Goal: Transaction & Acquisition: Purchase product/service

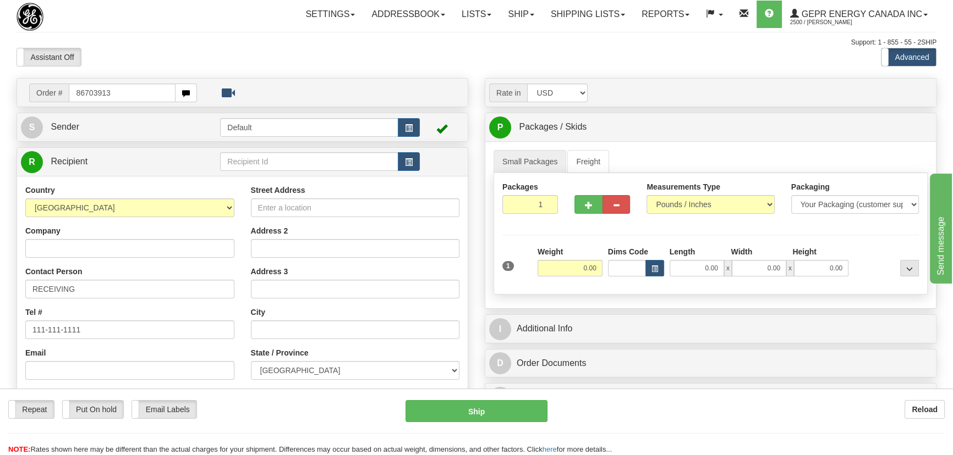
type input "86703913"
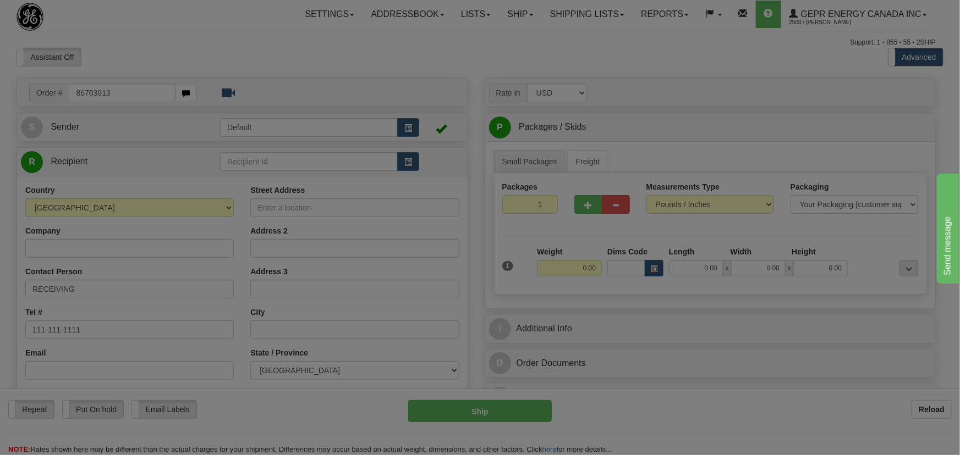
click at [154, 61] on body "Training Course Close Toggle navigation Settings Shipping Preferences New Recip…" at bounding box center [480, 227] width 960 height 455
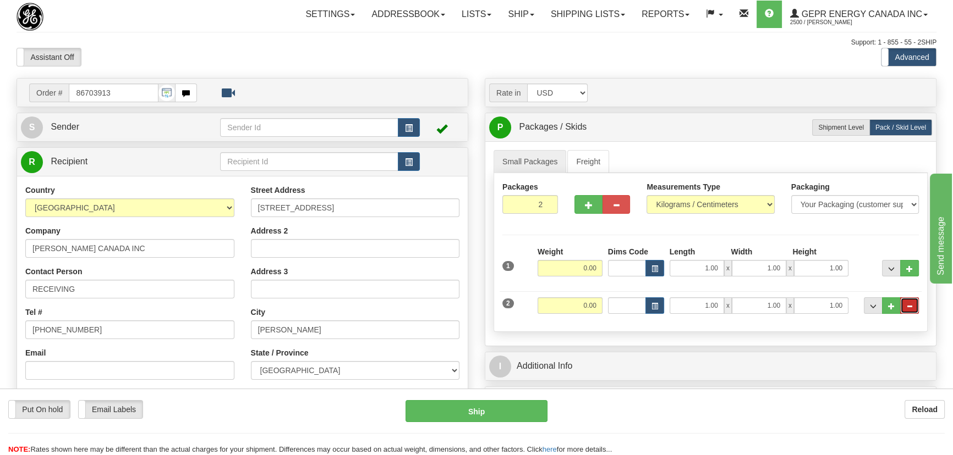
click at [909, 306] on span "..." at bounding box center [909, 307] width 7 height 6
radio input "true"
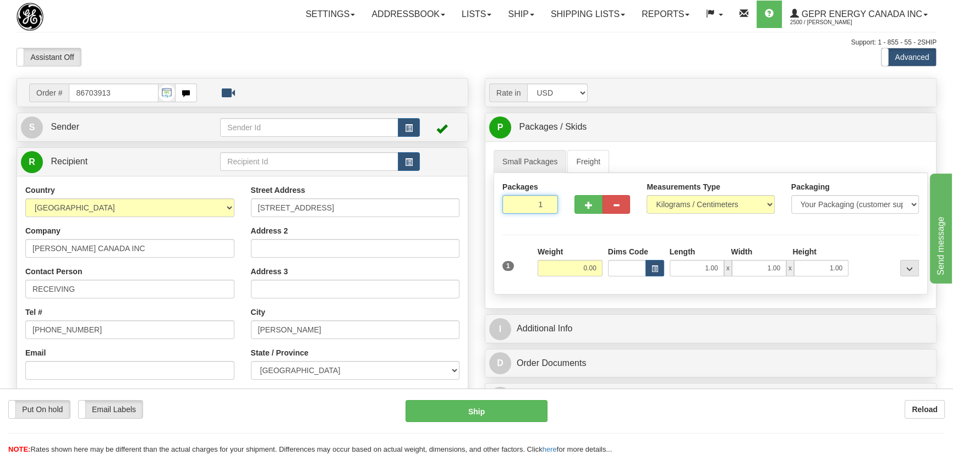
drag, startPoint x: 531, startPoint y: 211, endPoint x: 555, endPoint y: 216, distance: 24.2
click at [555, 216] on div "Packages 1 1" at bounding box center [530, 202] width 72 height 41
type input "13"
click at [715, 58] on div "Assistant On Assistant Off Do a return Do a return Previous Next Standard Advan…" at bounding box center [476, 57] width 936 height 19
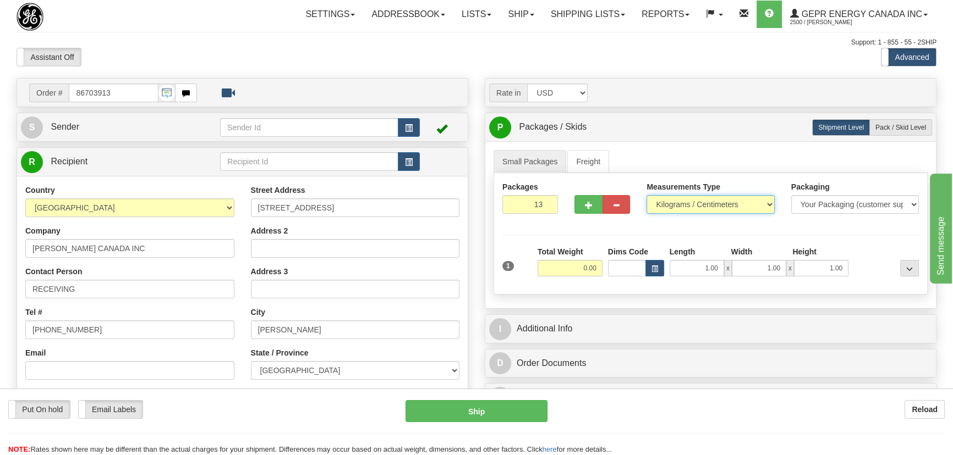
click at [694, 207] on select "Pounds / Inches Kilograms / Centimeters" at bounding box center [710, 204] width 128 height 19
select select "0"
click at [646, 195] on select "Pounds / Inches Kilograms / Centimeters" at bounding box center [710, 204] width 128 height 19
drag, startPoint x: 583, startPoint y: 273, endPoint x: 616, endPoint y: 282, distance: 34.0
click at [616, 282] on div "1 Total Weight 0.00 Dims Code x" at bounding box center [710, 265] width 422 height 39
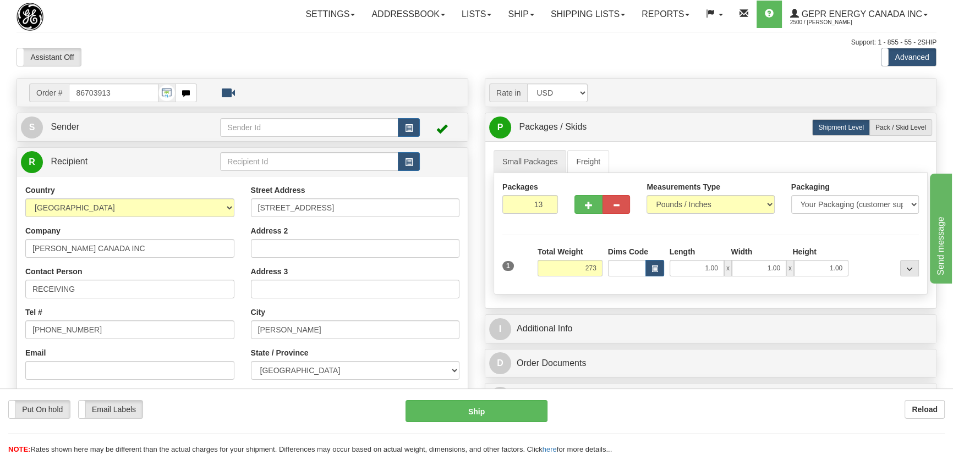
type input "273.00"
click at [860, 247] on div at bounding box center [886, 261] width 70 height 30
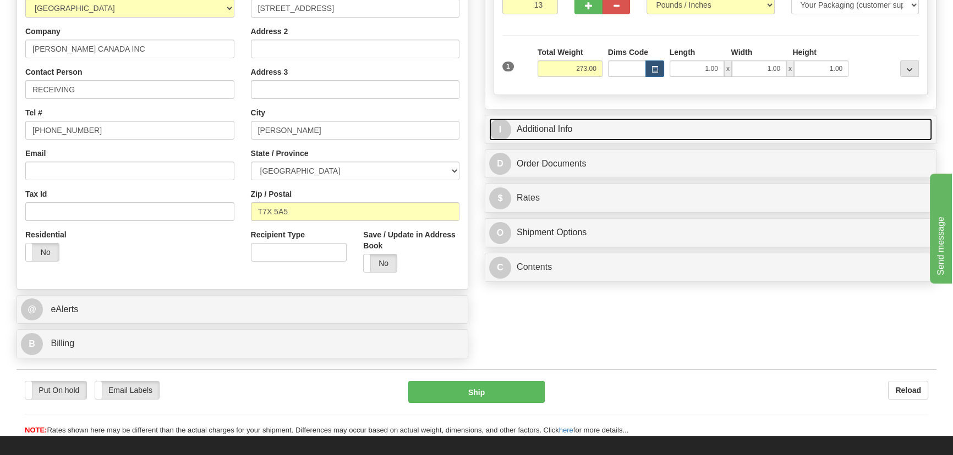
click at [853, 130] on link "I Additional Info" at bounding box center [710, 129] width 443 height 23
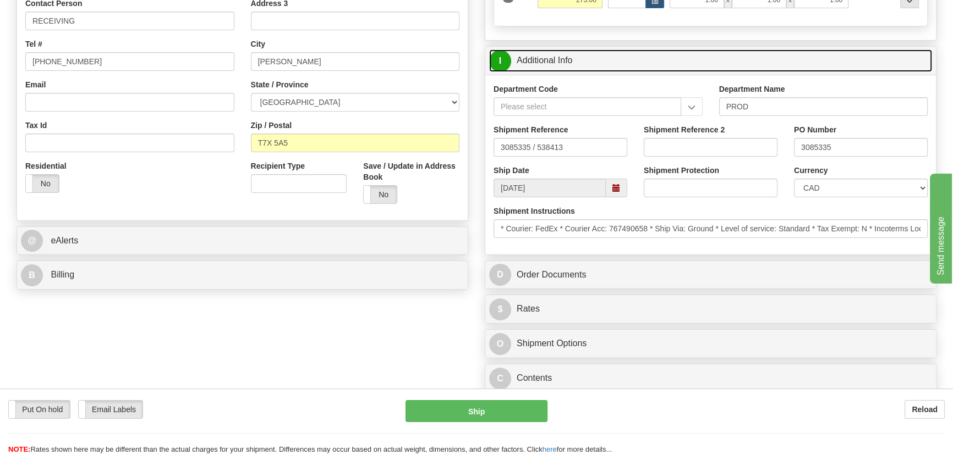
scroll to position [300, 0]
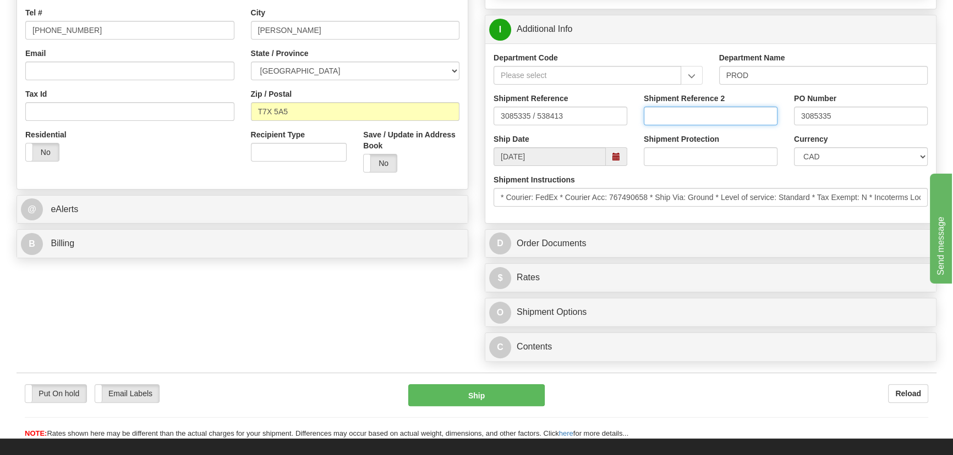
click at [690, 112] on input "Shipment Reference 2" at bounding box center [711, 116] width 134 height 19
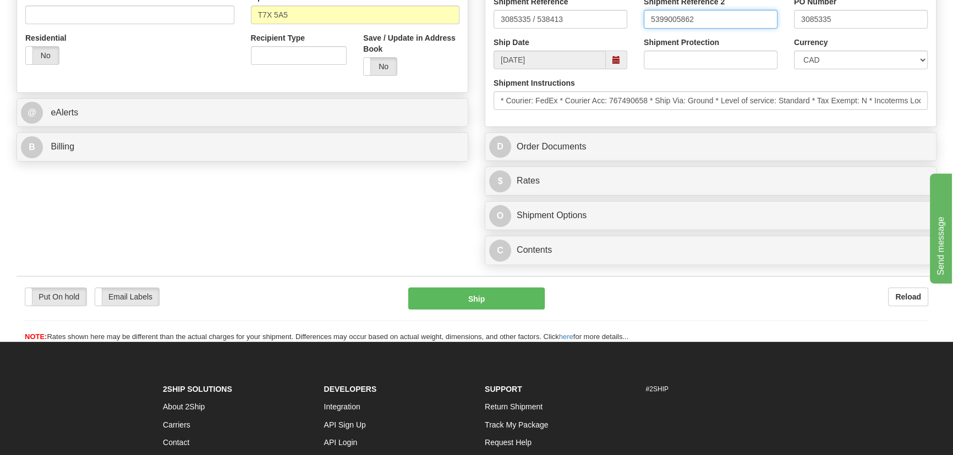
scroll to position [400, 0]
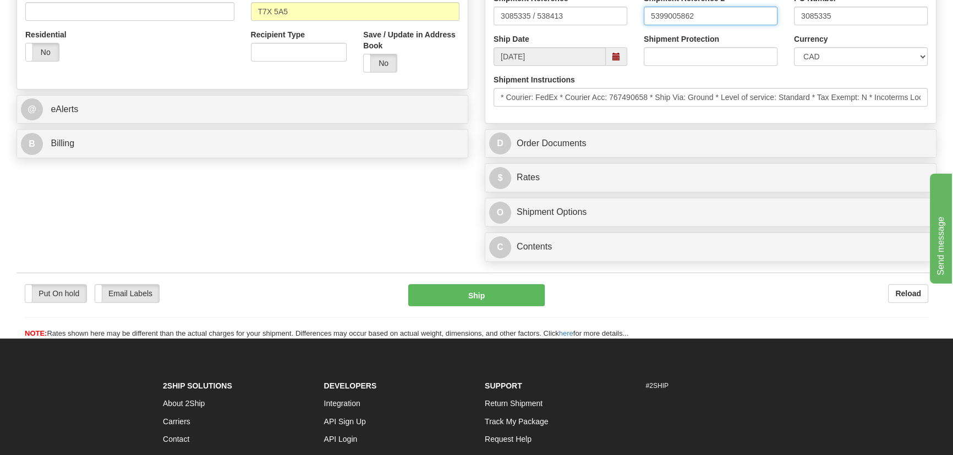
type input "5399005862"
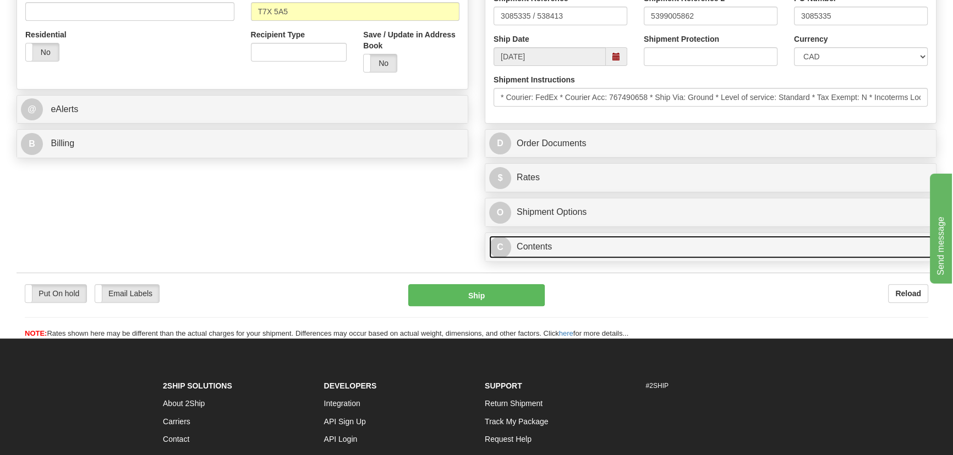
click at [740, 251] on link "C Contents" at bounding box center [710, 247] width 443 height 23
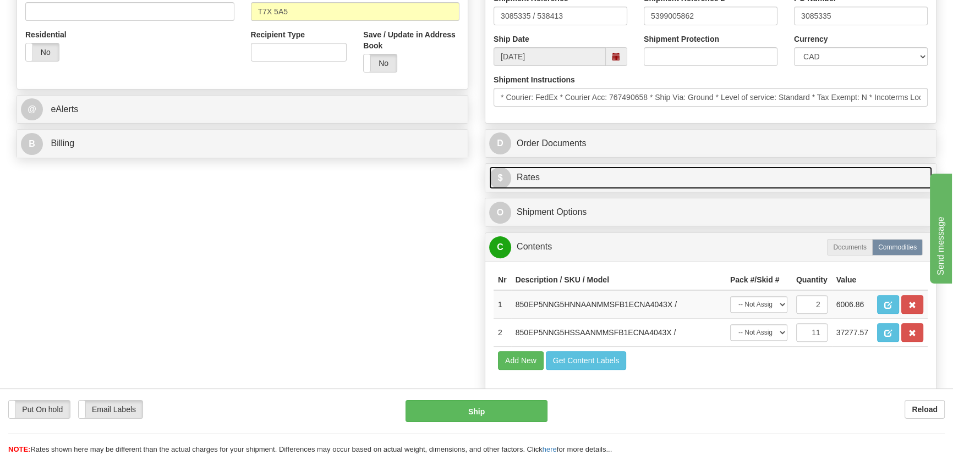
click at [726, 172] on link "$ Rates" at bounding box center [710, 178] width 443 height 23
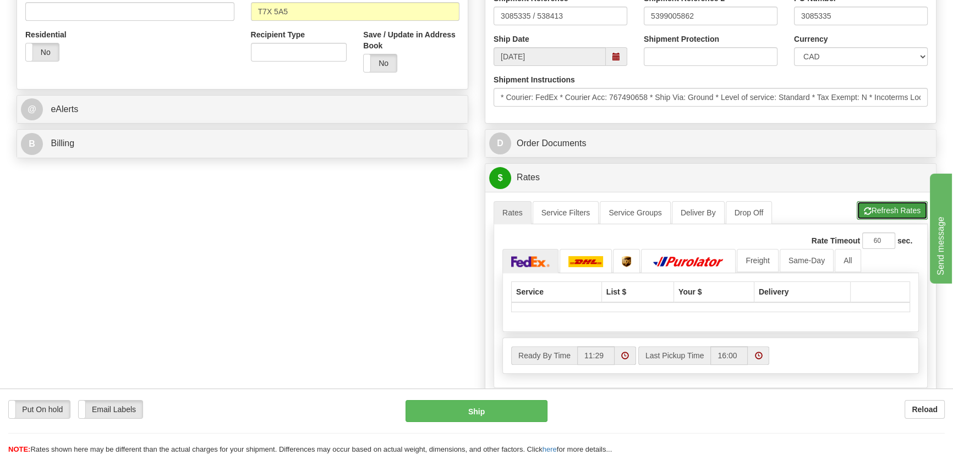
click at [886, 208] on button "Refresh Rates" at bounding box center [892, 210] width 71 height 19
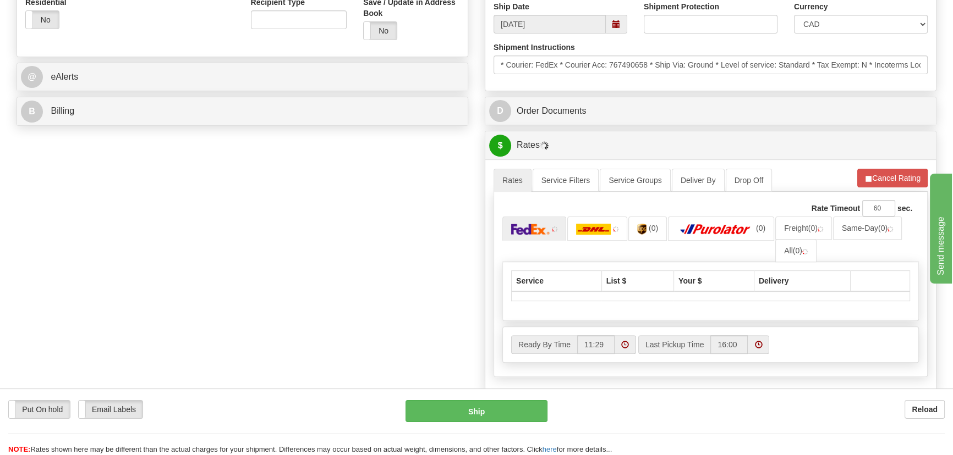
scroll to position [450, 0]
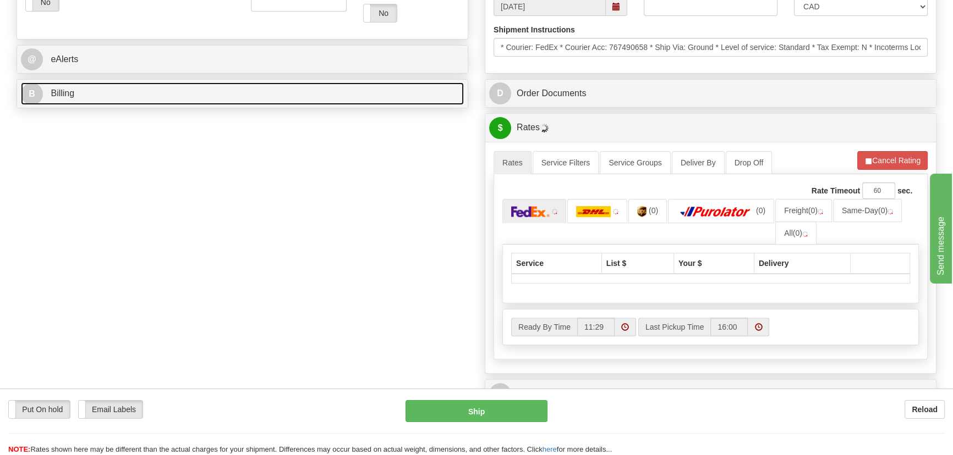
click at [294, 83] on link "B Billing" at bounding box center [242, 94] width 443 height 23
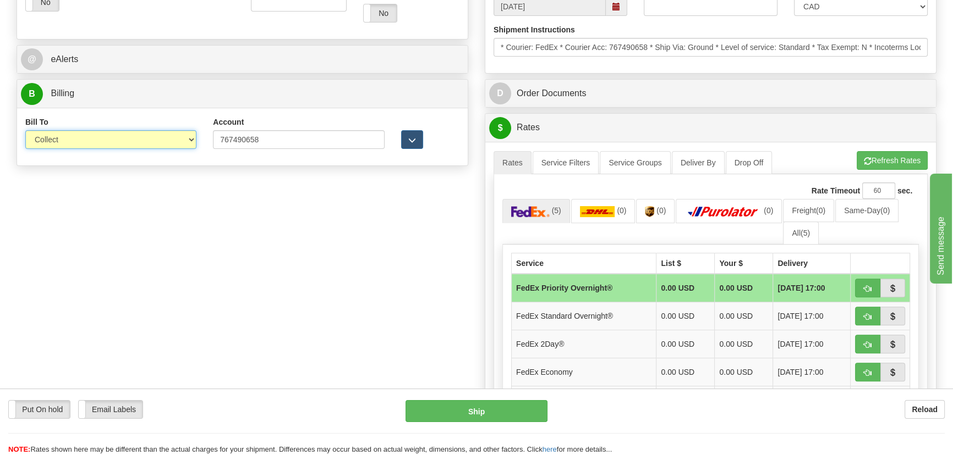
click at [120, 141] on select "Sender Recipient Third Party Collect" at bounding box center [110, 139] width 171 height 19
select select "2"
click at [25, 130] on select "Sender Recipient Third Party Collect" at bounding box center [110, 139] width 171 height 19
click at [261, 244] on div "Order # 86703913 S Sender" at bounding box center [476, 175] width 936 height 1094
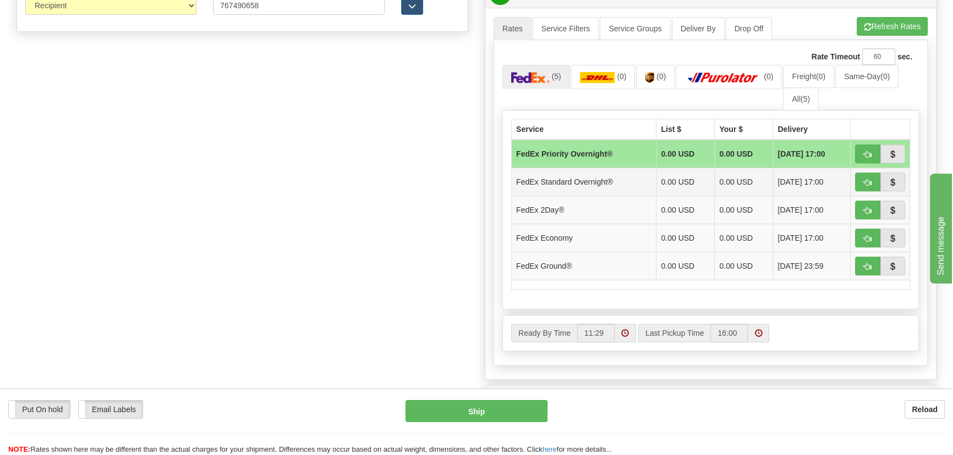
scroll to position [600, 0]
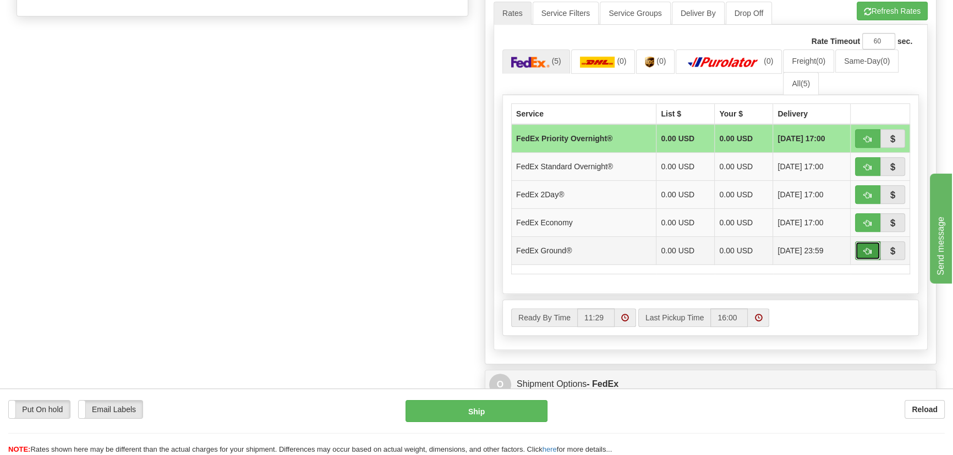
click at [865, 248] on span "button" at bounding box center [868, 251] width 8 height 7
type input "92"
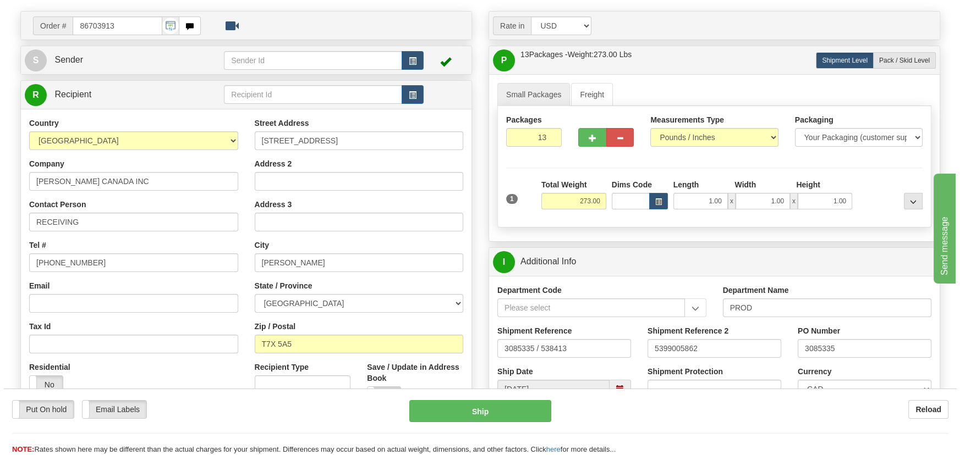
scroll to position [50, 0]
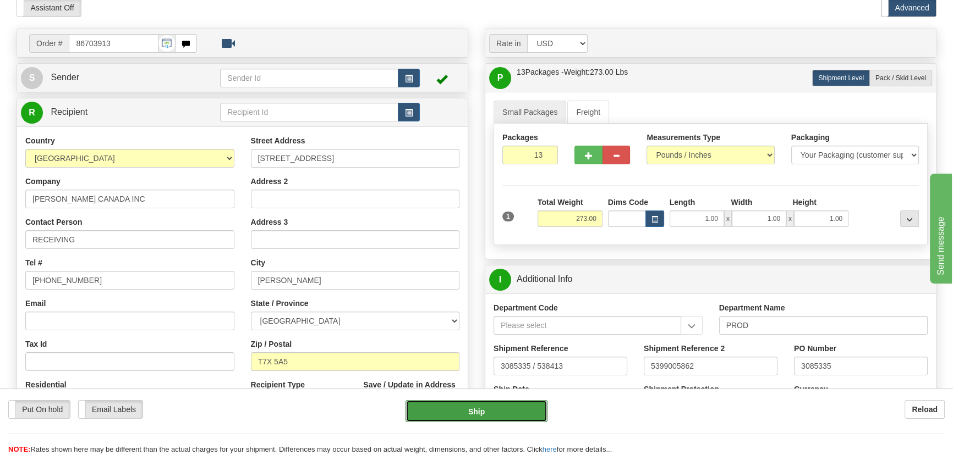
click at [499, 415] on button "Ship" at bounding box center [476, 411] width 142 height 22
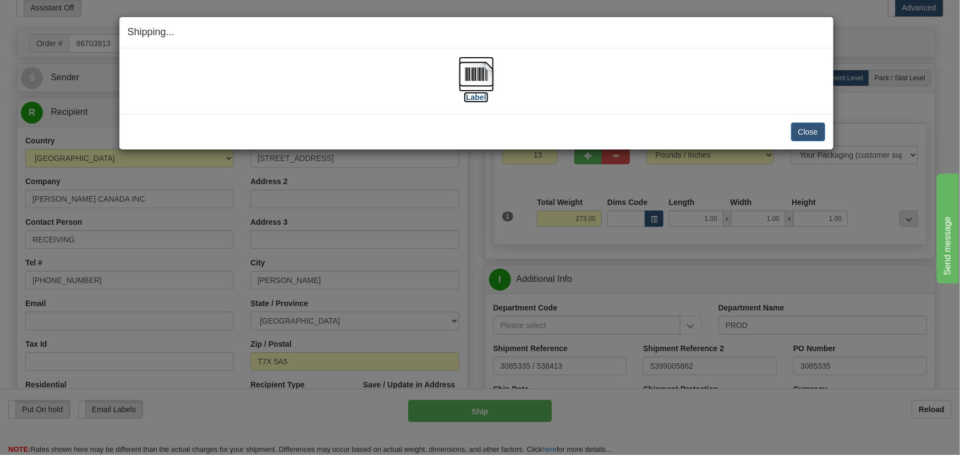
click at [473, 73] on img at bounding box center [476, 74] width 35 height 35
click at [816, 131] on button "Close" at bounding box center [808, 132] width 34 height 19
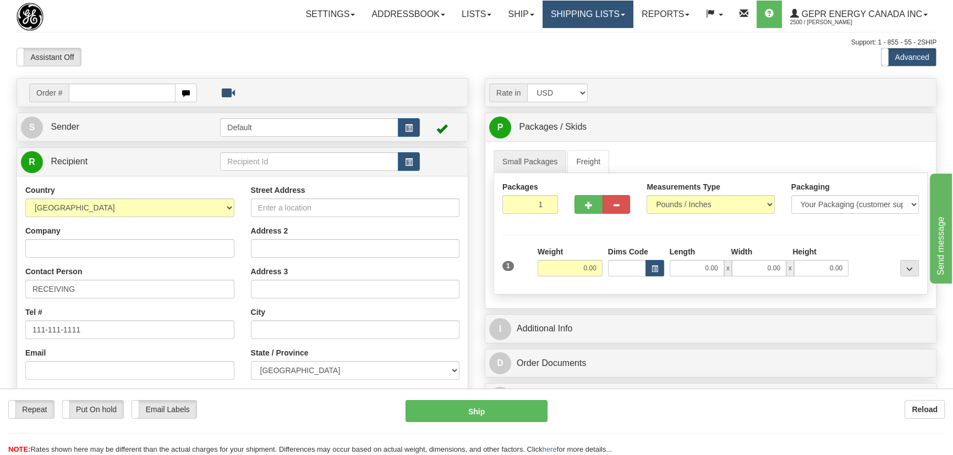
click at [574, 10] on link "Shipping lists" at bounding box center [587, 15] width 91 height 28
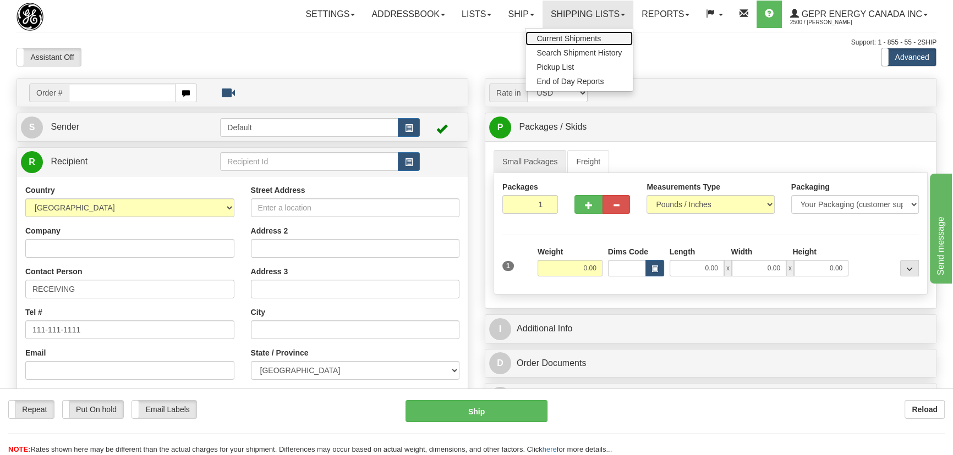
click at [579, 36] on span "Current Shipments" at bounding box center [568, 38] width 64 height 9
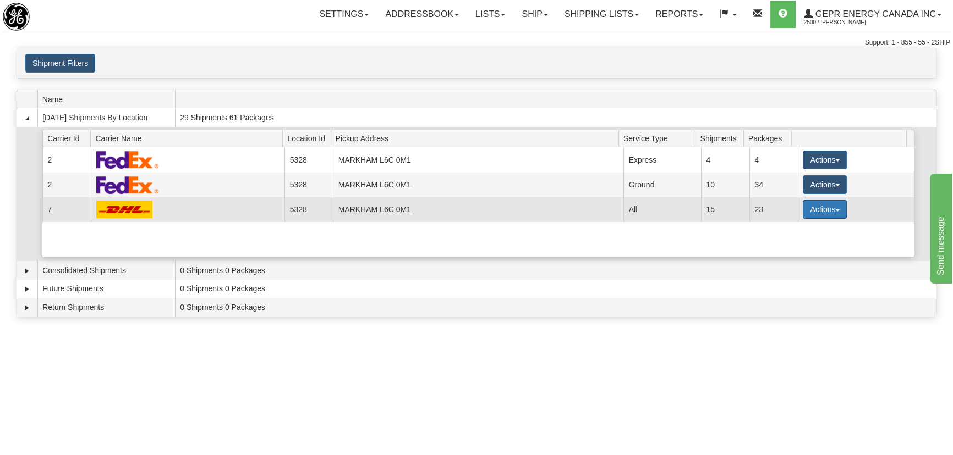
click at [822, 205] on button "Actions" at bounding box center [825, 209] width 44 height 19
click at [802, 229] on link "Details" at bounding box center [802, 230] width 88 height 14
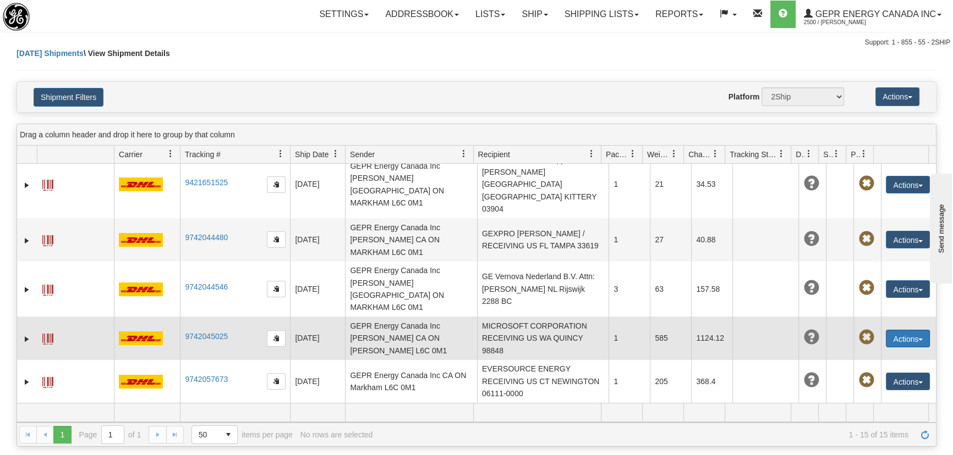
click at [904, 330] on button "Actions" at bounding box center [908, 339] width 44 height 18
click at [871, 352] on link "Edit" at bounding box center [885, 359] width 88 height 14
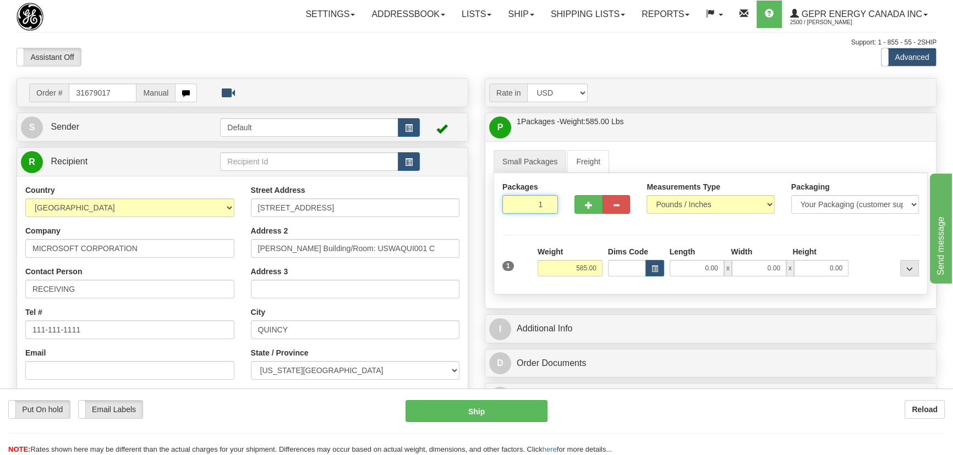
drag, startPoint x: 532, startPoint y: 208, endPoint x: 560, endPoint y: 221, distance: 30.0
click at [560, 221] on div "Packages 1 1" at bounding box center [530, 202] width 72 height 41
type input "2"
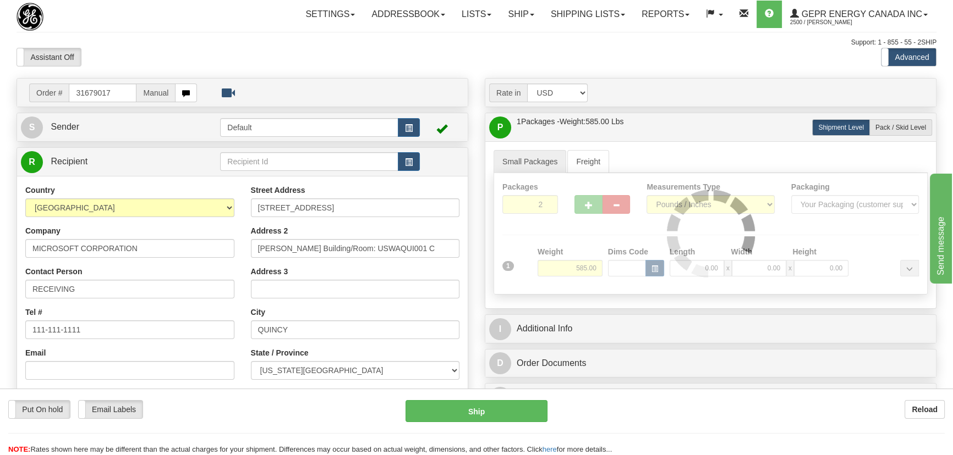
click at [564, 230] on div "Packages 2 1 Measurements Type" at bounding box center [710, 234] width 434 height 122
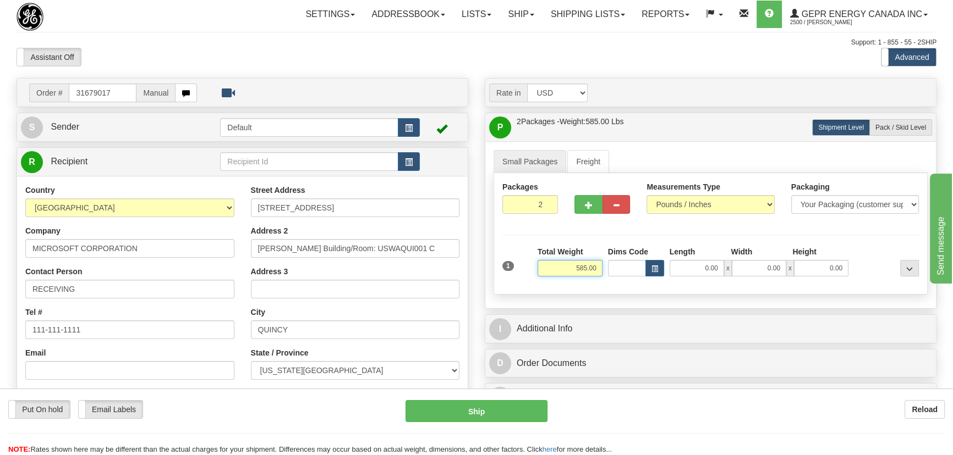
drag, startPoint x: 572, startPoint y: 270, endPoint x: 620, endPoint y: 283, distance: 50.2
click at [620, 283] on div "1 Total Weight 585.00 Dims Code" at bounding box center [710, 265] width 422 height 39
type input "920.00"
click at [875, 244] on div "Packages 2 1 Measurements Type" at bounding box center [710, 234] width 434 height 122
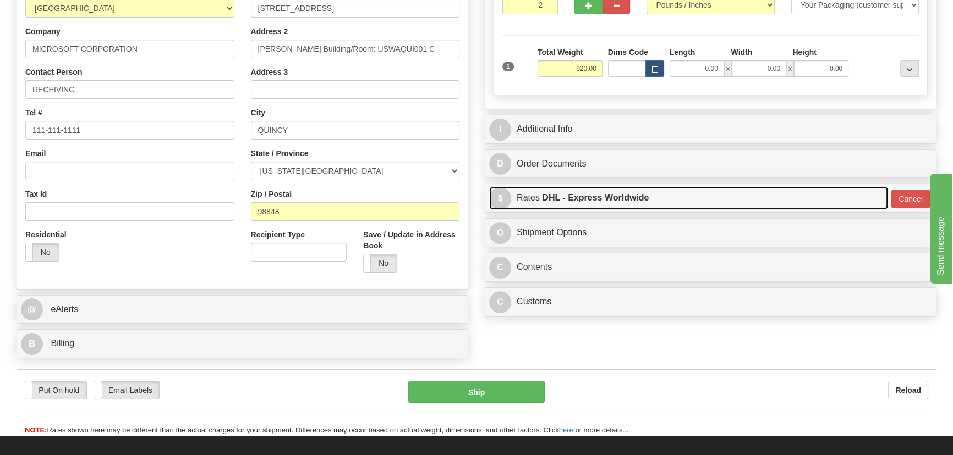
click at [831, 192] on link "$ Rates DHL - Express Worldwide" at bounding box center [688, 198] width 399 height 23
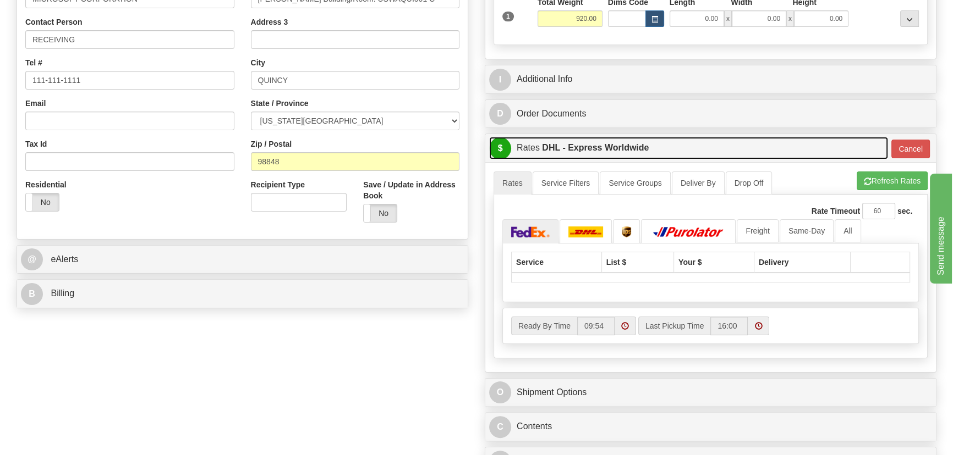
scroll to position [400, 0]
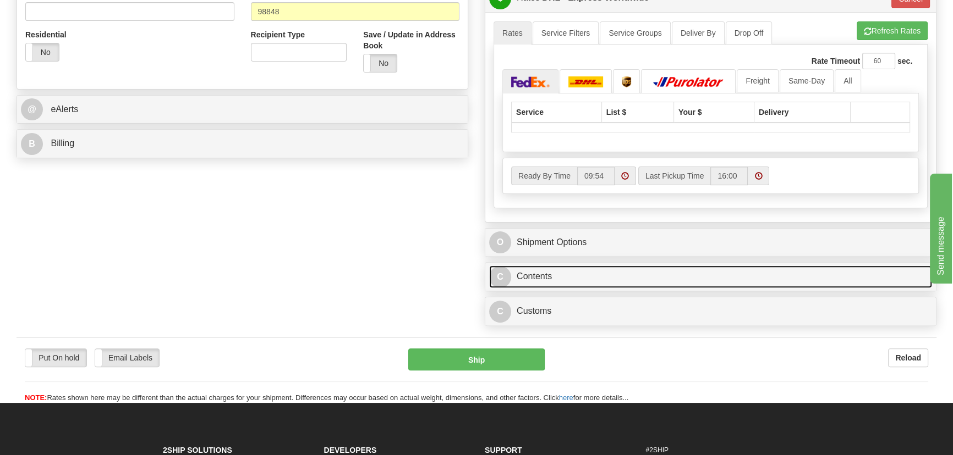
click at [674, 271] on link "C Contents" at bounding box center [710, 277] width 443 height 23
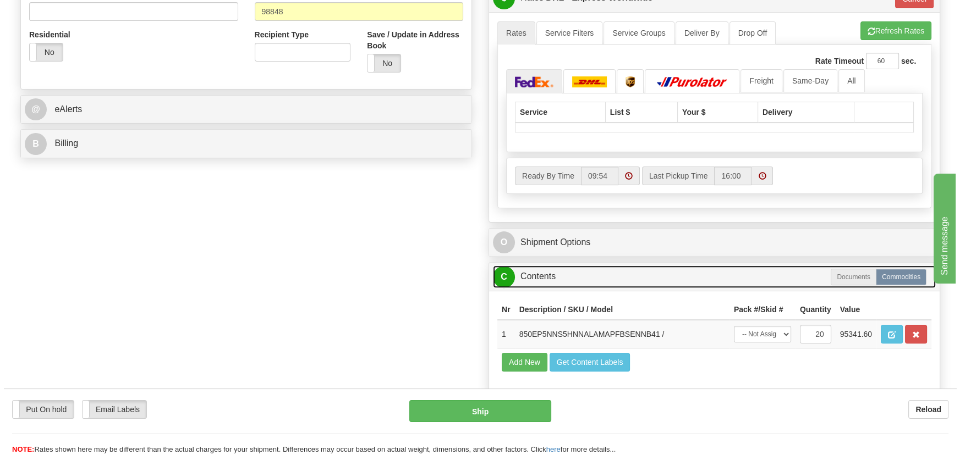
scroll to position [500, 0]
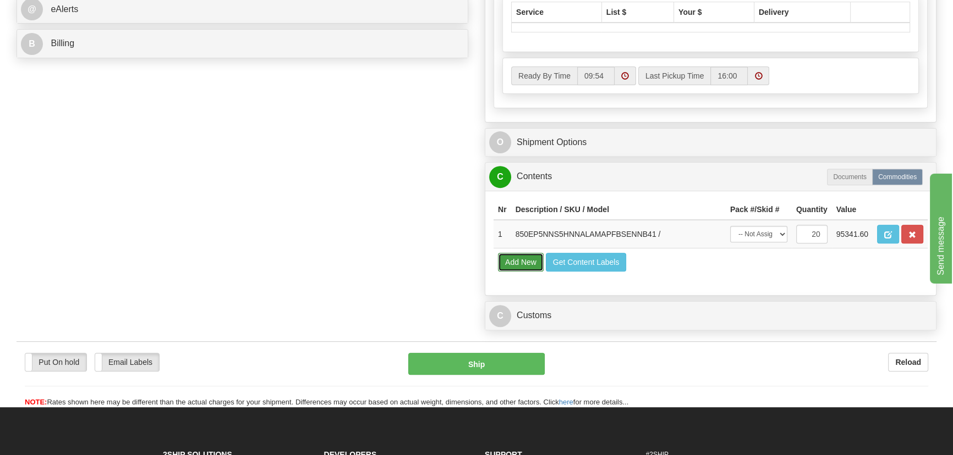
click at [523, 260] on button "Add New" at bounding box center [521, 262] width 46 height 19
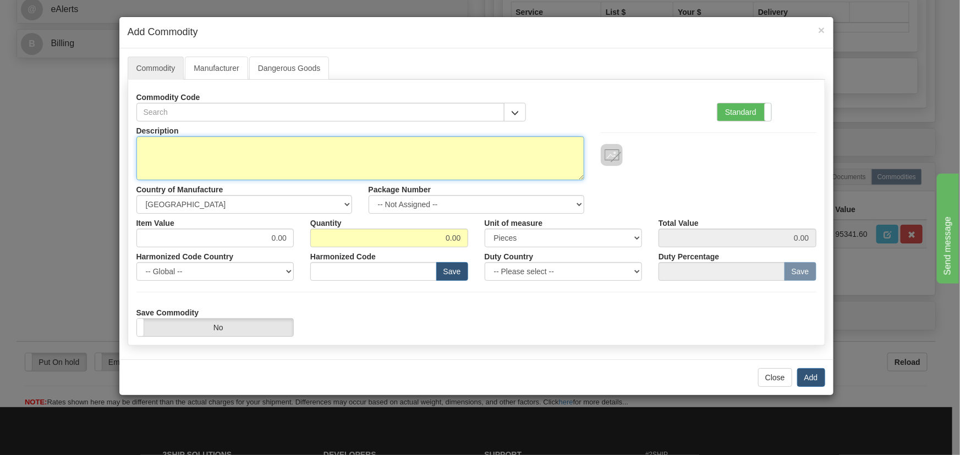
click at [360, 153] on textarea "Description" at bounding box center [360, 158] width 448 height 44
paste textarea "850EP5NNS5HNNALAMAPFBSENNB41"
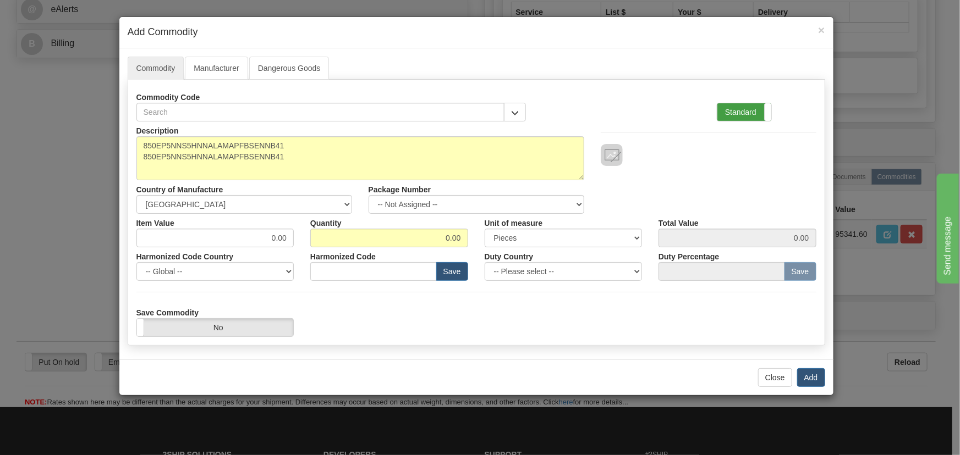
click at [751, 114] on label "Standard" at bounding box center [744, 112] width 54 height 18
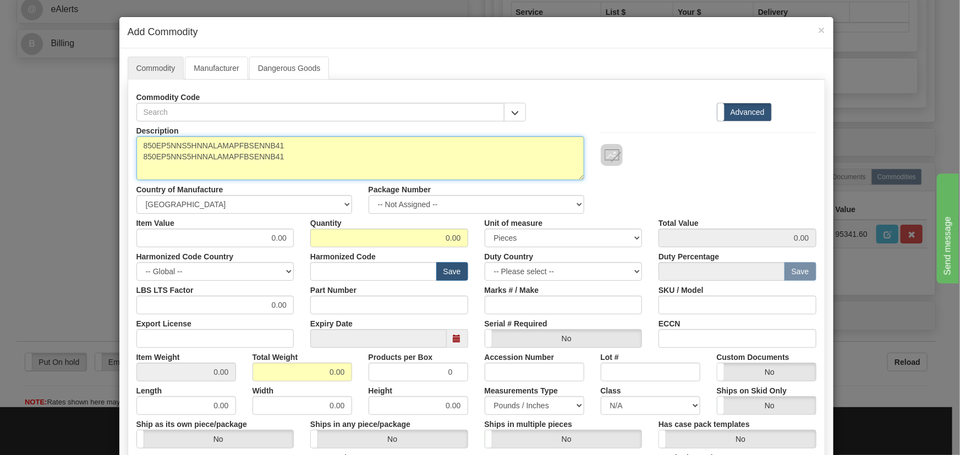
click at [387, 177] on textarea "850EP5NNS5HNNALAMAPFBSENNB41 850EP5NNS5HNNALAMAPFBSENNB41" at bounding box center [360, 158] width 448 height 44
type textarea "850EP5NNS5HNNALAMAPFBSENNB41"
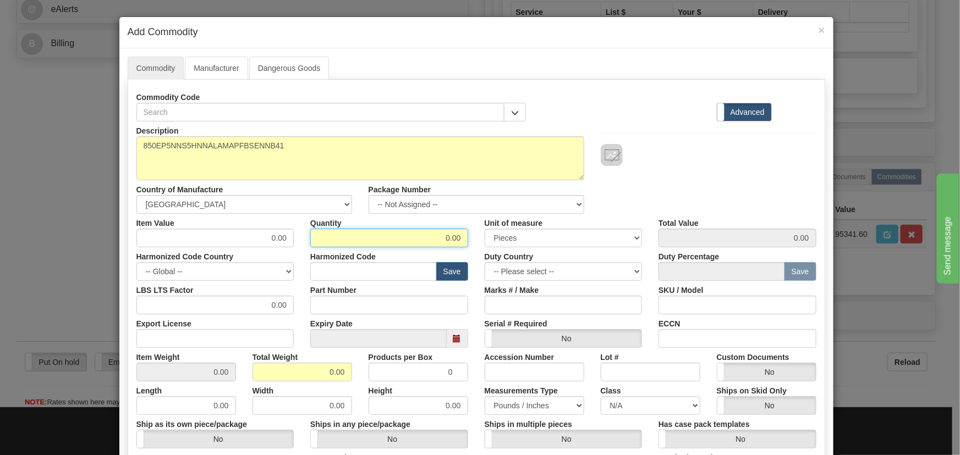
drag, startPoint x: 424, startPoint y: 235, endPoint x: 484, endPoint y: 243, distance: 60.4
click at [485, 243] on div "Item Value 0.00 Quantity 0.00 Unit of measure 3 Thousand Square Inches Adjustme…" at bounding box center [476, 231] width 696 height 34
type input "10"
drag, startPoint x: 320, startPoint y: 369, endPoint x: 347, endPoint y: 377, distance: 28.0
click at [347, 377] on input "0.00" at bounding box center [302, 372] width 100 height 19
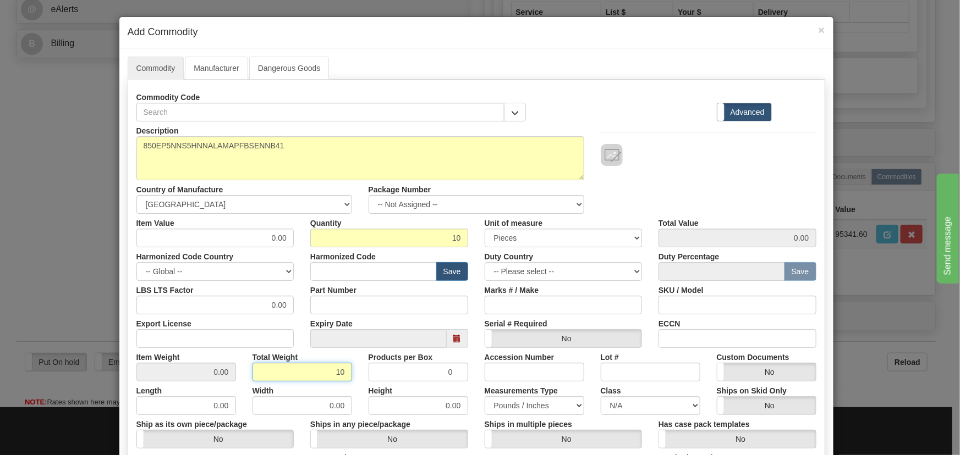
type input "10"
type input "1.0000"
click at [693, 149] on div at bounding box center [709, 155] width 216 height 22
drag, startPoint x: 266, startPoint y: 241, endPoint x: 302, endPoint y: 245, distance: 36.5
click at [300, 245] on div "Item Value 0.00 Quantity 10 Unit of measure 3 Thousand Square Inches Adjustment…" at bounding box center [476, 231] width 696 height 34
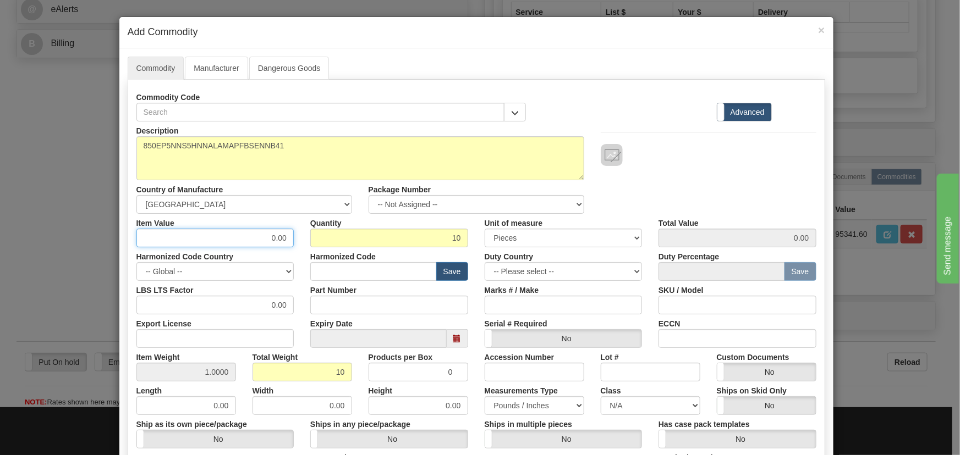
paste input "4.767,08"
type input "4767.08"
type input "47670.80"
click at [744, 153] on div at bounding box center [709, 155] width 216 height 22
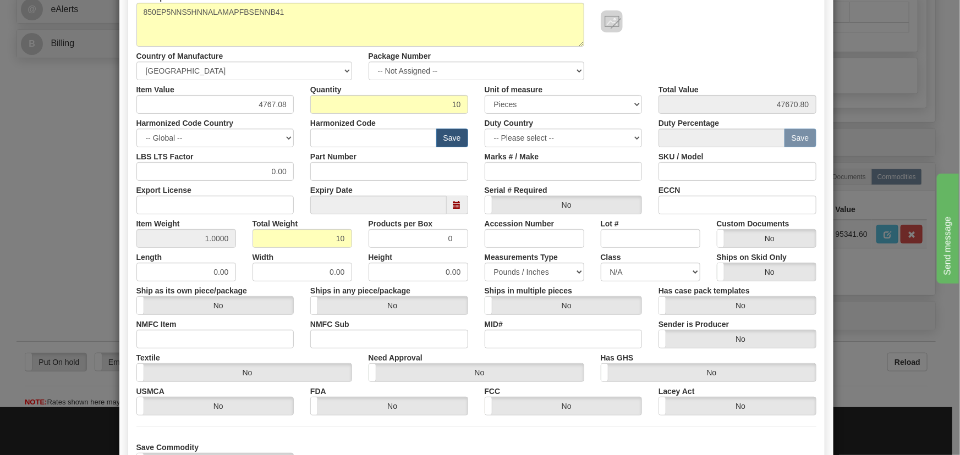
scroll to position [150, 0]
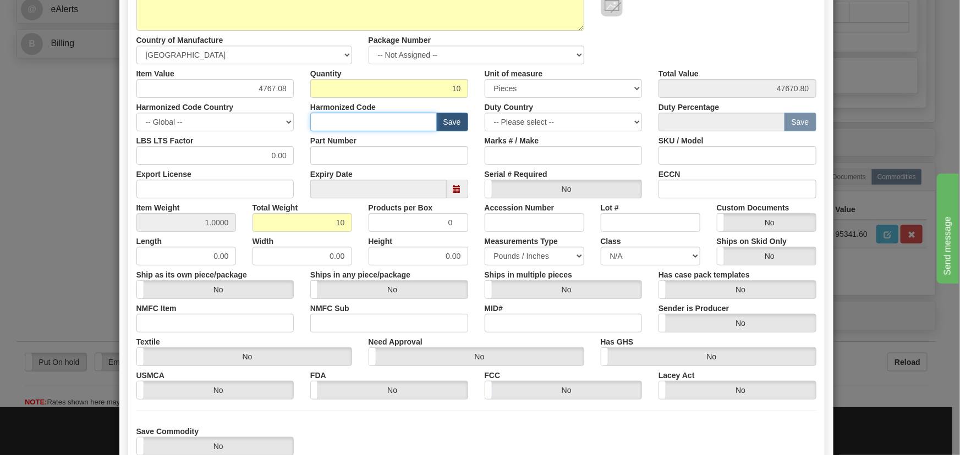
drag, startPoint x: 368, startPoint y: 121, endPoint x: 613, endPoint y: 252, distance: 278.4
click at [368, 121] on input "text" at bounding box center [373, 122] width 127 height 19
paste input "8536.49.0090"
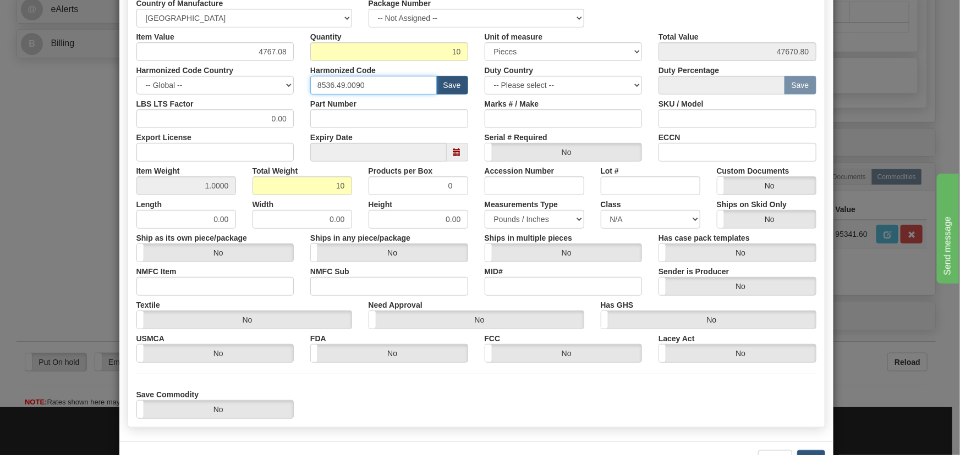
scroll to position [224, 0]
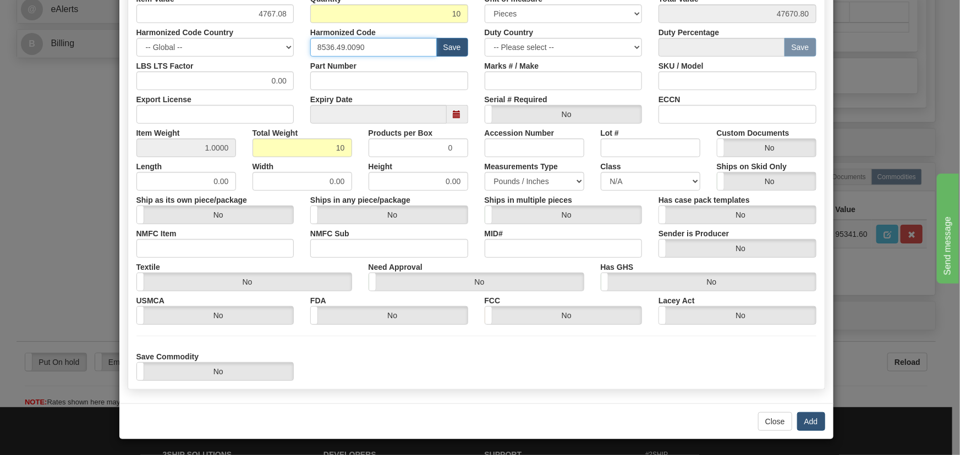
type input "8536.49.0090"
click at [806, 420] on button "Add" at bounding box center [811, 422] width 28 height 19
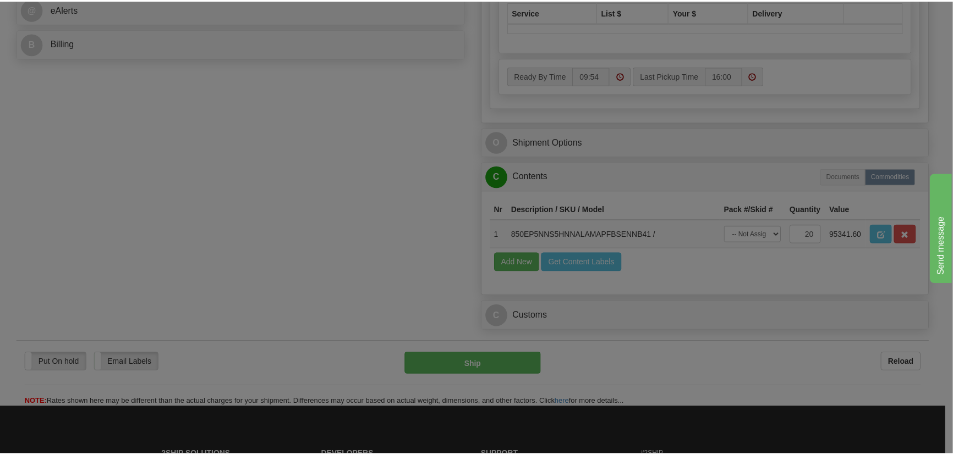
scroll to position [0, 0]
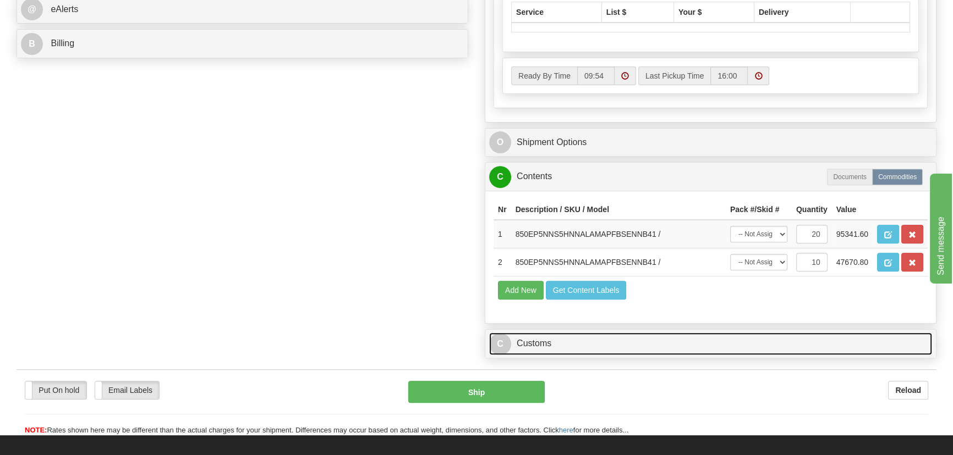
click at [737, 341] on link "C Customs" at bounding box center [710, 344] width 443 height 23
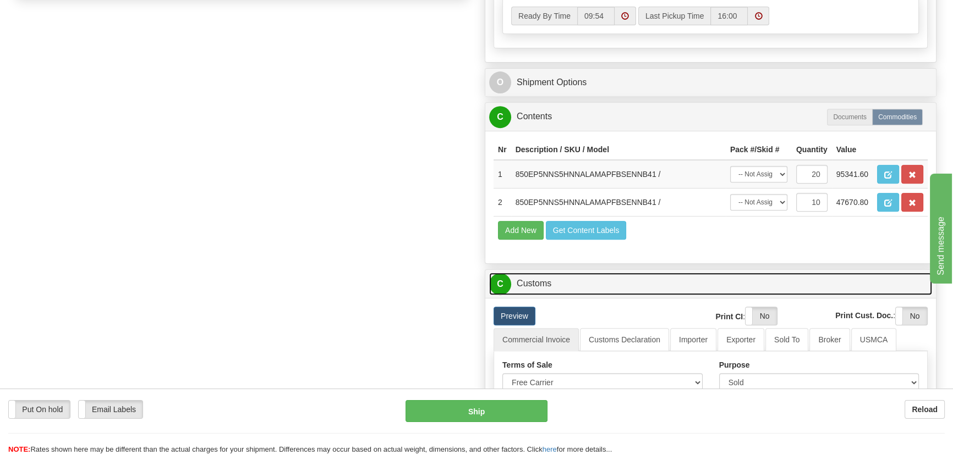
scroll to position [550, 0]
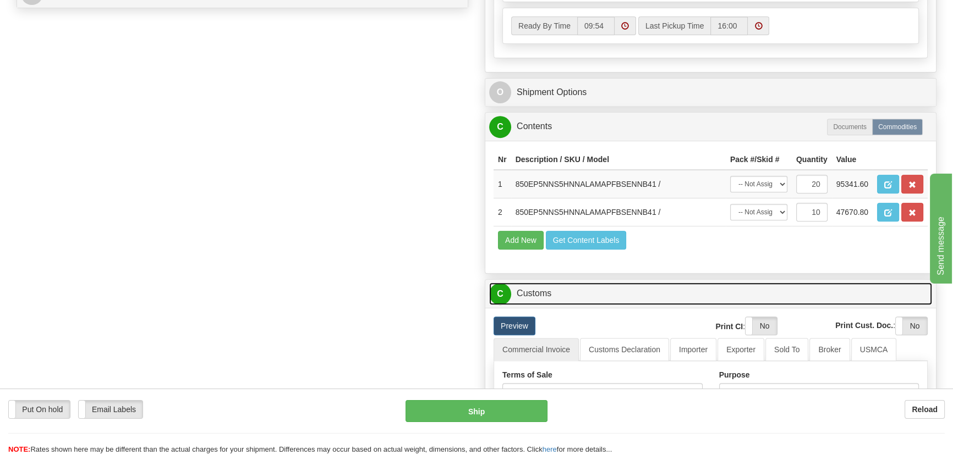
click at [687, 292] on link "C Customs" at bounding box center [710, 294] width 443 height 23
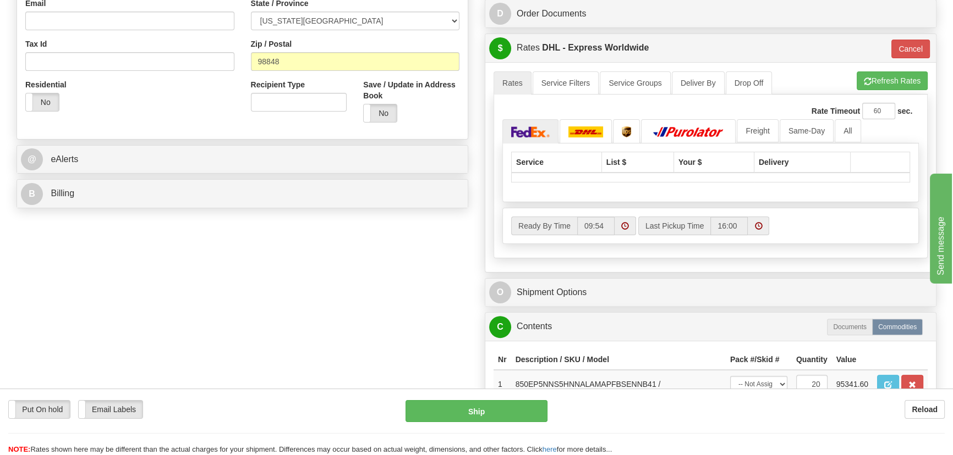
scroll to position [300, 0]
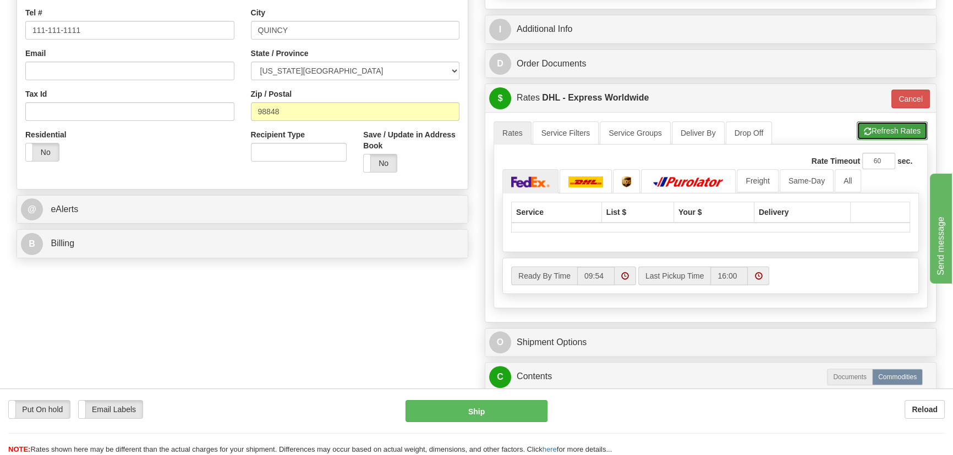
click at [886, 132] on button "Refresh Rates" at bounding box center [892, 131] width 71 height 19
type input "P"
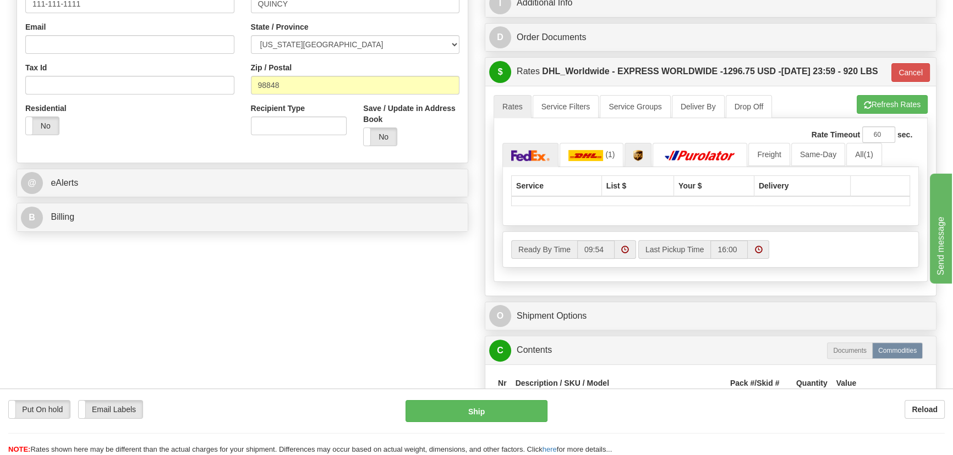
scroll to position [350, 0]
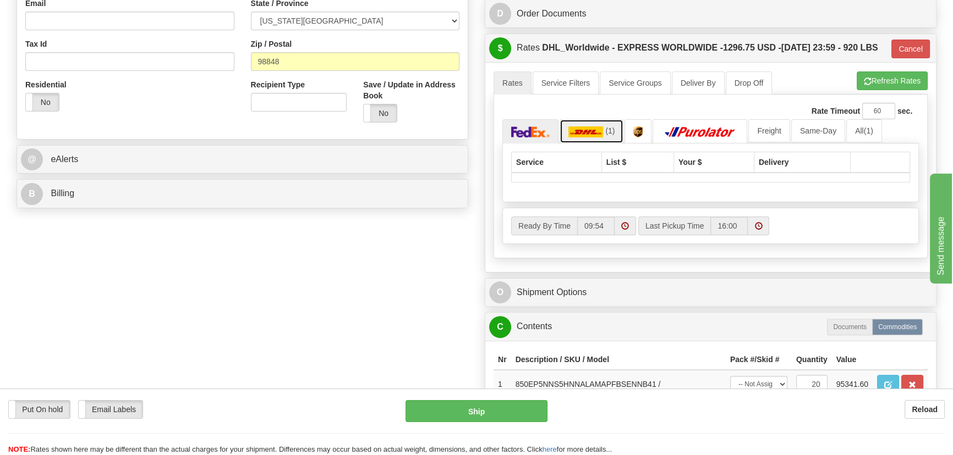
click at [600, 138] on img at bounding box center [585, 132] width 35 height 11
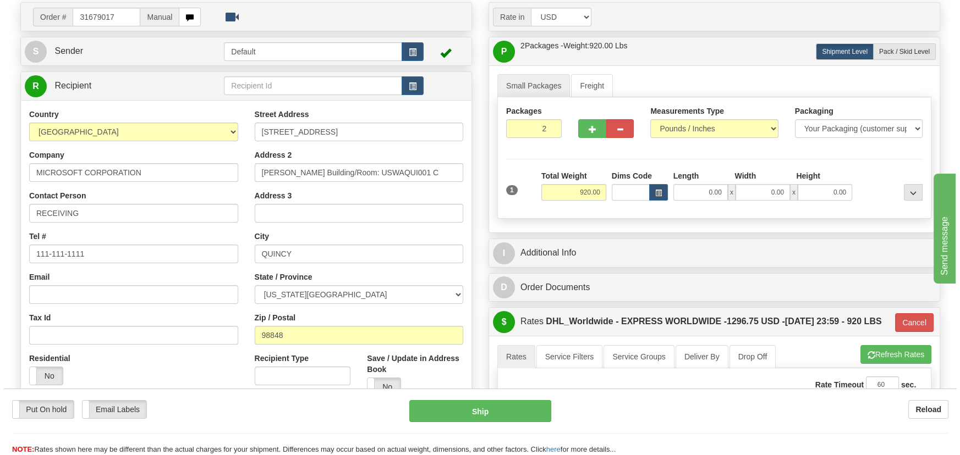
scroll to position [50, 0]
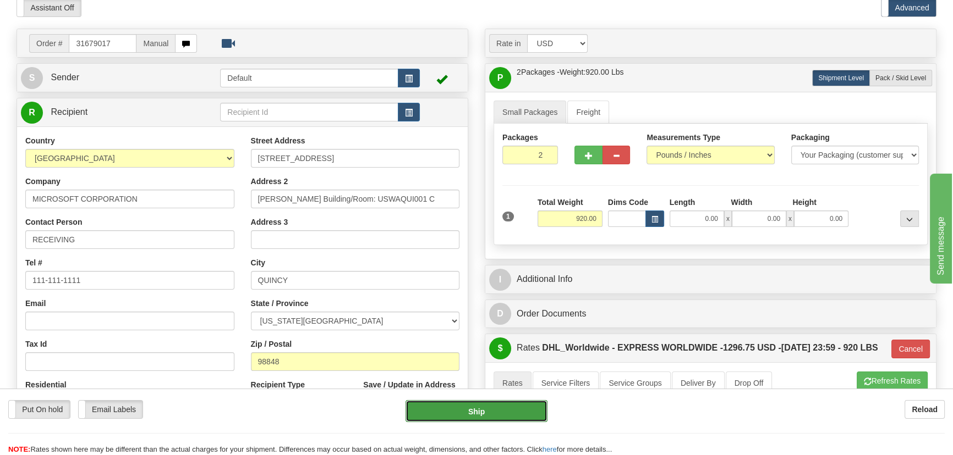
click at [497, 410] on button "Ship" at bounding box center [476, 411] width 142 height 22
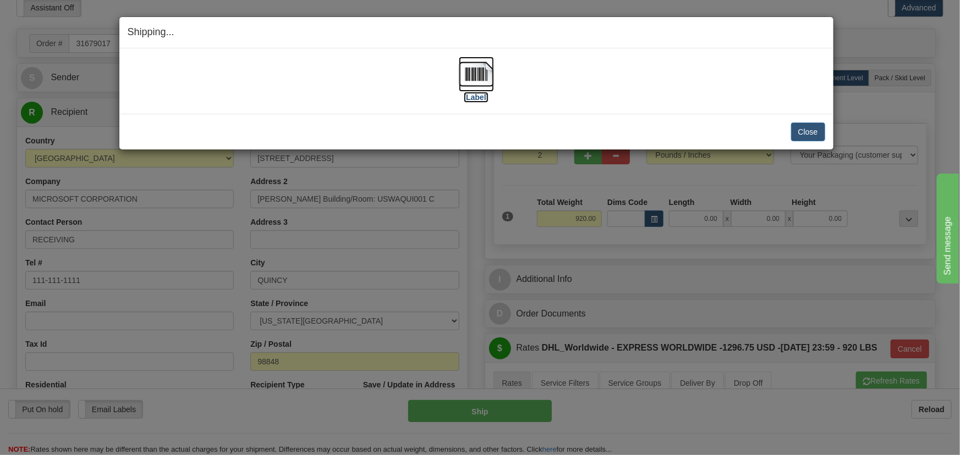
click at [489, 70] on img at bounding box center [476, 74] width 35 height 35
click at [807, 136] on button "Close" at bounding box center [808, 132] width 34 height 19
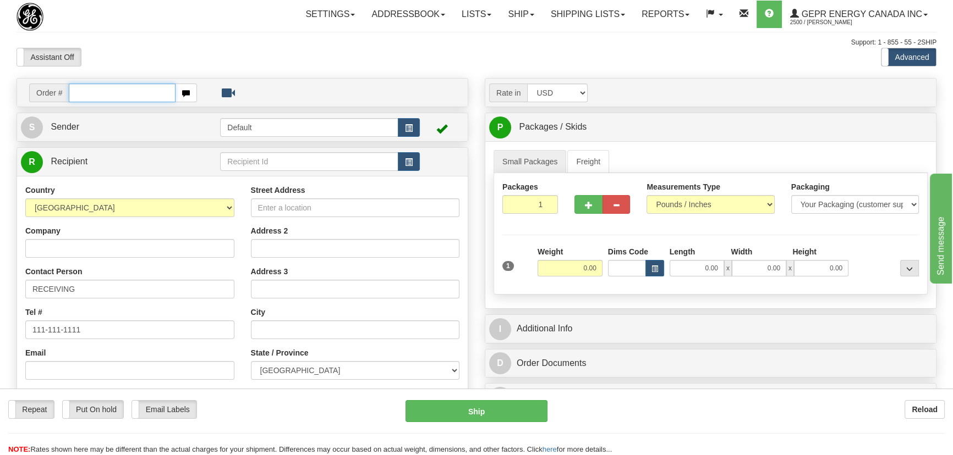
drag, startPoint x: 155, startPoint y: 86, endPoint x: 146, endPoint y: 92, distance: 11.0
click at [153, 88] on input "text" at bounding box center [122, 93] width 107 height 19
paste input "0086703926"
click at [84, 89] on input "0086703926" at bounding box center [122, 93] width 107 height 19
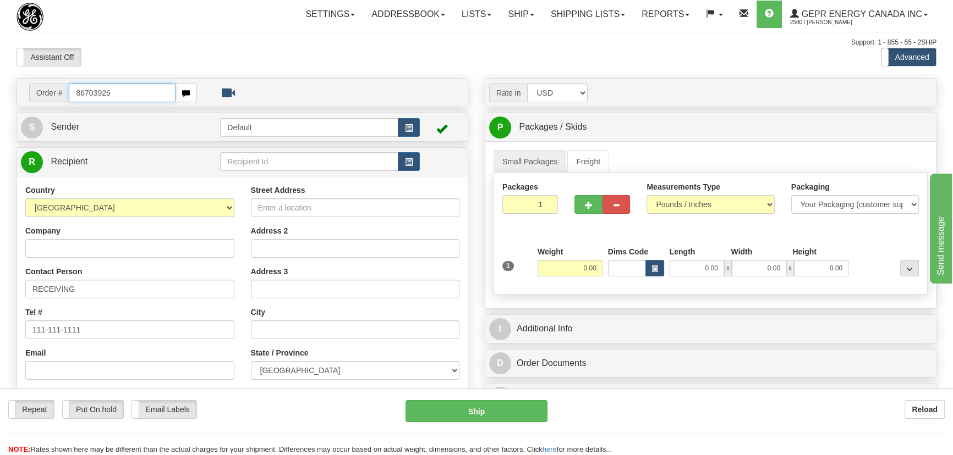
type input "86703926"
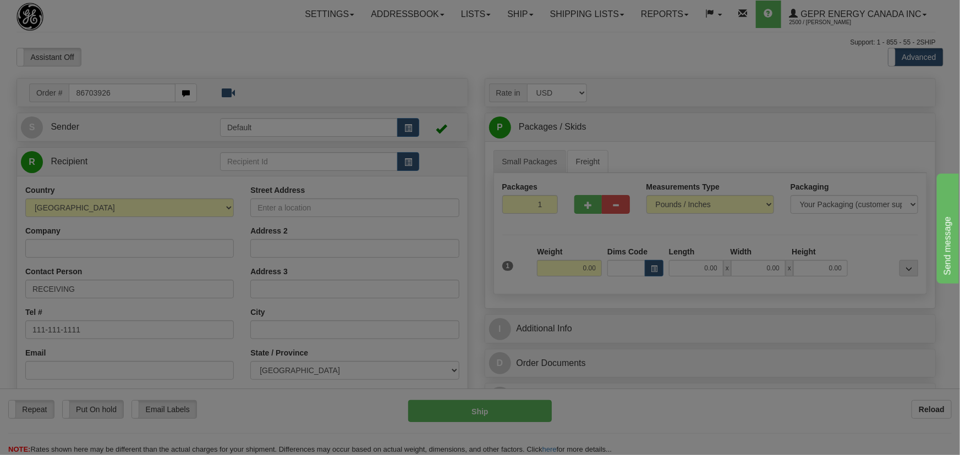
click at [259, 54] on body "Training Course Close Toggle navigation Settings Shipping Preferences New Recip…" at bounding box center [480, 227] width 960 height 455
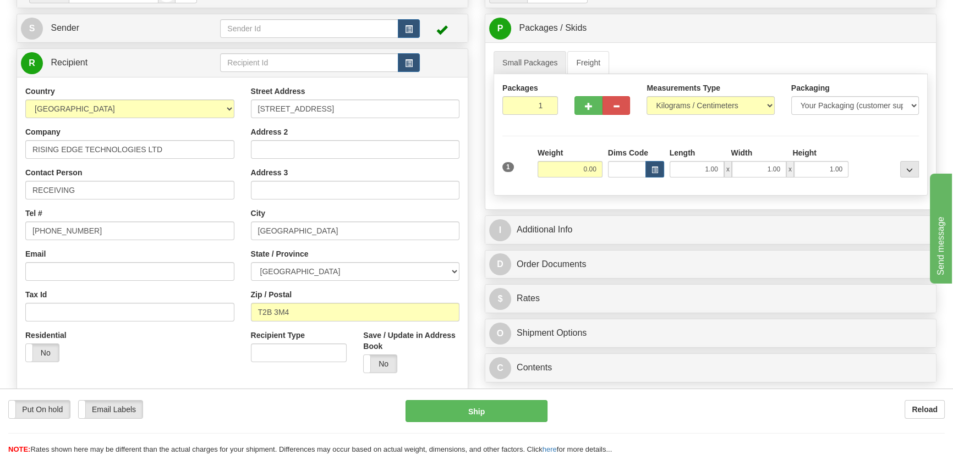
scroll to position [100, 0]
drag, startPoint x: 535, startPoint y: 105, endPoint x: 583, endPoint y: 127, distance: 52.7
click at [572, 120] on div "Packages 1 1" at bounding box center [710, 103] width 433 height 42
type input "1"
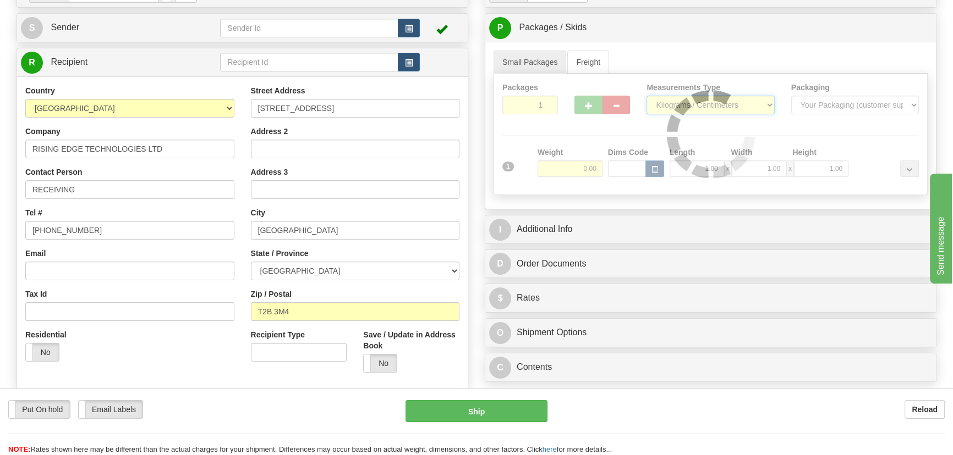
click at [710, 110] on div "Packages 1 1 Measurements Type" at bounding box center [710, 135] width 434 height 122
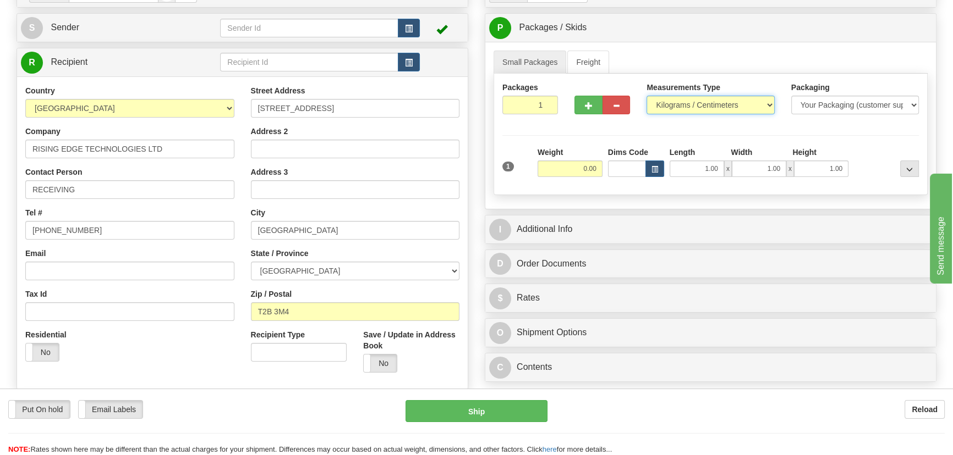
select select "0"
click at [646, 96] on select "Pounds / Inches Kilograms / Centimeters" at bounding box center [710, 105] width 128 height 19
drag, startPoint x: 525, startPoint y: 111, endPoint x: 560, endPoint y: 123, distance: 37.4
click at [559, 120] on div "Packages 1 1" at bounding box center [530, 102] width 72 height 41
type input "1"
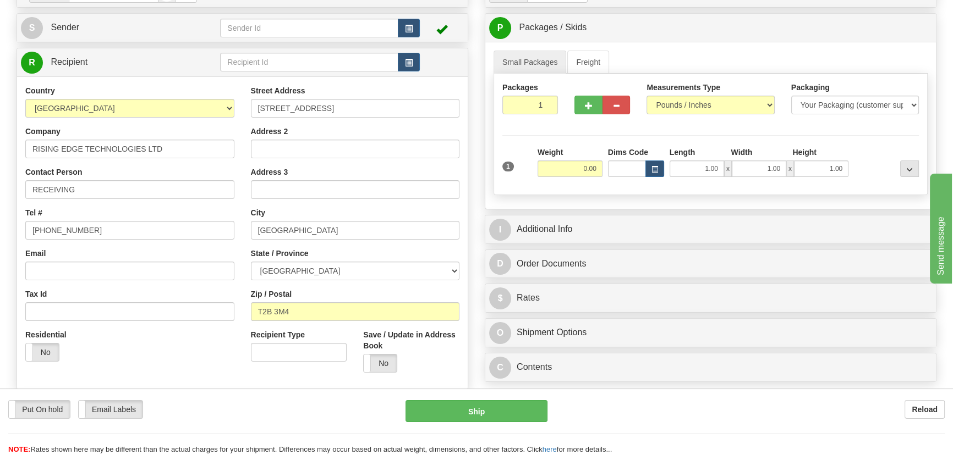
click at [559, 137] on div "Packages 1 1 Measurements Type" at bounding box center [710, 135] width 434 height 122
click at [571, 166] on input "0.00" at bounding box center [569, 169] width 65 height 17
type input "0.00"
drag, startPoint x: 533, startPoint y: 106, endPoint x: 570, endPoint y: 131, distance: 45.5
click at [567, 129] on div "Packages 1 1 Measurements Type" at bounding box center [710, 135] width 434 height 122
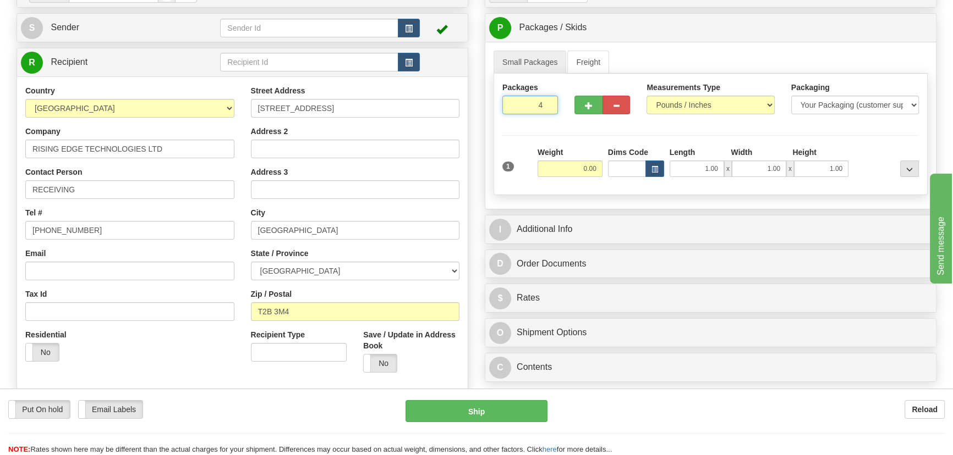
type input "4"
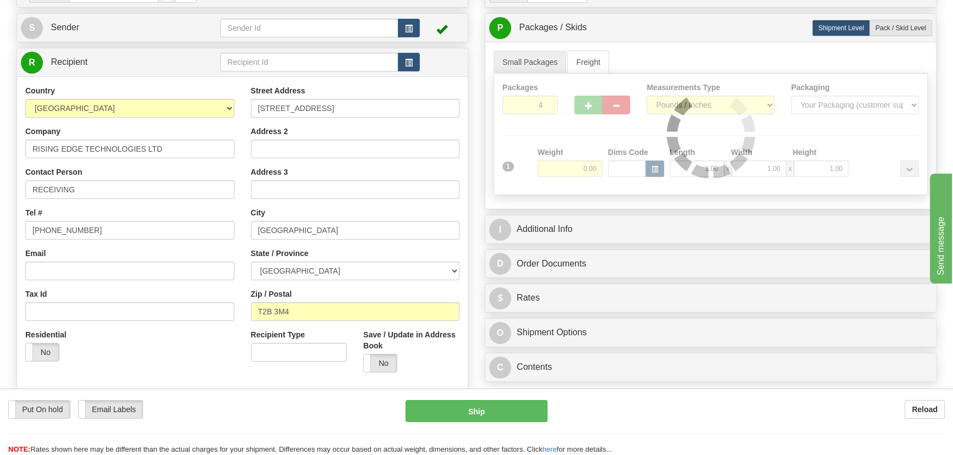
click at [575, 156] on div "Packages 4 1 Measurements Type" at bounding box center [710, 135] width 434 height 122
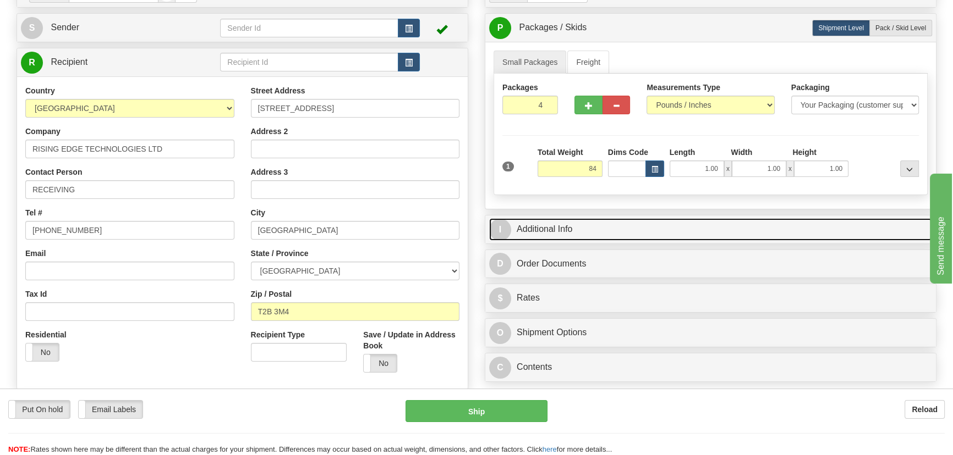
type input "84.00"
click at [729, 230] on link "I Additional Info" at bounding box center [710, 229] width 443 height 23
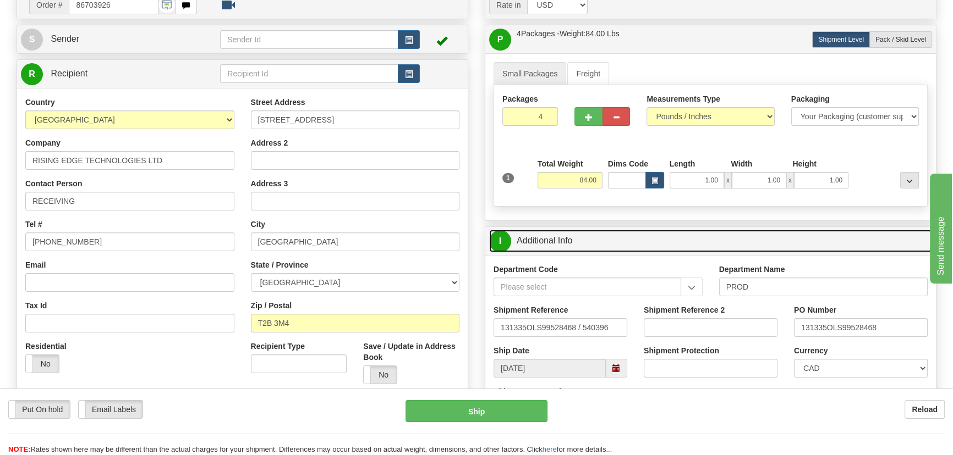
scroll to position [250, 0]
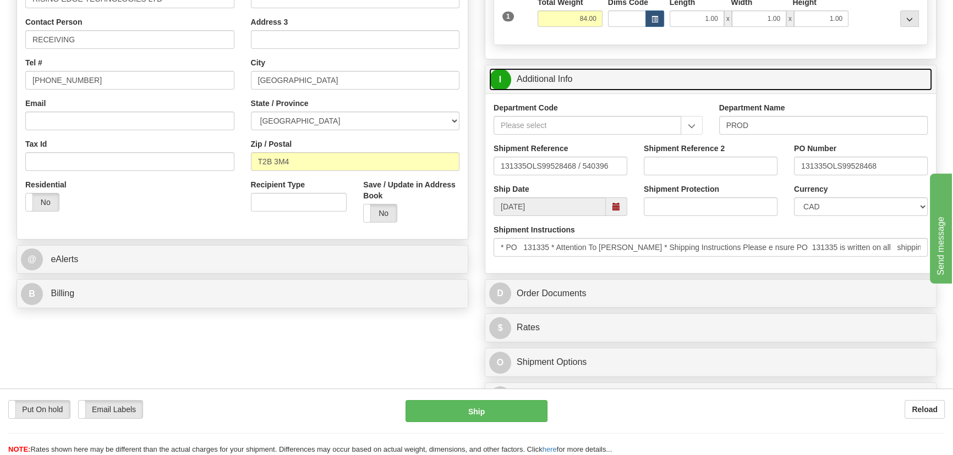
click at [836, 76] on link "I Additional Info" at bounding box center [710, 79] width 443 height 23
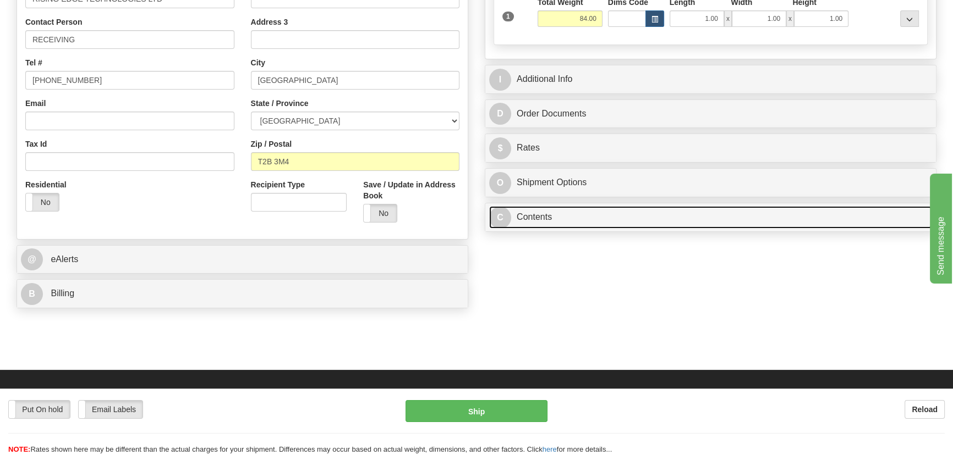
click at [699, 217] on link "C Contents" at bounding box center [710, 217] width 443 height 23
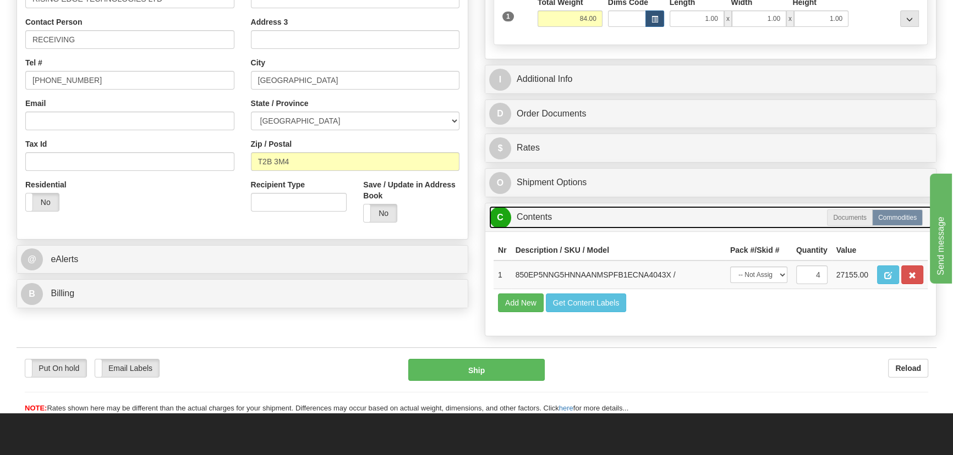
click at [699, 217] on link "C Contents" at bounding box center [710, 217] width 443 height 23
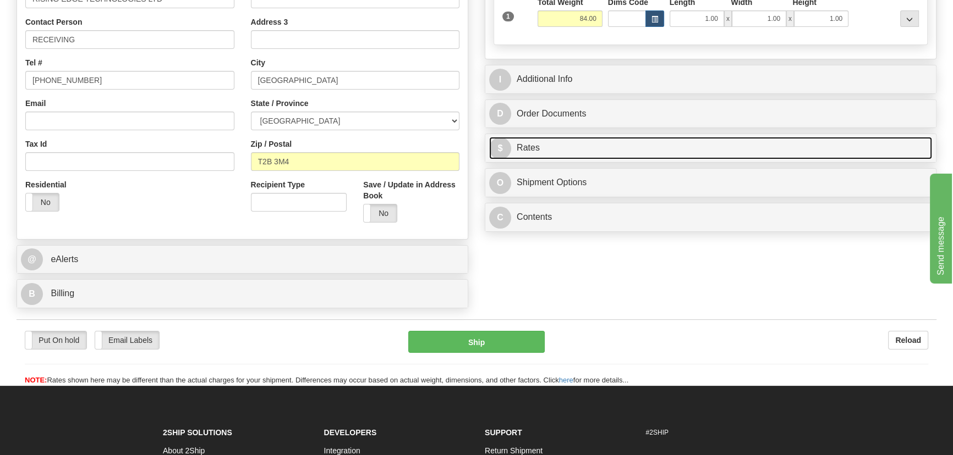
click at [754, 149] on link "$ Rates" at bounding box center [710, 148] width 443 height 23
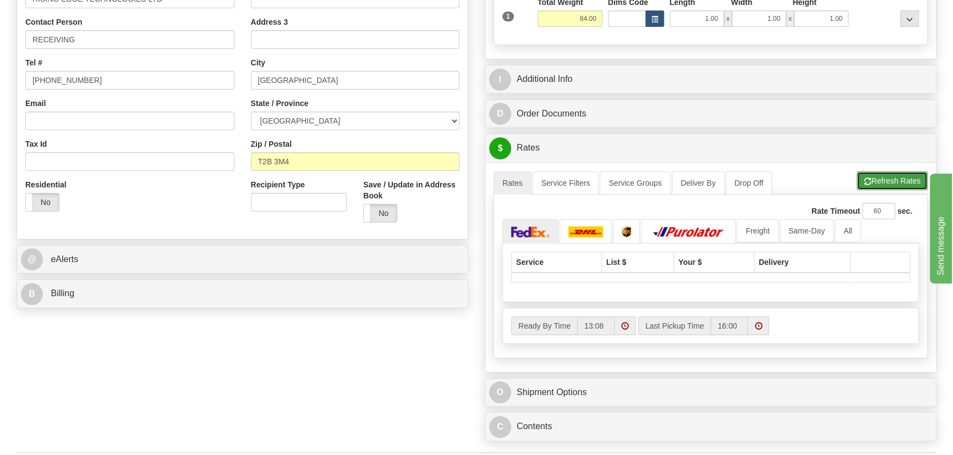
click at [885, 182] on button "Refresh Rates" at bounding box center [892, 181] width 71 height 19
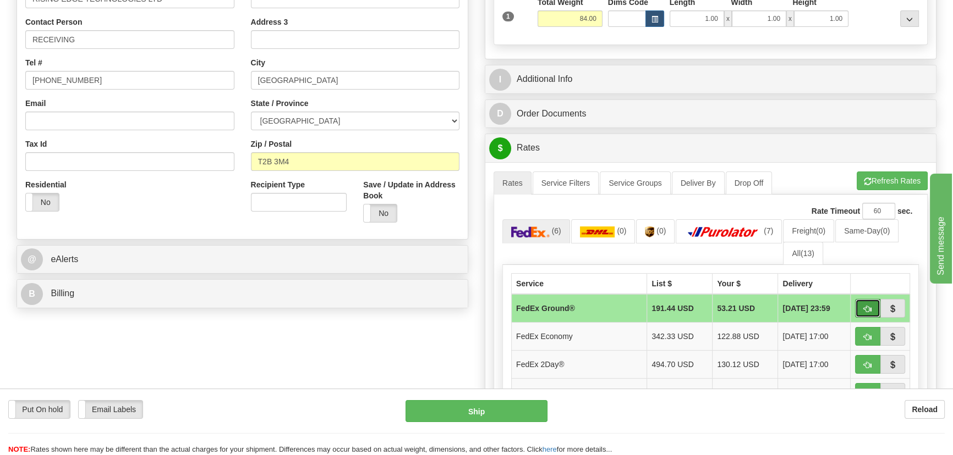
click at [864, 312] on span "button" at bounding box center [868, 309] width 8 height 7
type input "92"
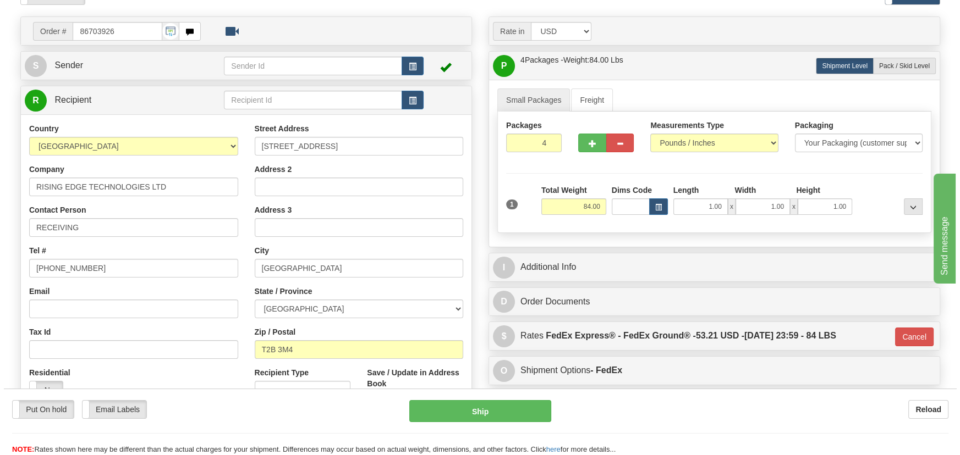
scroll to position [50, 0]
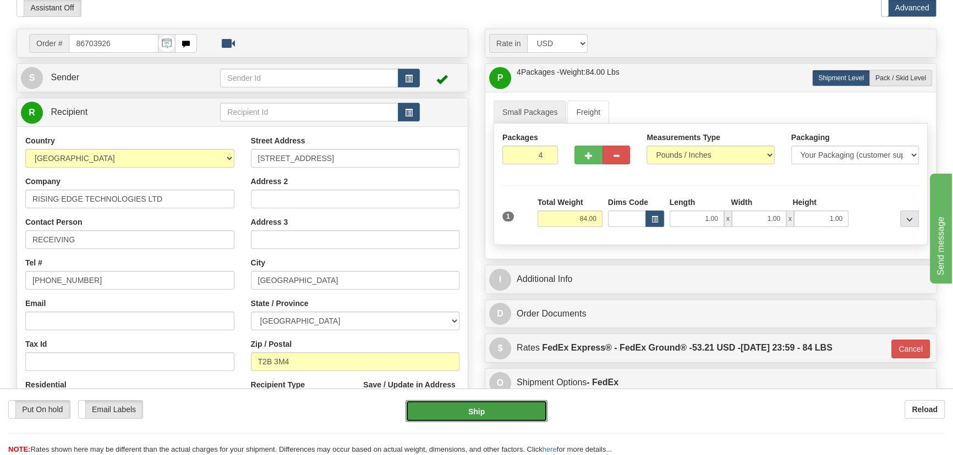
click at [484, 415] on button "Ship" at bounding box center [476, 411] width 142 height 22
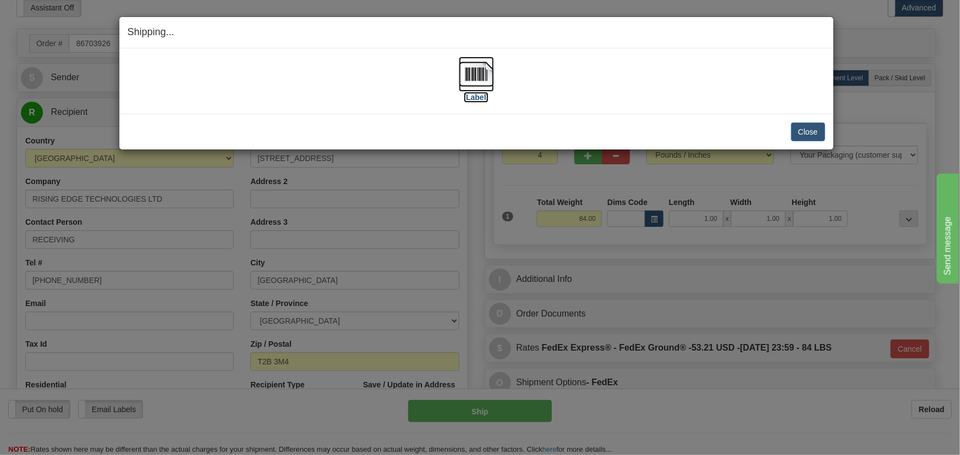
click at [480, 75] on img at bounding box center [476, 74] width 35 height 35
click at [814, 133] on button "Close" at bounding box center [808, 132] width 34 height 19
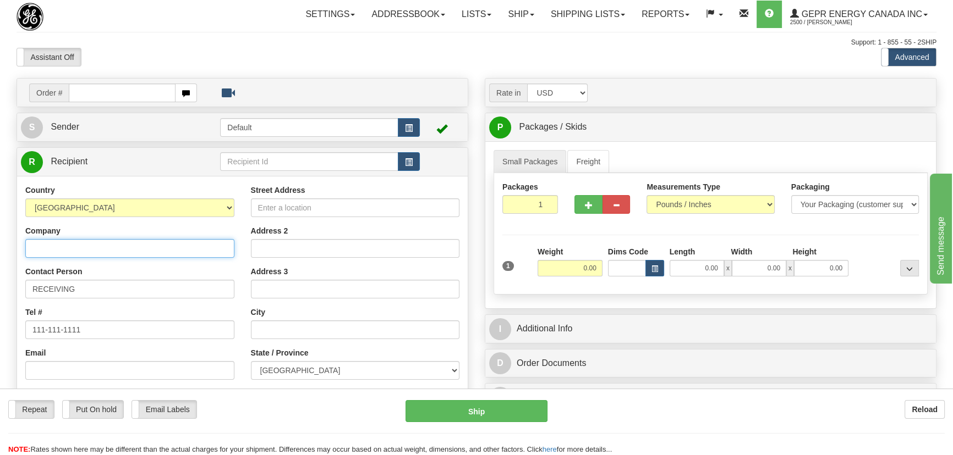
click at [154, 250] on input "Company" at bounding box center [129, 248] width 209 height 19
paste input "HYDRO-[GEOGRAPHIC_DATA]"
type input "HYDRO-[GEOGRAPHIC_DATA]"
click at [282, 209] on input "Street Address" at bounding box center [355, 208] width 209 height 19
paste input "4875 BOUL COUTURE"
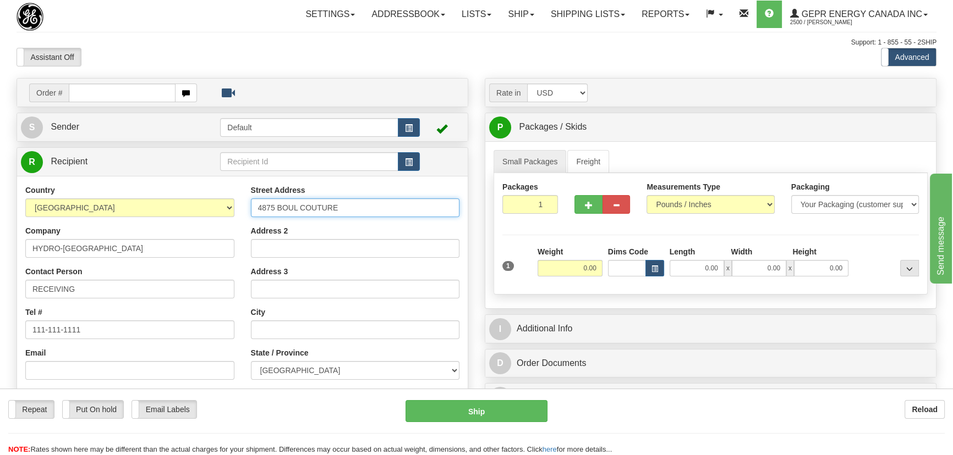
type input "4875 BOUL COUTURE"
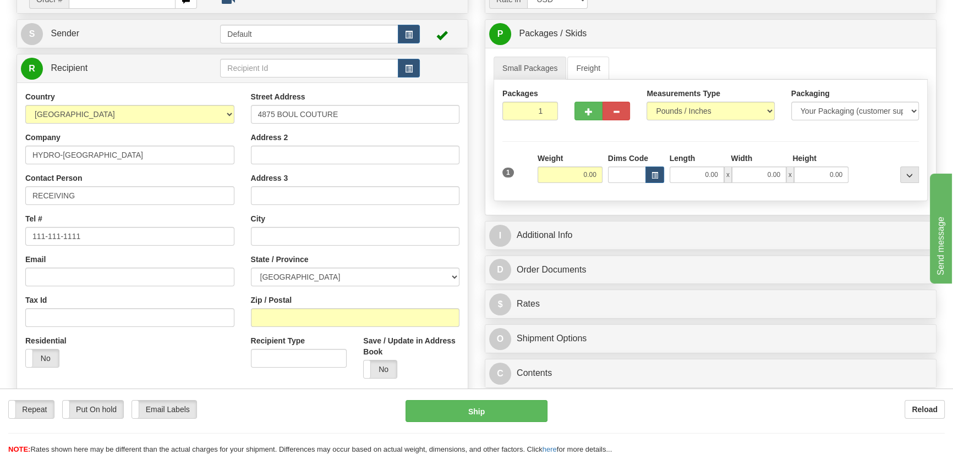
scroll to position [100, 0]
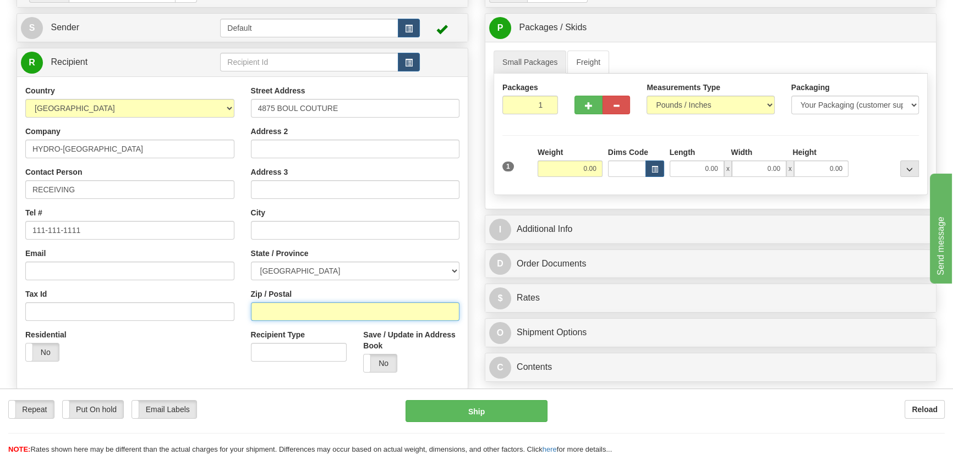
click at [295, 313] on input "Zip / Postal" at bounding box center [355, 312] width 209 height 19
paste input "H1R 1C5"
type input "H1R 1C5"
click at [137, 358] on div "Residential Yes No" at bounding box center [130, 350] width 226 height 41
type input "SAINT-LEONARD"
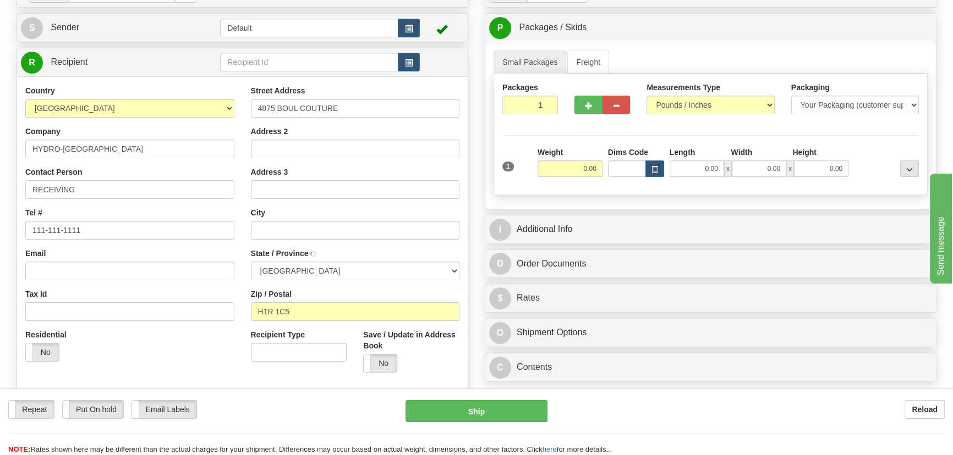
select select "QC"
drag, startPoint x: 576, startPoint y: 165, endPoint x: 614, endPoint y: 170, distance: 38.3
click at [614, 170] on div "1 Weight 0.00 Dims Code 0.00" at bounding box center [710, 166] width 422 height 39
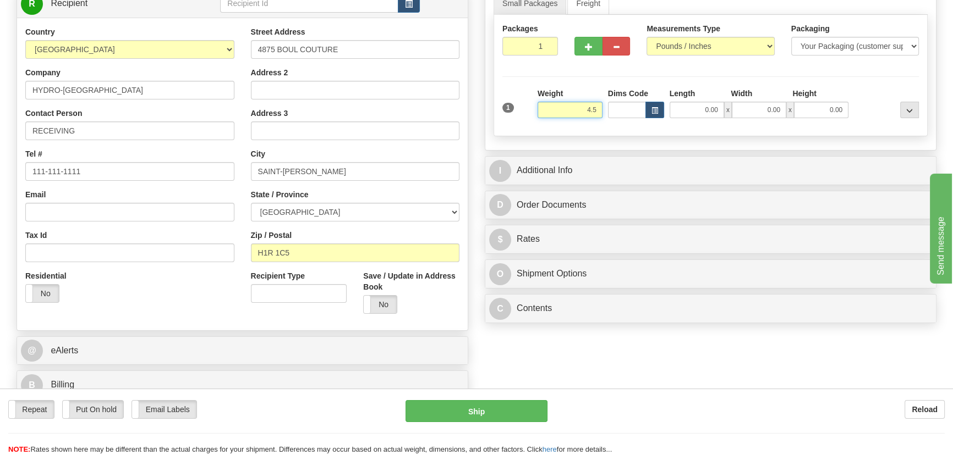
scroll to position [200, 0]
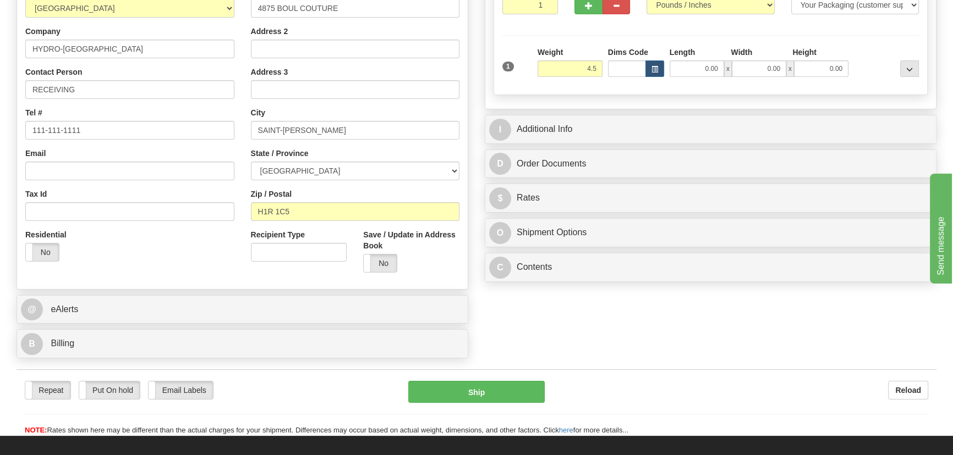
type input "4.50"
click at [739, 108] on div "Small Packages Freight Packages 1 1 Measurements Type" at bounding box center [710, 25] width 451 height 167
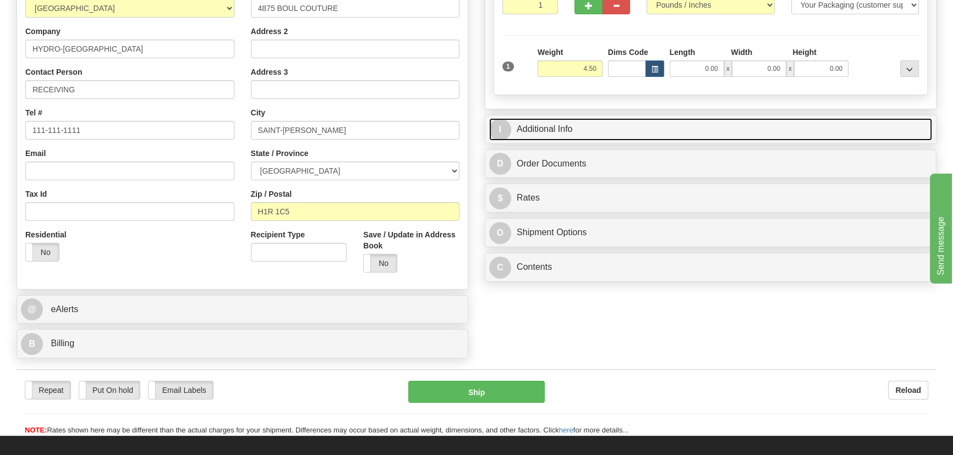
click at [738, 124] on link "I Additional Info" at bounding box center [710, 129] width 443 height 23
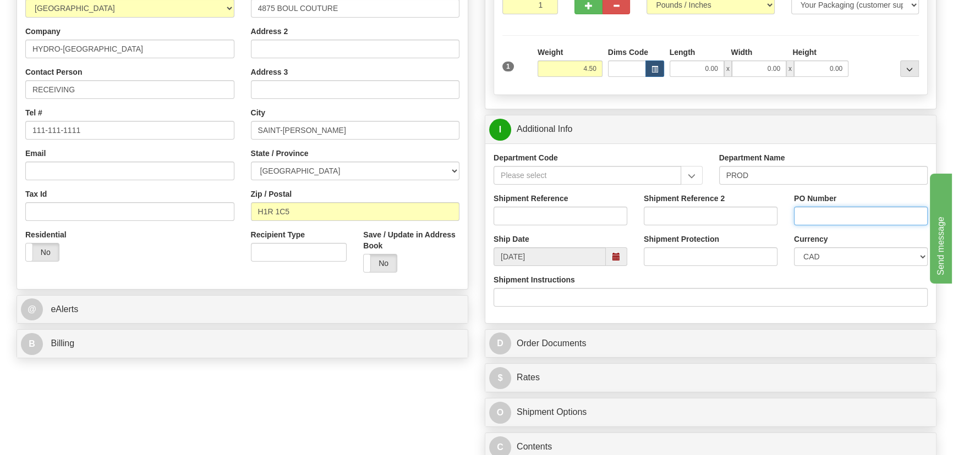
drag, startPoint x: 863, startPoint y: 213, endPoint x: 632, endPoint y: 251, distance: 234.1
click at [864, 213] on input "PO Number" at bounding box center [861, 216] width 134 height 19
paste input "4513267104"
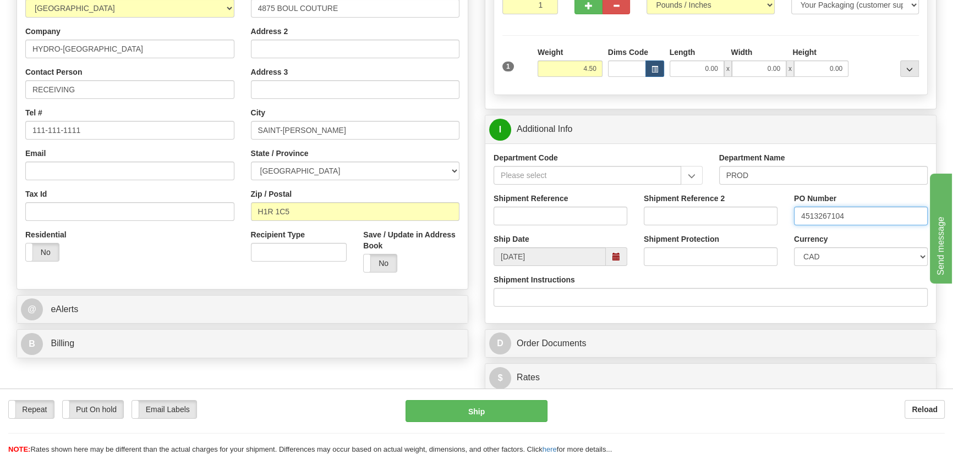
type input "4513267104"
click at [603, 219] on input "Shipment Reference" at bounding box center [560, 216] width 134 height 19
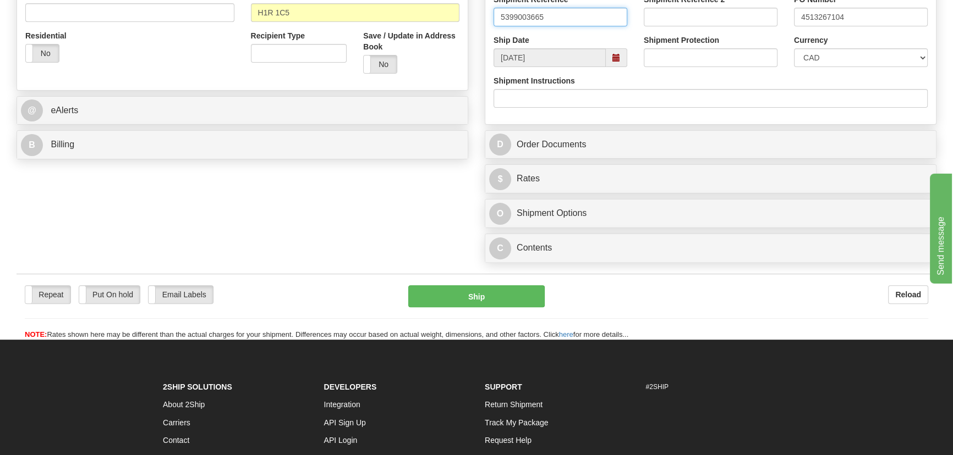
scroll to position [400, 0]
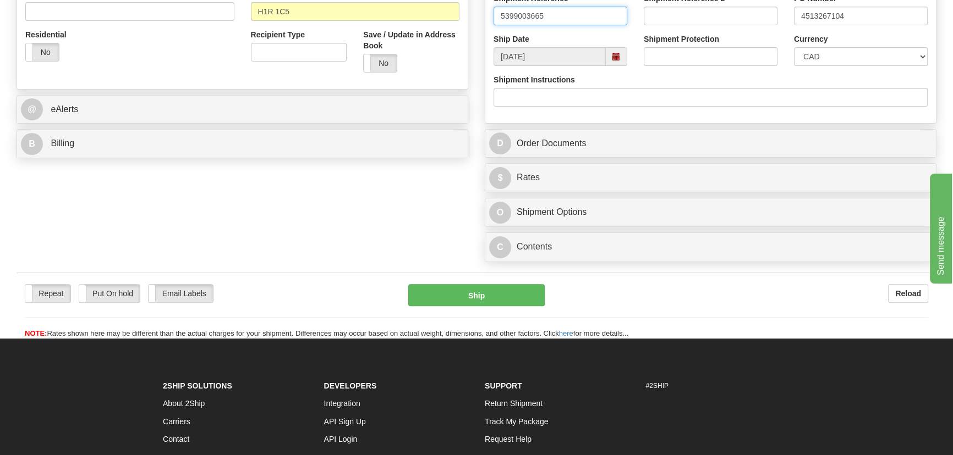
type input "5399003665"
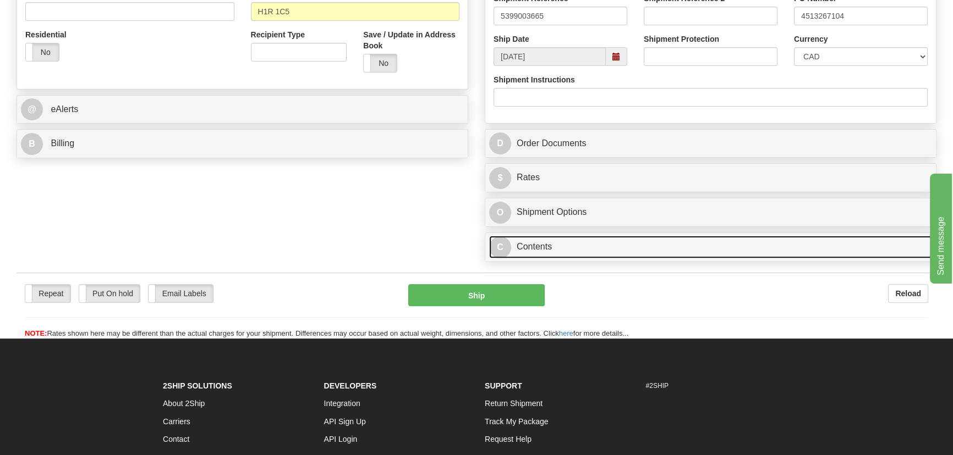
click at [647, 247] on link "C Contents" at bounding box center [710, 247] width 443 height 23
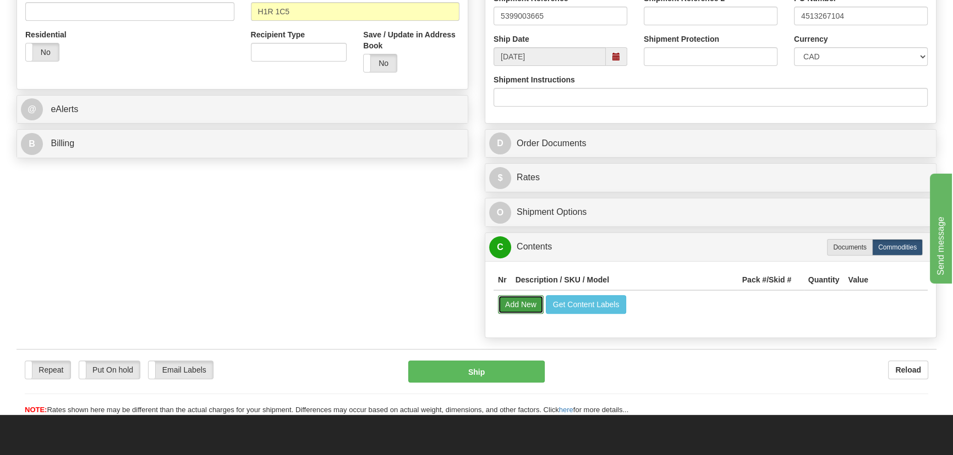
click at [510, 308] on button "Add New" at bounding box center [521, 304] width 46 height 19
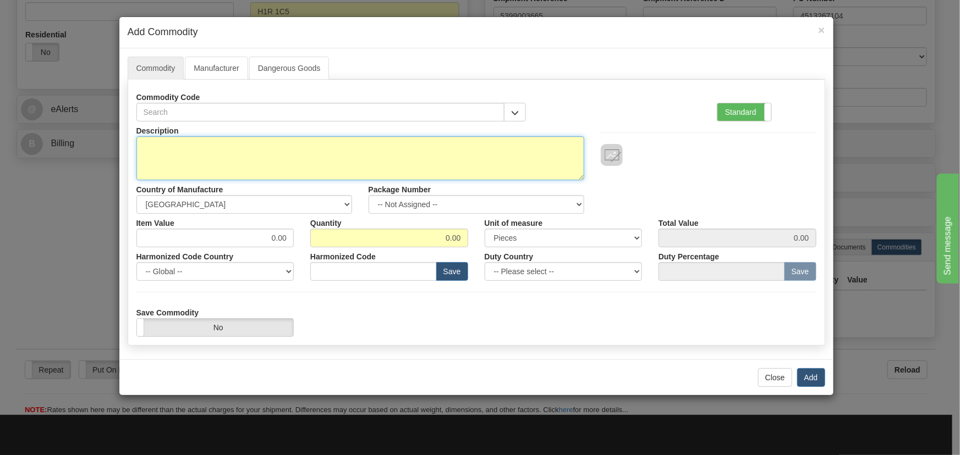
click at [429, 157] on textarea "Description" at bounding box center [360, 158] width 448 height 44
paste textarea "E86434-92"
type textarea "E86434-92"
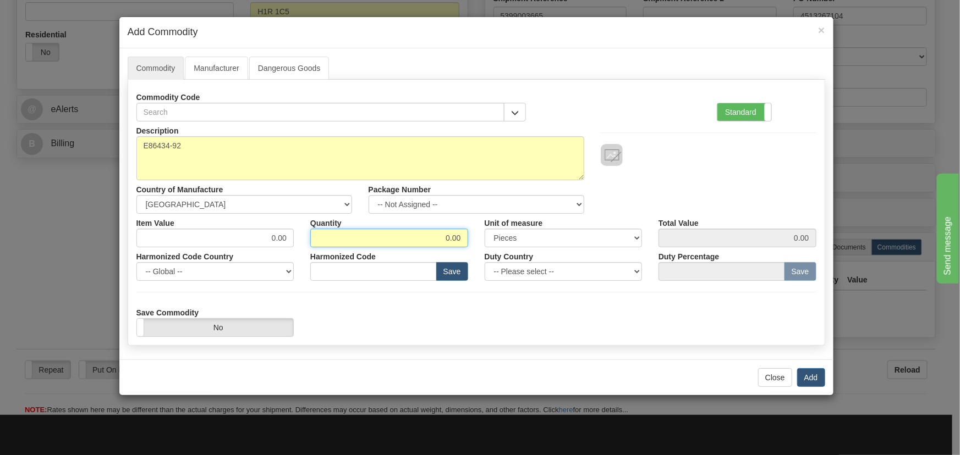
drag, startPoint x: 428, startPoint y: 237, endPoint x: 502, endPoint y: 239, distance: 73.7
click at [505, 239] on div "Item Value 0.00 Quantity 0.00 Unit of measure 3 Thousand Square Inches Adjustme…" at bounding box center [476, 231] width 696 height 34
type input "4"
click at [811, 370] on button "Add" at bounding box center [811, 378] width 28 height 19
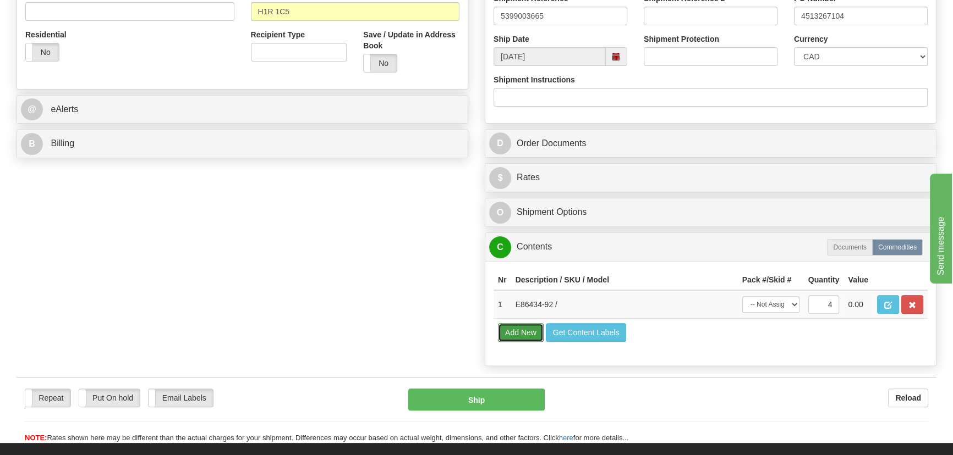
click at [529, 330] on button "Add New" at bounding box center [521, 332] width 46 height 19
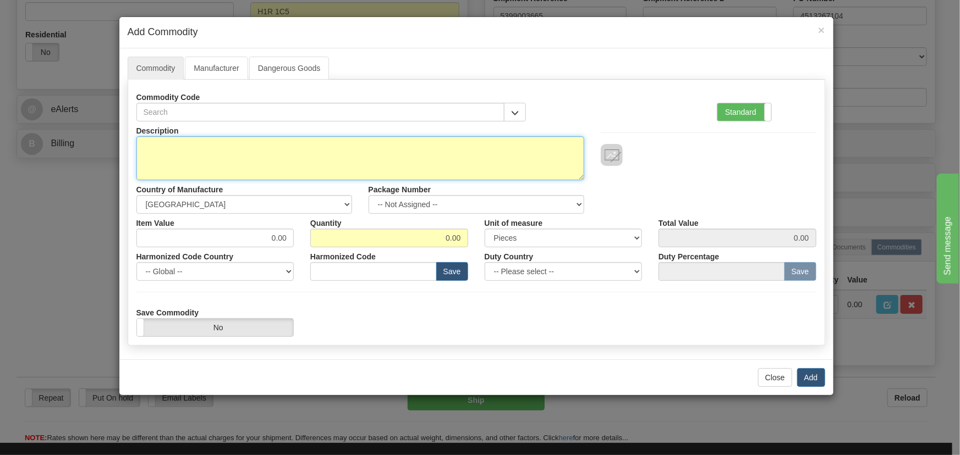
click at [431, 160] on textarea "Description" at bounding box center [360, 158] width 448 height 44
paste textarea "EB86486-01"
type textarea "EB86486-01"
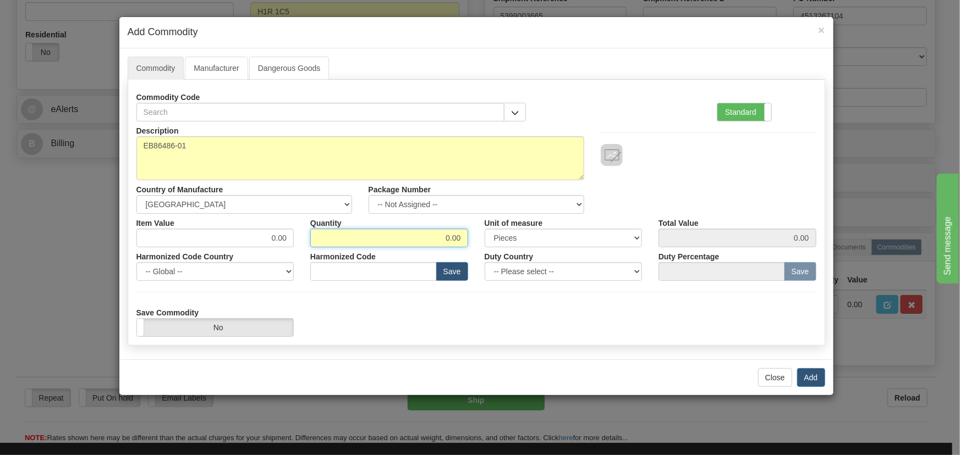
drag, startPoint x: 441, startPoint y: 239, endPoint x: 477, endPoint y: 240, distance: 35.8
click at [477, 240] on div "Item Value 0.00 Quantity 0.00 Unit of measure 3 Thousand Square Inches Adjustme…" at bounding box center [476, 231] width 696 height 34
type input "2"
click at [816, 380] on button "Add" at bounding box center [811, 378] width 28 height 19
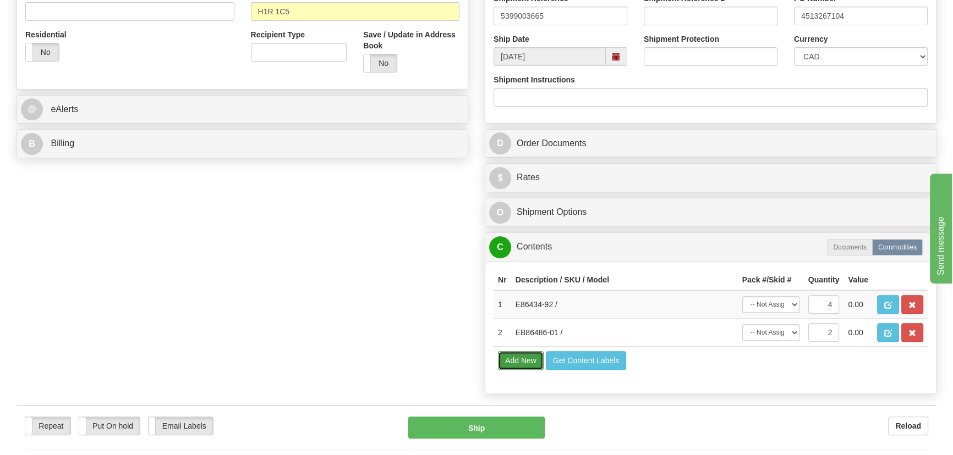
click at [535, 360] on button "Add New" at bounding box center [521, 361] width 46 height 19
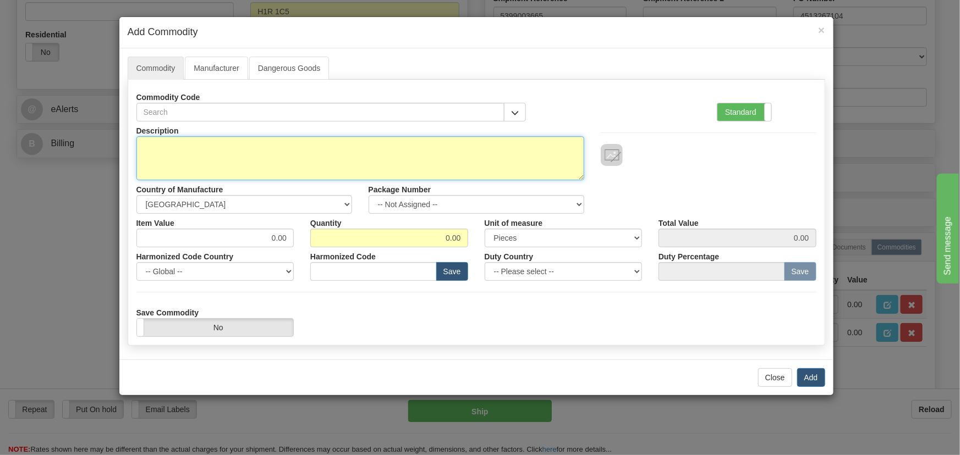
click at [265, 149] on textarea "Description" at bounding box center [360, 158] width 448 height 44
paste textarea "E86448-98"
type textarea "E86448-98"
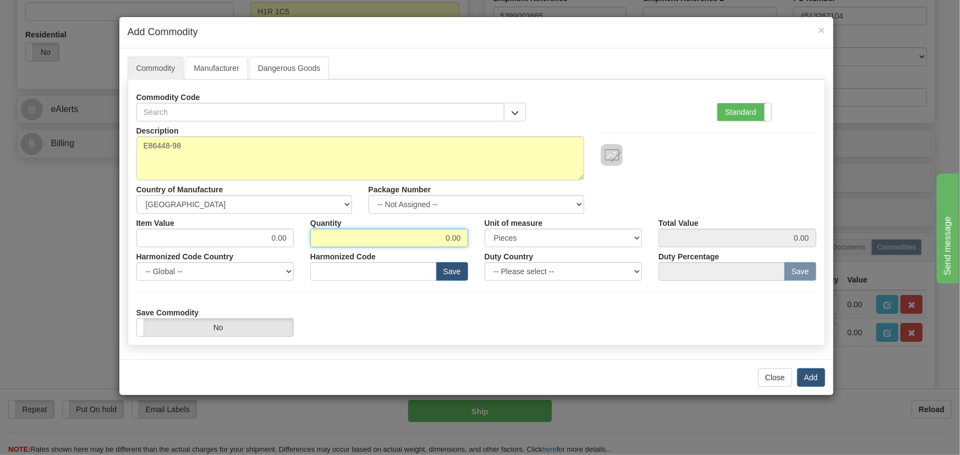
drag, startPoint x: 430, startPoint y: 242, endPoint x: 477, endPoint y: 247, distance: 47.6
click at [479, 245] on div "Item Value 0.00 Quantity 0.00 Unit of measure 3 Thousand Square Inches Adjustme…" at bounding box center [476, 231] width 696 height 34
type input "2"
click at [474, 250] on div "Harmonized Code Save" at bounding box center [389, 265] width 174 height 34
click at [811, 377] on button "Add" at bounding box center [811, 378] width 28 height 19
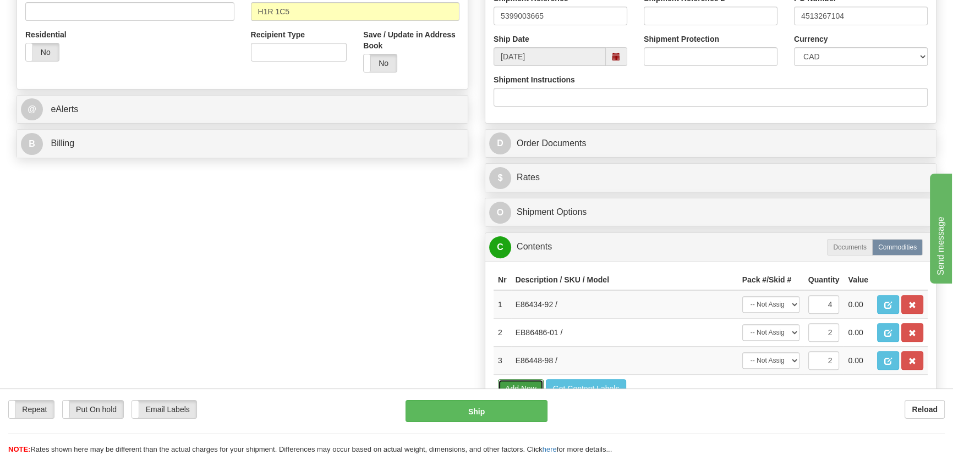
click at [528, 386] on button "Add New" at bounding box center [521, 389] width 46 height 19
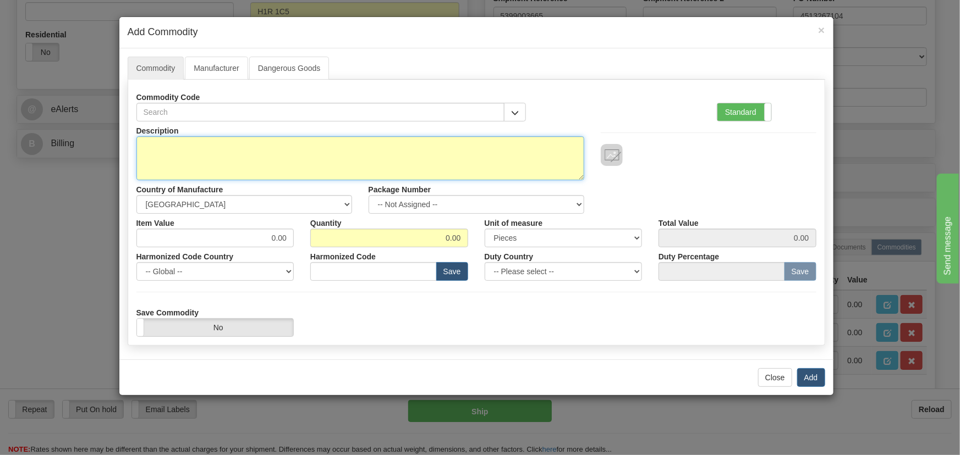
click at [444, 153] on textarea "Description" at bounding box center [360, 158] width 448 height 44
paste textarea "EB86448-21"
type textarea "EB86448-21"
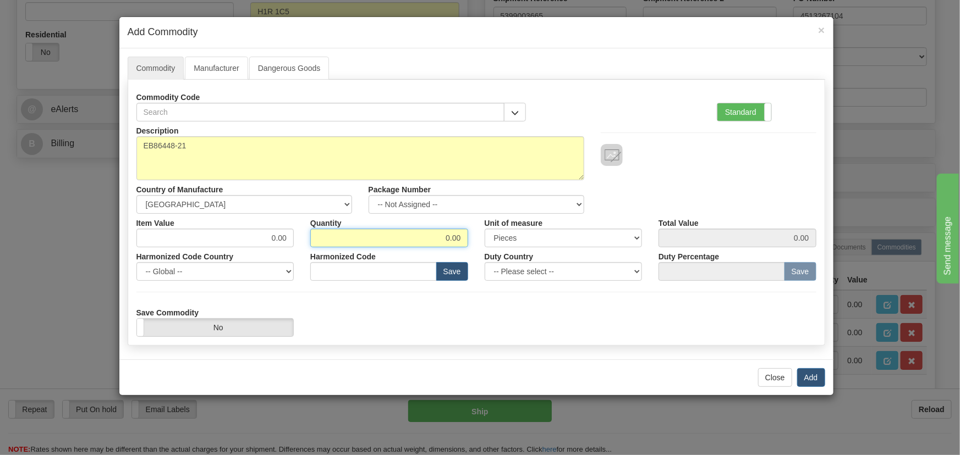
drag, startPoint x: 413, startPoint y: 238, endPoint x: 498, endPoint y: 262, distance: 88.1
click at [495, 260] on div "Description EB86448-21 Country of Manufacture -- Unknown -- AFGHANISTAN ALAND I…" at bounding box center [476, 230] width 680 height 216
type input "2"
drag, startPoint x: 620, startPoint y: 315, endPoint x: 646, endPoint y: 316, distance: 25.9
click at [621, 315] on div "Save Commodity Yes No" at bounding box center [476, 321] width 696 height 34
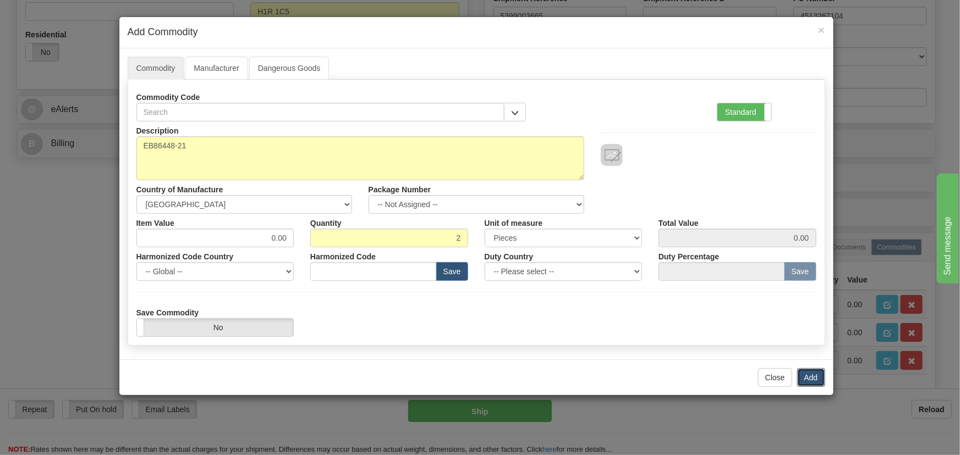
click at [815, 374] on button "Add" at bounding box center [811, 378] width 28 height 19
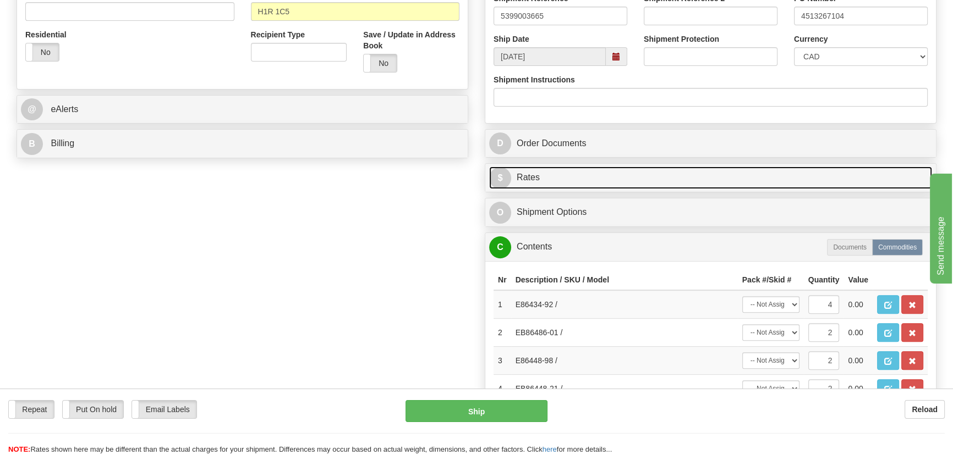
click at [738, 168] on link "$ Rates" at bounding box center [710, 178] width 443 height 23
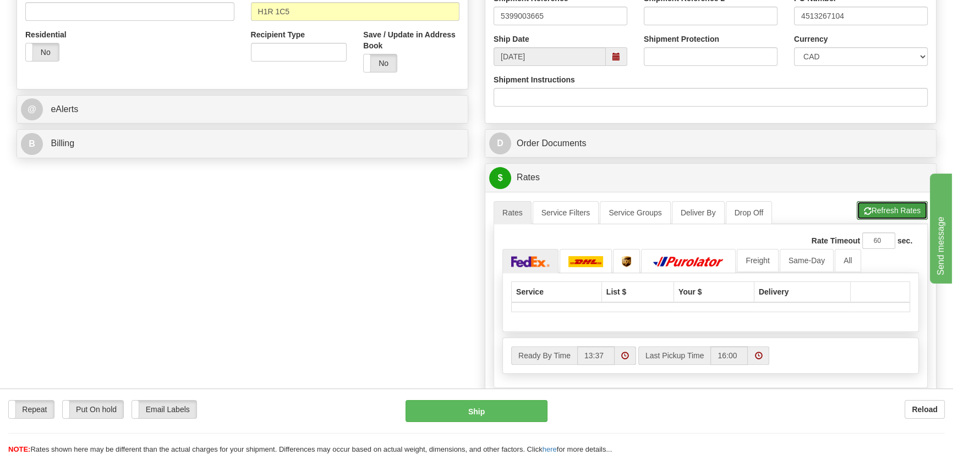
click at [887, 205] on button "Refresh Rates" at bounding box center [892, 210] width 71 height 19
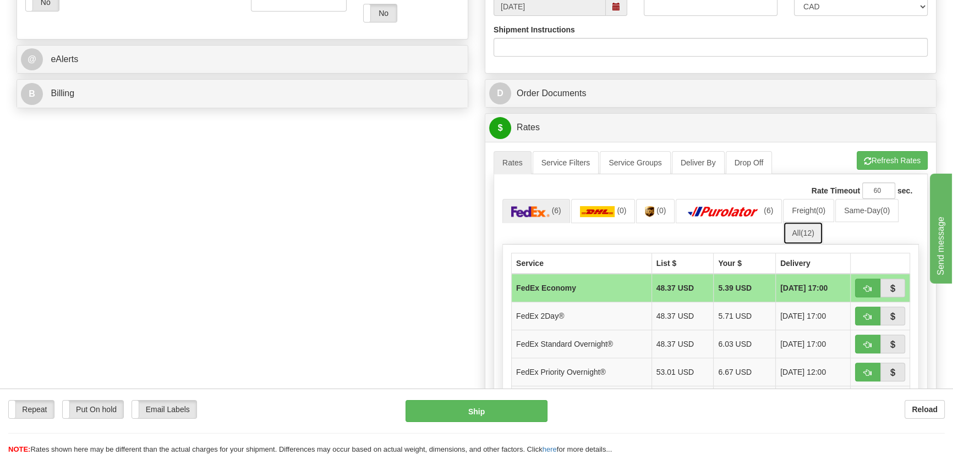
click at [795, 237] on link "All (12)" at bounding box center [803, 233] width 40 height 23
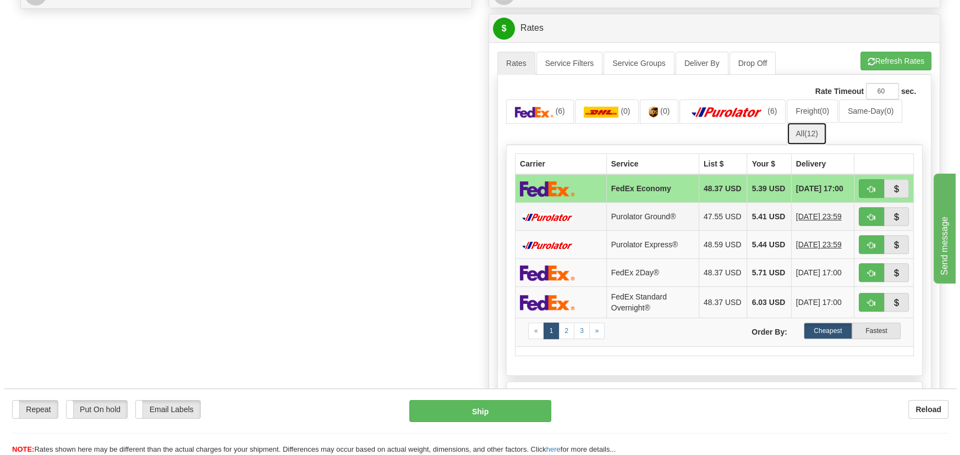
scroll to position [550, 0]
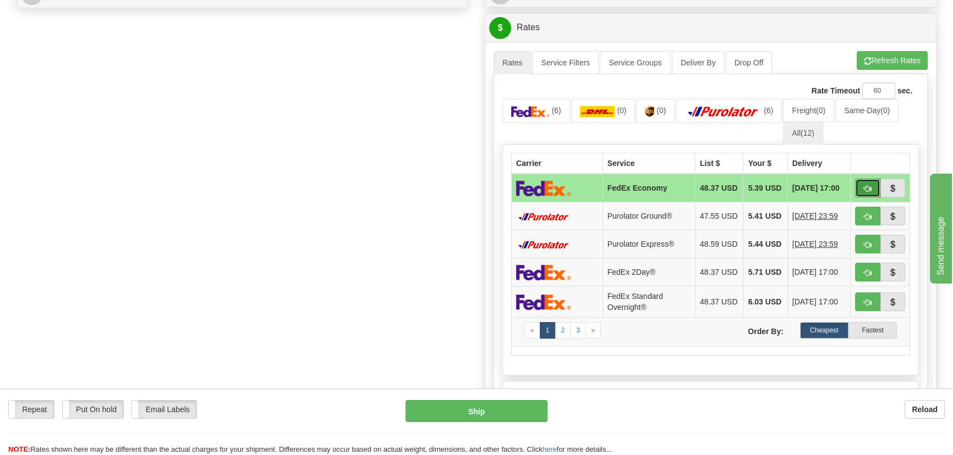
click at [868, 187] on span "button" at bounding box center [868, 188] width 8 height 7
type input "20"
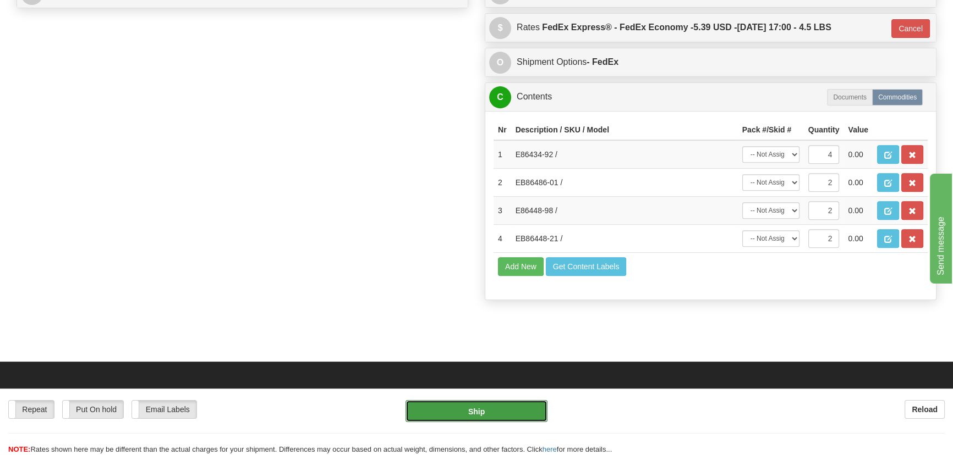
click at [504, 408] on button "Ship" at bounding box center [476, 411] width 142 height 22
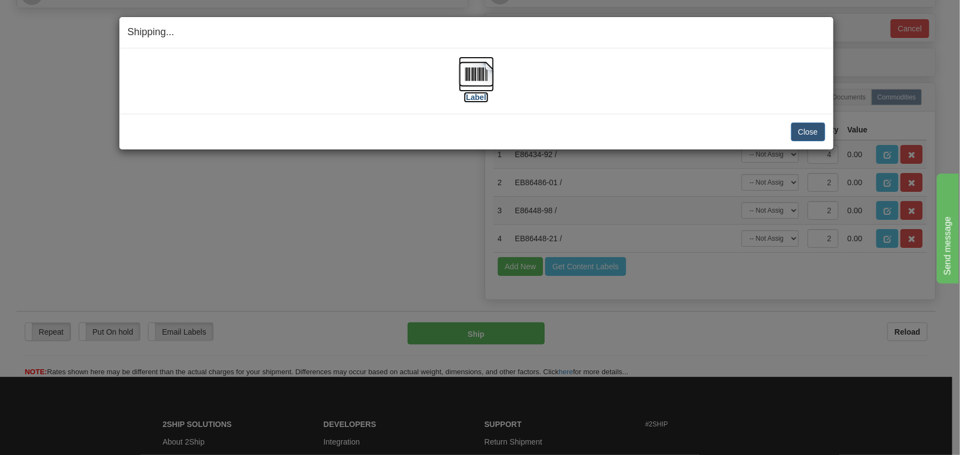
click at [484, 77] on img at bounding box center [476, 74] width 35 height 35
click at [804, 128] on button "Close" at bounding box center [808, 132] width 34 height 19
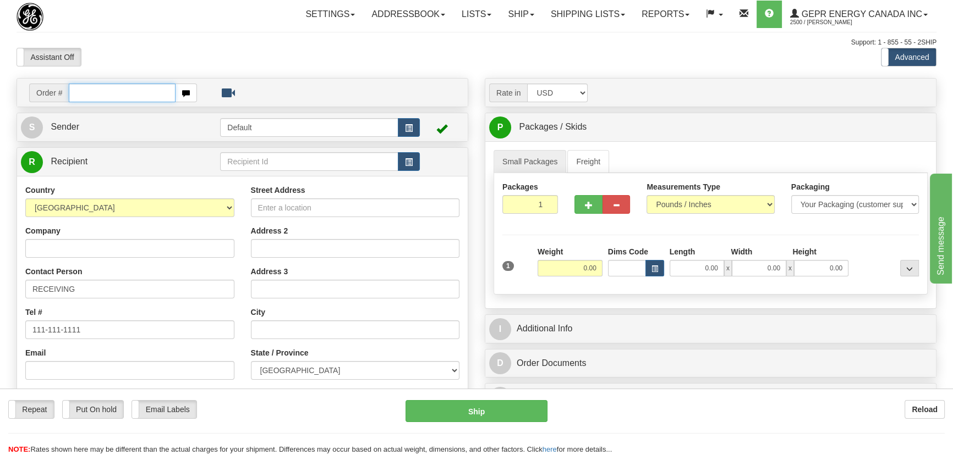
click at [137, 91] on input "text" at bounding box center [122, 93] width 107 height 19
paste input "0086703929"
click at [84, 92] on input "0086703929" at bounding box center [122, 93] width 107 height 19
type input "86703929"
drag, startPoint x: 71, startPoint y: 95, endPoint x: 59, endPoint y: 93, distance: 12.3
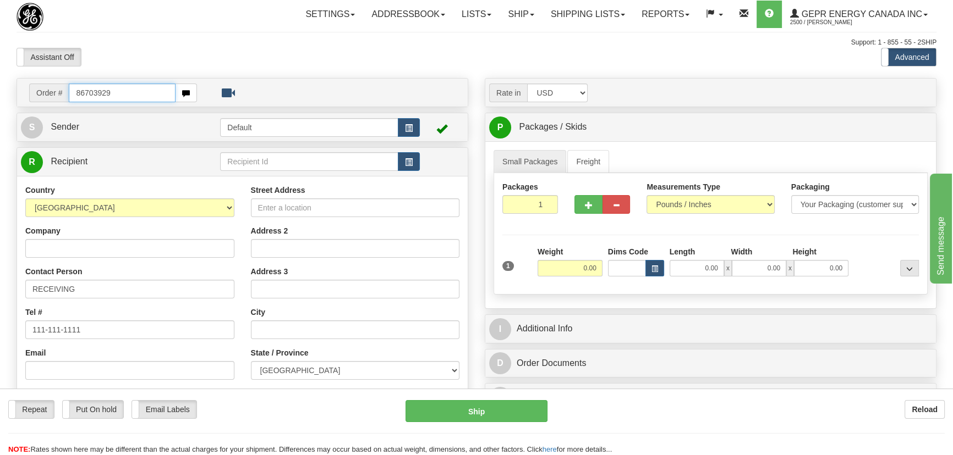
click at [12, 94] on div "Order # 86703929 S Sender" at bounding box center [242, 321] width 468 height 486
click at [178, 68] on div "Toggle navigation Settings Shipping Preferences Fields Preferences New" at bounding box center [476, 310] width 953 height 620
click at [227, 207] on select "[GEOGRAPHIC_DATA] [GEOGRAPHIC_DATA] [GEOGRAPHIC_DATA] [GEOGRAPHIC_DATA] [US_STA…" at bounding box center [129, 208] width 209 height 19
select select "US"
click at [25, 199] on select "[GEOGRAPHIC_DATA] [GEOGRAPHIC_DATA] [GEOGRAPHIC_DATA] [GEOGRAPHIC_DATA] [US_STA…" at bounding box center [129, 208] width 209 height 19
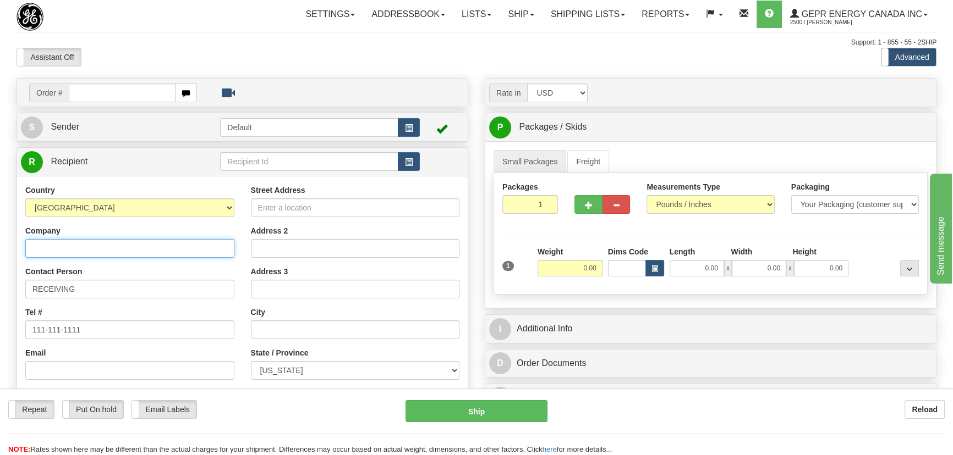
click at [180, 243] on input "Company" at bounding box center [129, 248] width 209 height 19
paste input "[PERSON_NAME] CORPORATION"
type input "[PERSON_NAME] CORPORATION"
click at [387, 214] on input "Street Address" at bounding box center [355, 208] width 209 height 19
paste input "[STREET_ADDRESS][PERSON_NAME]"
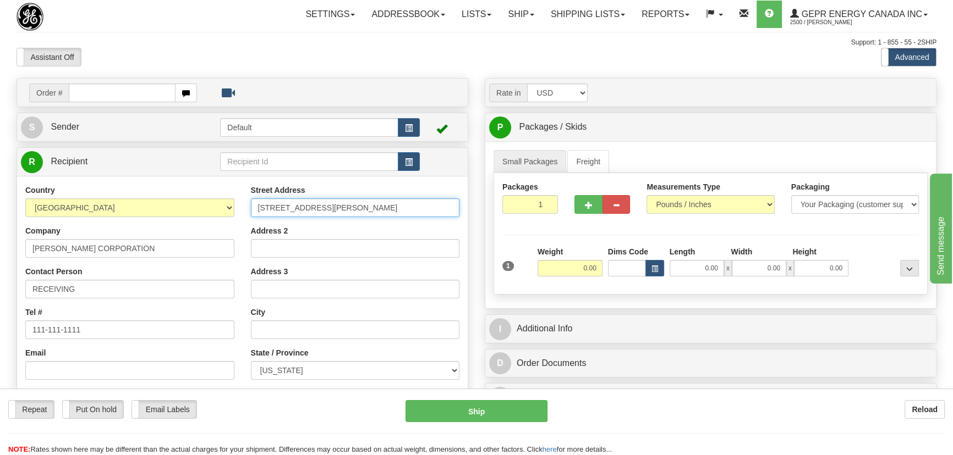
type input "[STREET_ADDRESS][PERSON_NAME]"
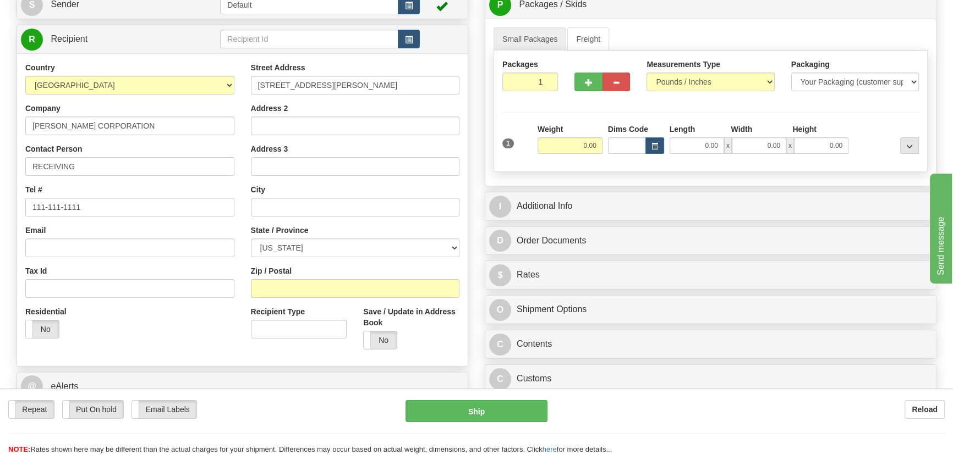
scroll to position [150, 0]
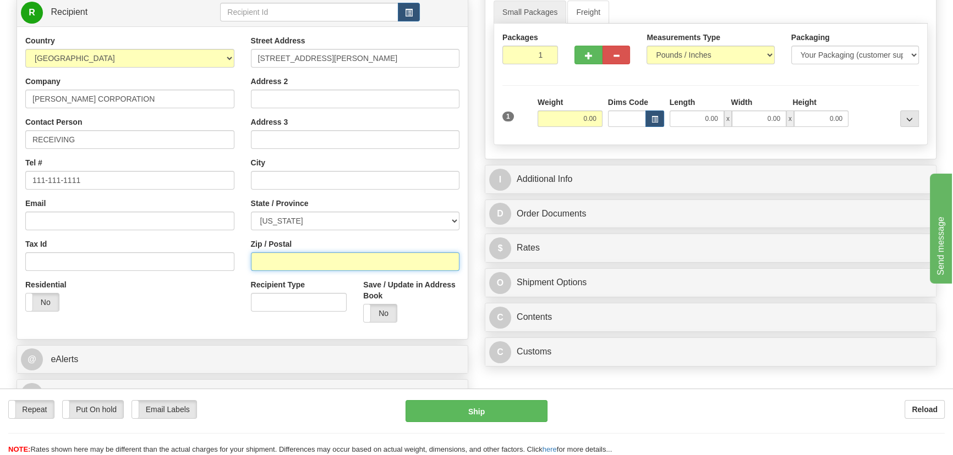
click at [298, 267] on input "Zip / Postal" at bounding box center [355, 261] width 209 height 19
paste input "28306"
type input "28306"
click at [557, 67] on div "Packages 1 1" at bounding box center [530, 52] width 72 height 41
type input "4"
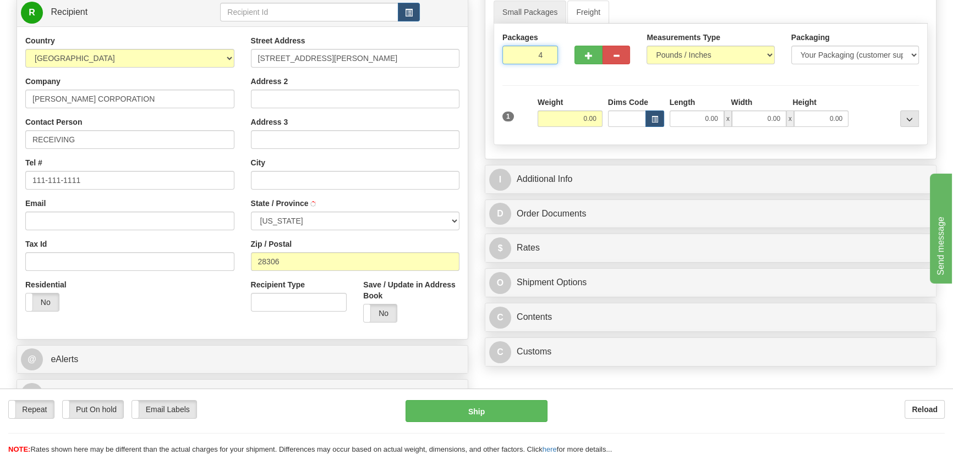
type input "[GEOGRAPHIC_DATA]"
select select "NC"
type input "4"
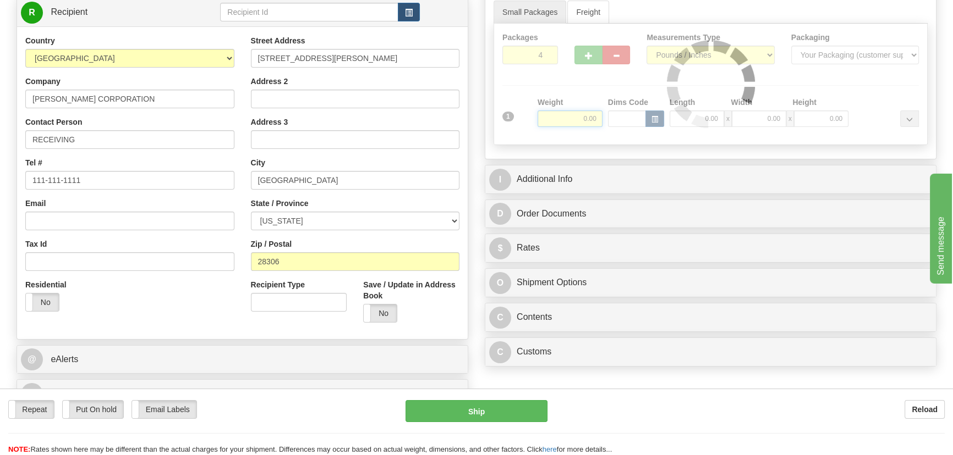
click at [573, 123] on div "Packages 4 1 Measurements Type" at bounding box center [710, 85] width 434 height 122
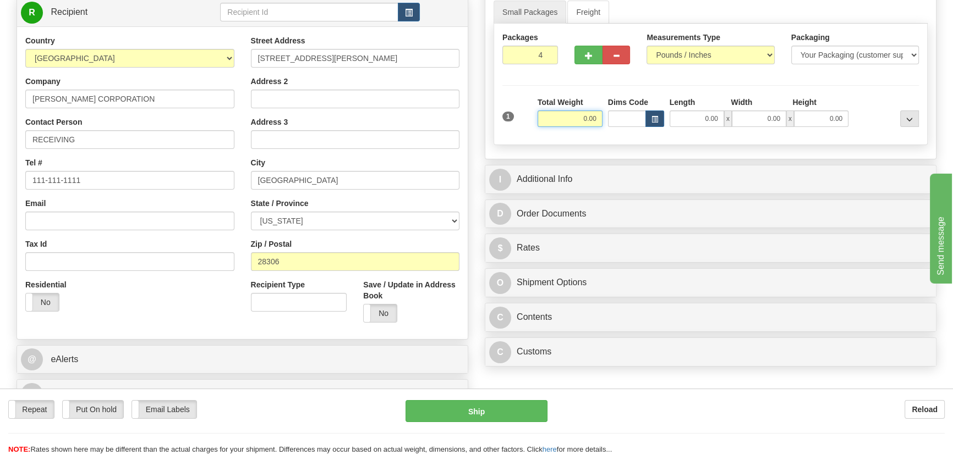
click at [573, 122] on input "0.00" at bounding box center [569, 119] width 65 height 17
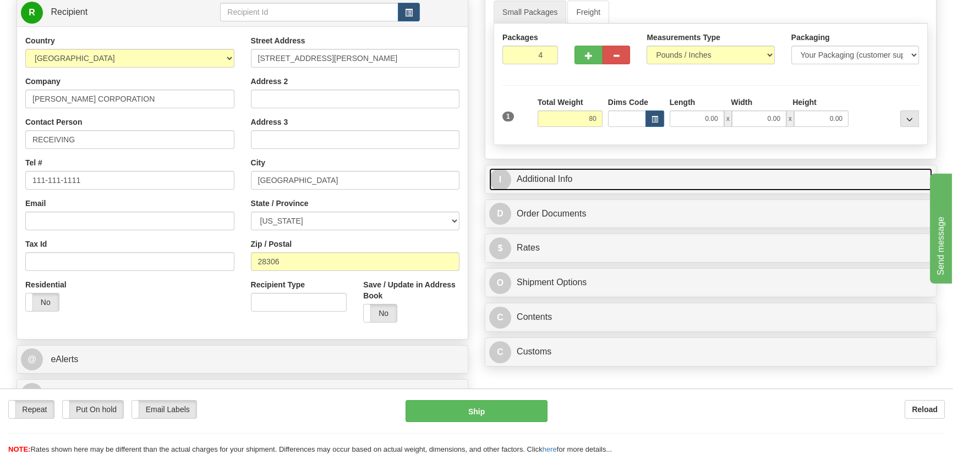
type input "80.00"
click at [689, 172] on link "I Additional Info" at bounding box center [710, 179] width 443 height 23
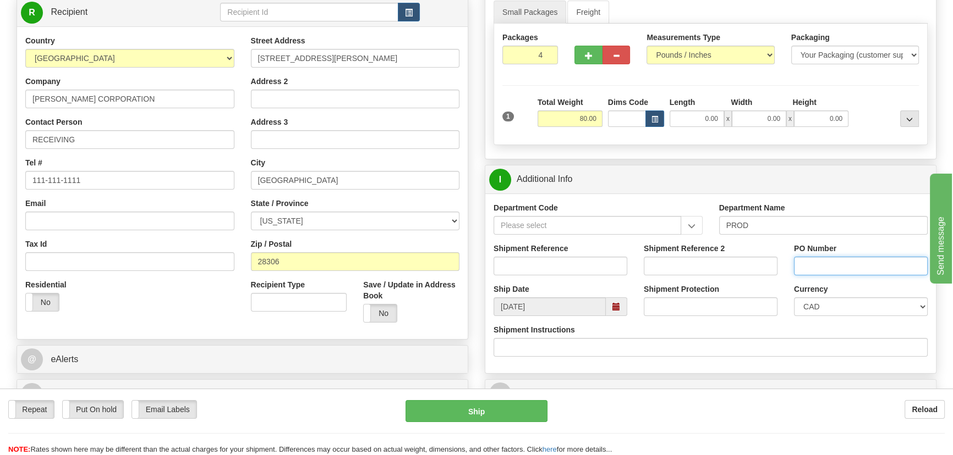
click at [843, 259] on input "PO Number" at bounding box center [861, 266] width 134 height 19
paste input "4001-001019OLS99526963"
type input "4001-001019OLS99526963"
drag, startPoint x: 837, startPoint y: 292, endPoint x: 837, endPoint y: 299, distance: 6.6
click at [837, 293] on div "Currency CAD USD EUR ZAR [PERSON_NAME] ARN AUD AUS AWG BBD BFR BGN BHD BMD BND …" at bounding box center [861, 300] width 134 height 32
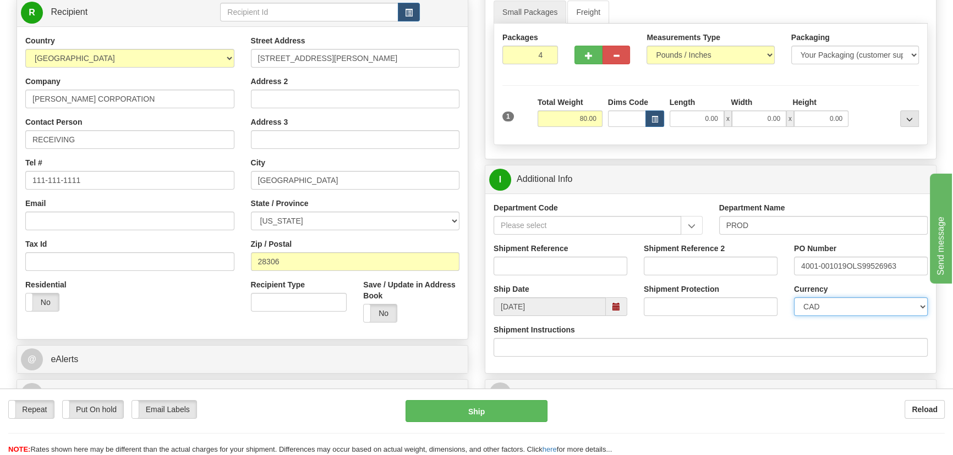
click at [837, 300] on select "CAD USD EUR ZAR [PERSON_NAME] ARN AUD AUS AWG BBD BFR BGN BHD BMD BND BRC BRL C…" at bounding box center [861, 307] width 134 height 19
select select "1"
click at [794, 298] on select "CAD USD EUR ZAR [PERSON_NAME] ARN AUD AUS AWG BBD BFR BGN BHD BMD BND BRC BRL C…" at bounding box center [861, 307] width 134 height 19
click at [569, 266] on input "Shipment Reference" at bounding box center [560, 266] width 134 height 19
type input "5399005883"
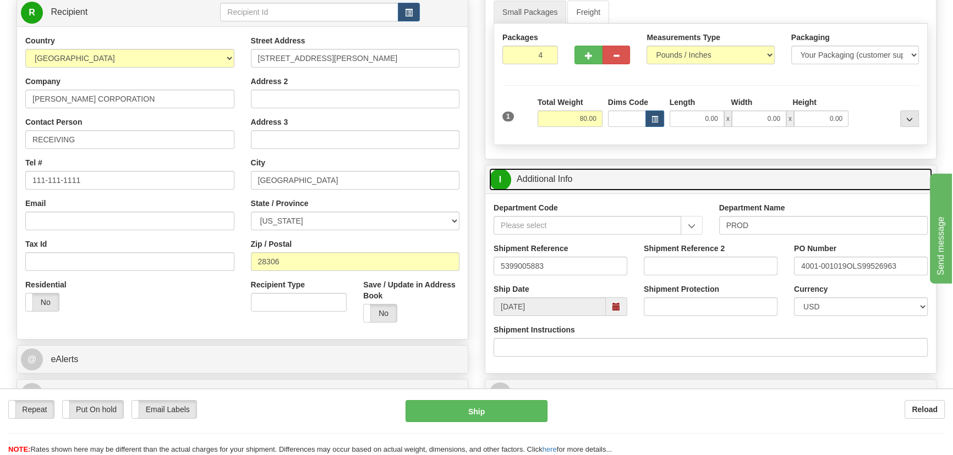
click at [766, 189] on link "I Additional Info" at bounding box center [710, 179] width 443 height 23
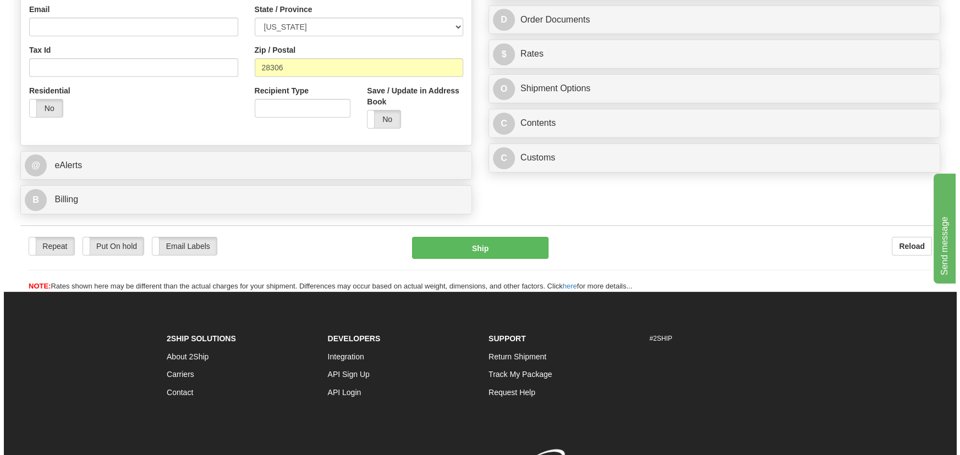
scroll to position [350, 0]
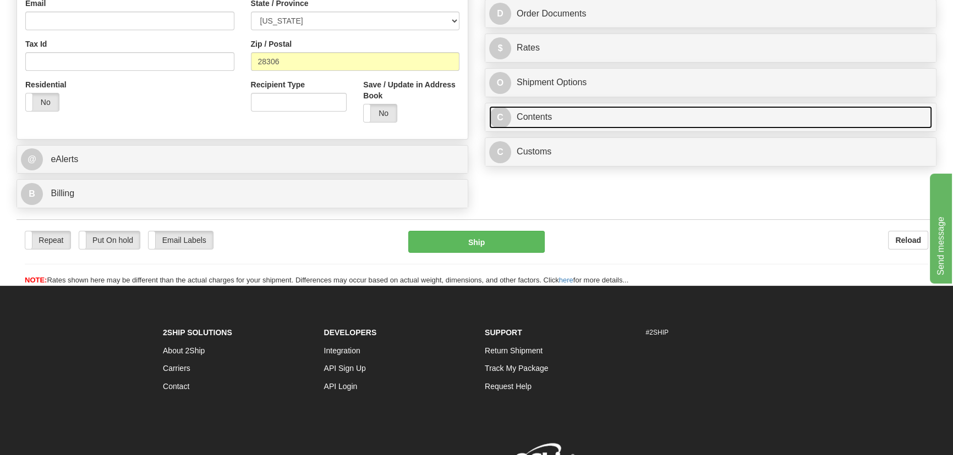
click at [677, 119] on link "C Contents" at bounding box center [710, 117] width 443 height 23
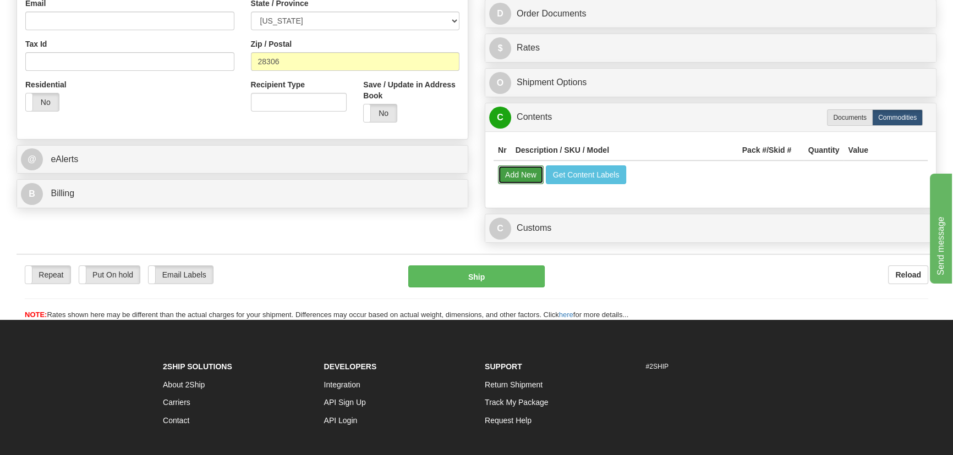
click at [531, 176] on button "Add New" at bounding box center [521, 175] width 46 height 19
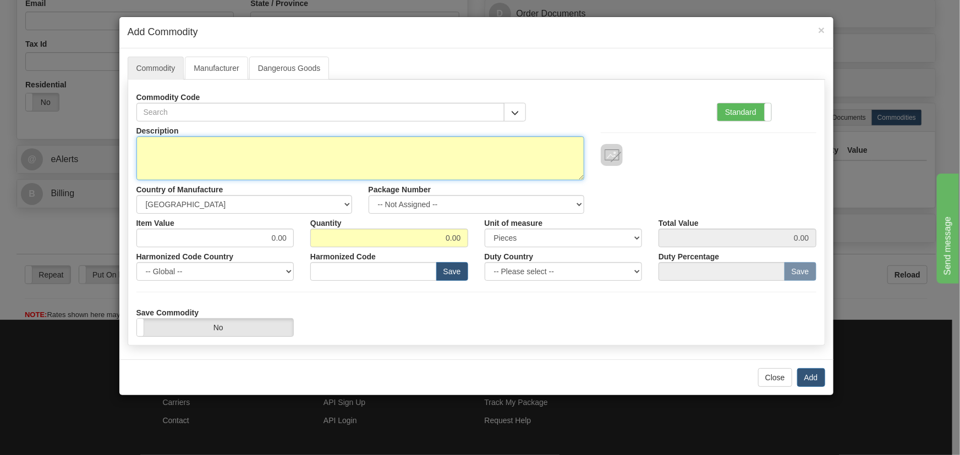
click at [426, 164] on textarea "Description" at bounding box center [360, 158] width 448 height 44
paste textarea "869EP5NNG5HSSANNMSPFBSENNB4"
type textarea "869EP5NNG5HSSANNMSPFBSENNB4"
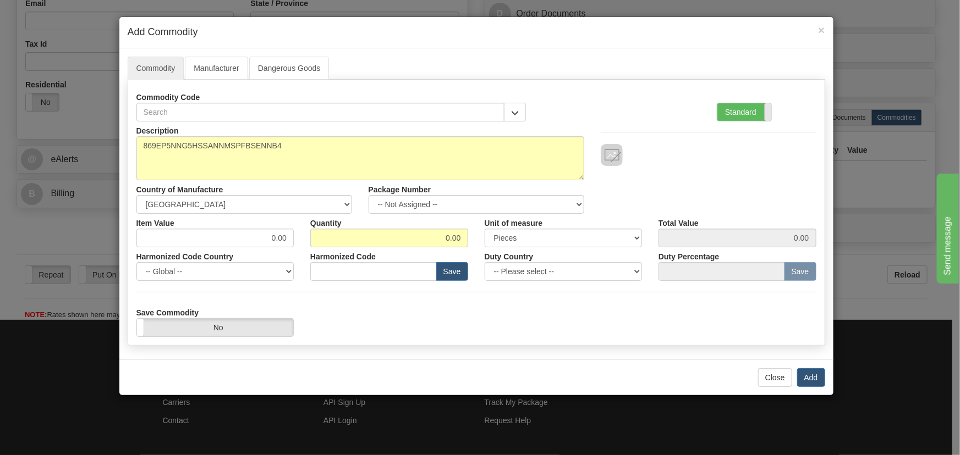
click at [764, 109] on span at bounding box center [771, 112] width 14 height 18
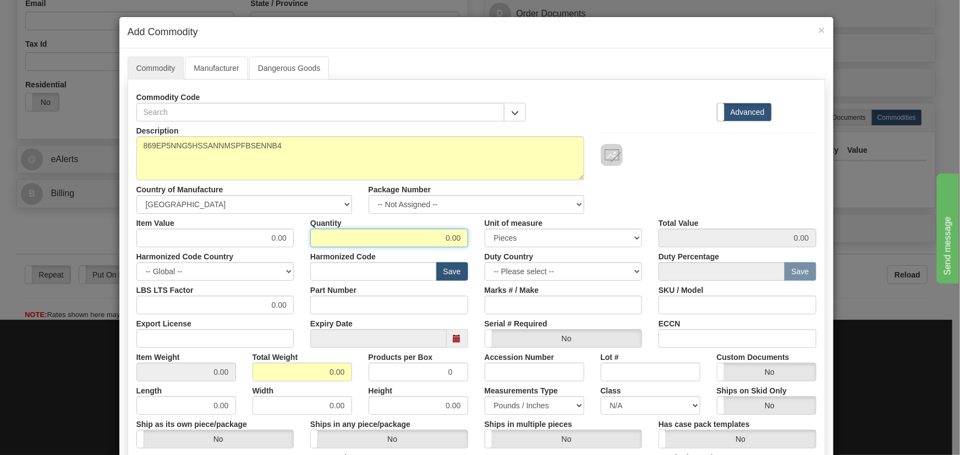
drag, startPoint x: 436, startPoint y: 237, endPoint x: 478, endPoint y: 248, distance: 43.1
click at [478, 248] on div "Description 869EP5NNG5HSSANNMSPFBSENNB4 Country of Manufacture -- Unknown -- AF…" at bounding box center [476, 364] width 680 height 484
type input "4"
drag, startPoint x: 317, startPoint y: 369, endPoint x: 372, endPoint y: 382, distance: 56.6
click at [372, 382] on div "Description 869EP5NNG5HSSANNMSPFBSENNB4 Country of Manufacture -- Unknown -- AF…" at bounding box center [476, 364] width 680 height 484
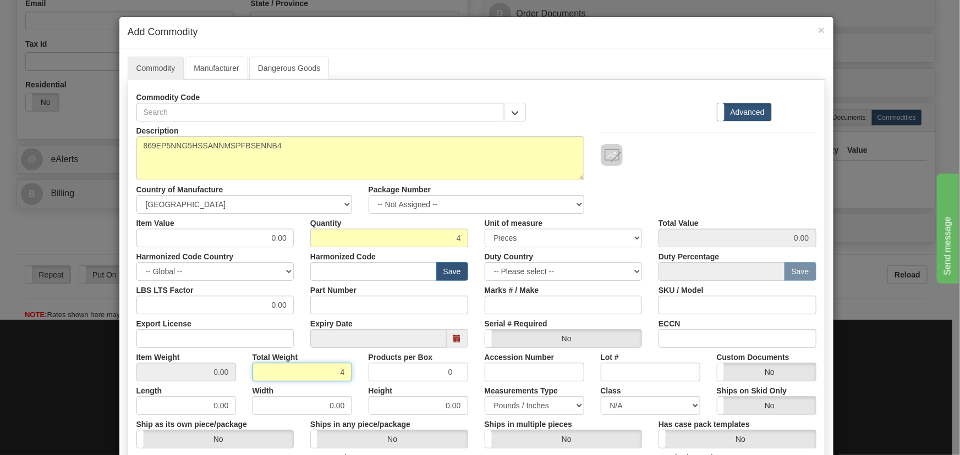
type input "4"
type input "1.0000"
click at [372, 383] on label "Height" at bounding box center [381, 389] width 24 height 15
click at [372, 397] on input "0.00" at bounding box center [419, 406] width 100 height 19
click at [275, 235] on input "0.00" at bounding box center [215, 238] width 158 height 19
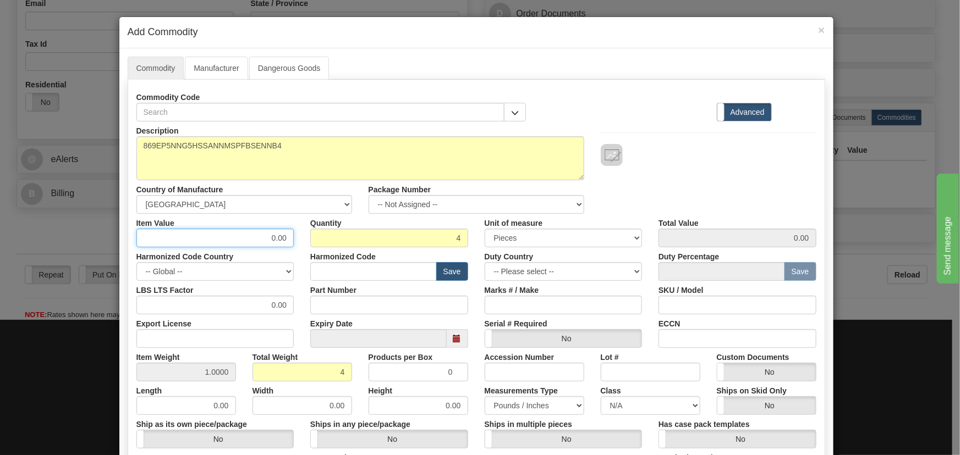
drag, startPoint x: 263, startPoint y: 234, endPoint x: 298, endPoint y: 244, distance: 35.5
click at [298, 244] on div "Item Value 0.00 Quantity 4 Unit of measure 3 Thousand Square Inches Adjustments…" at bounding box center [476, 231] width 696 height 34
paste input "3.448,31"
type input "3448.31"
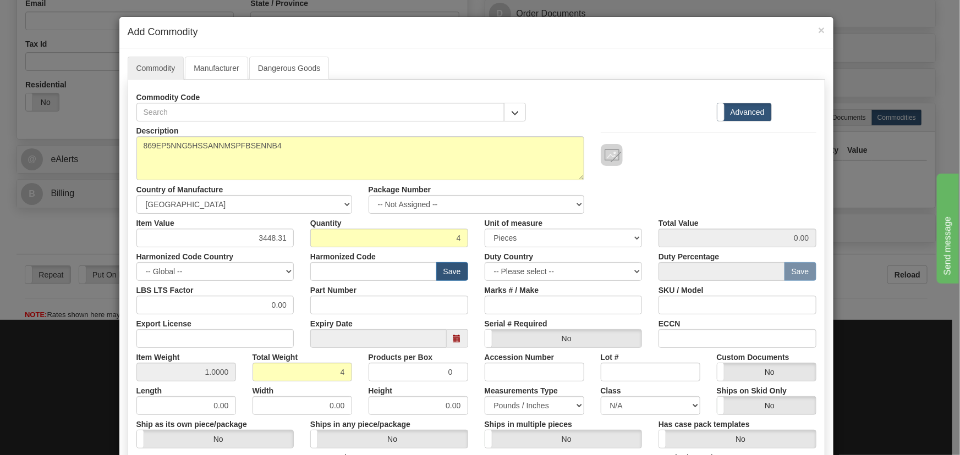
type input "13793.24"
click at [706, 183] on div "Description 869EP5NNG5HSSANNMSPFBSENNB4 Country of Manufacture -- Unknown -- AF…" at bounding box center [476, 168] width 696 height 92
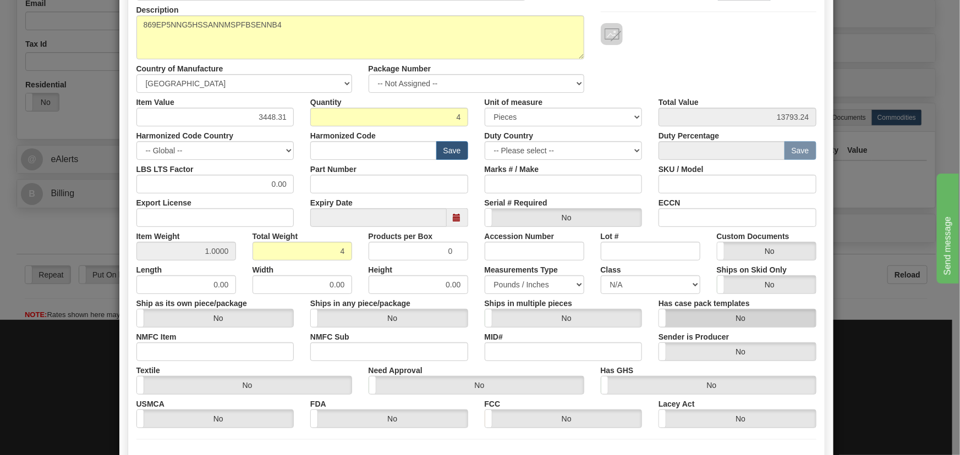
scroll to position [224, 0]
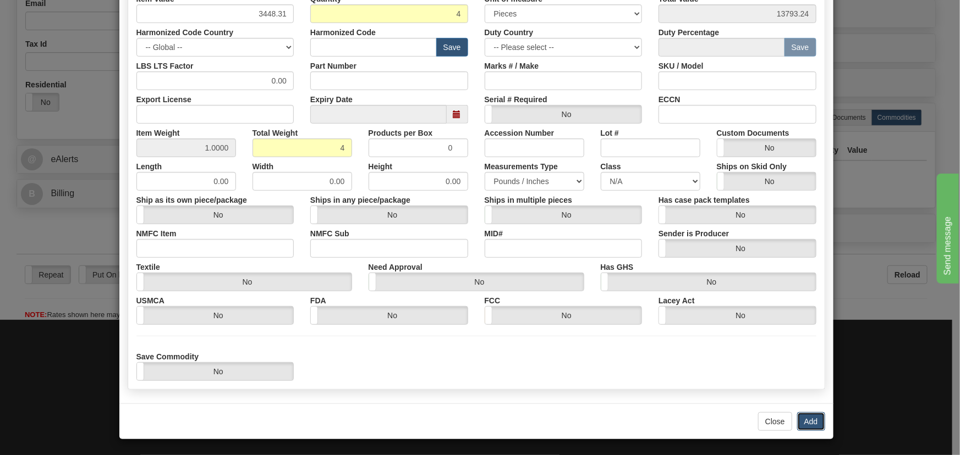
click at [815, 418] on button "Add" at bounding box center [811, 422] width 28 height 19
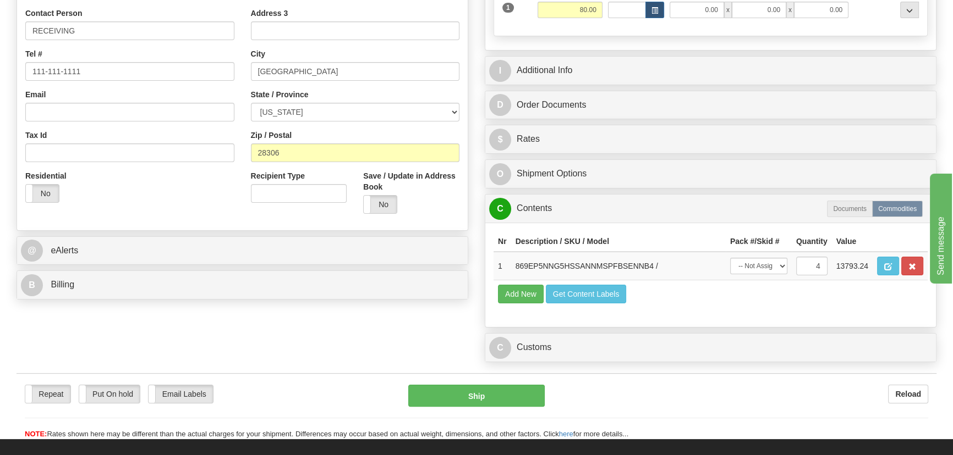
scroll to position [250, 0]
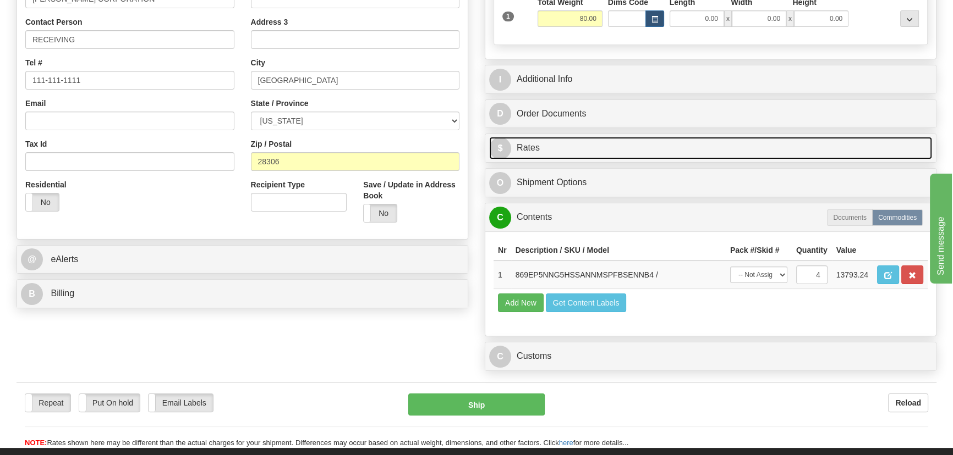
click at [801, 144] on link "$ Rates" at bounding box center [710, 148] width 443 height 23
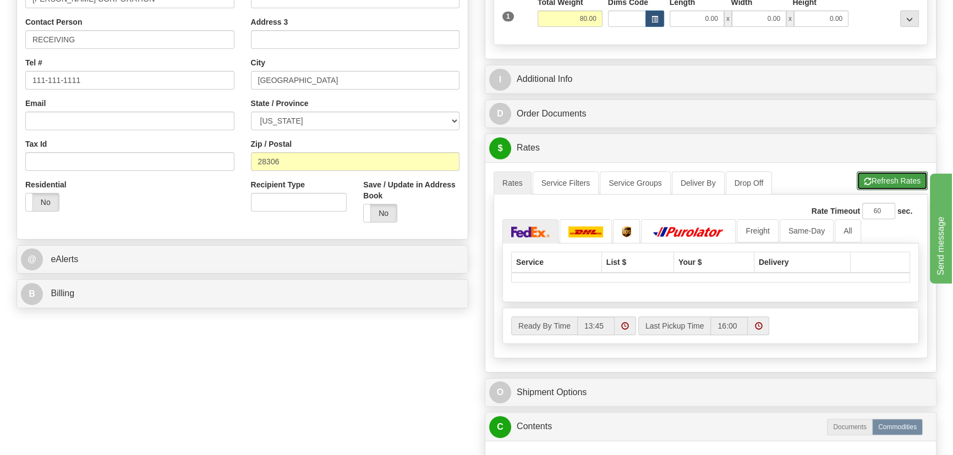
click at [869, 181] on span "button" at bounding box center [868, 181] width 8 height 7
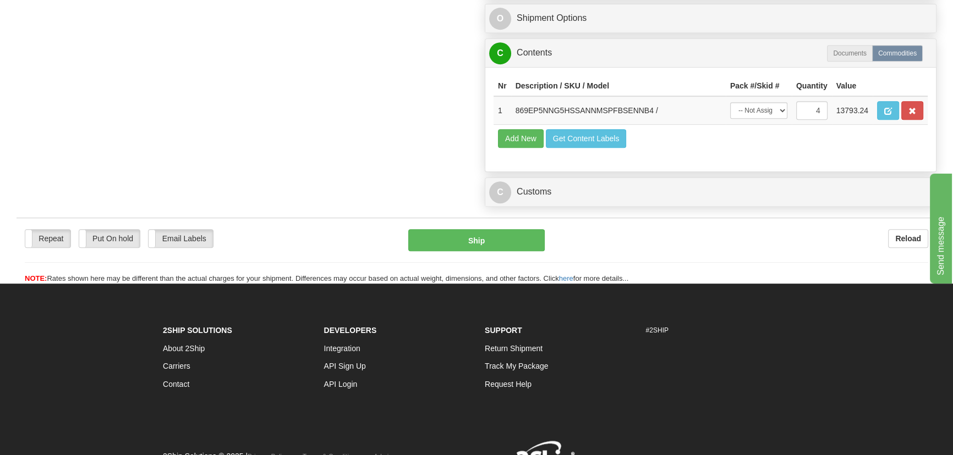
scroll to position [650, 0]
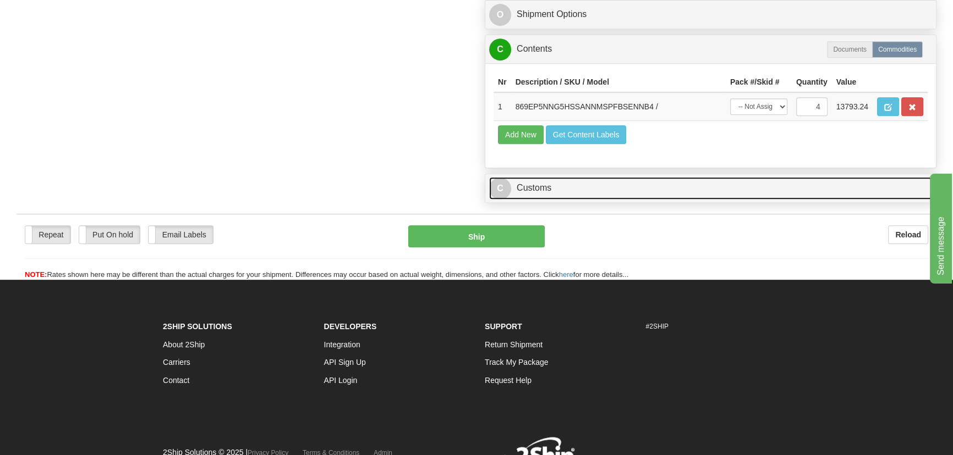
click at [673, 194] on link "C Customs" at bounding box center [710, 188] width 443 height 23
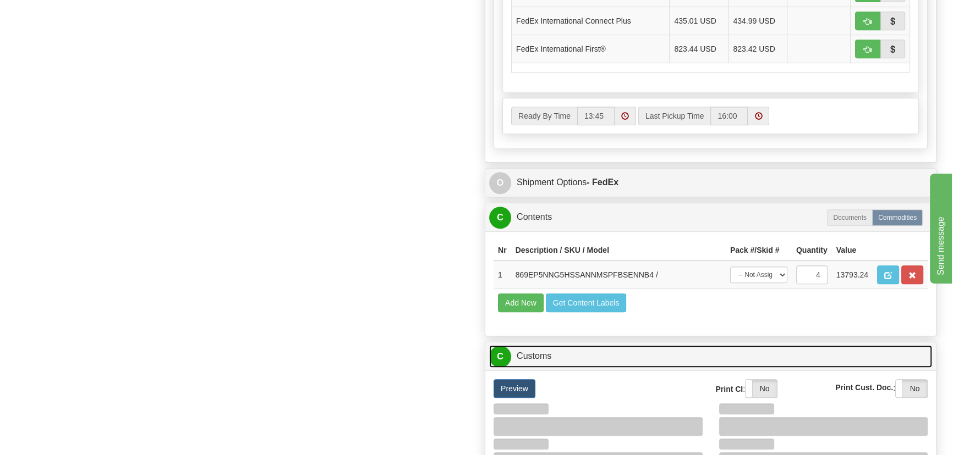
scroll to position [817, 0]
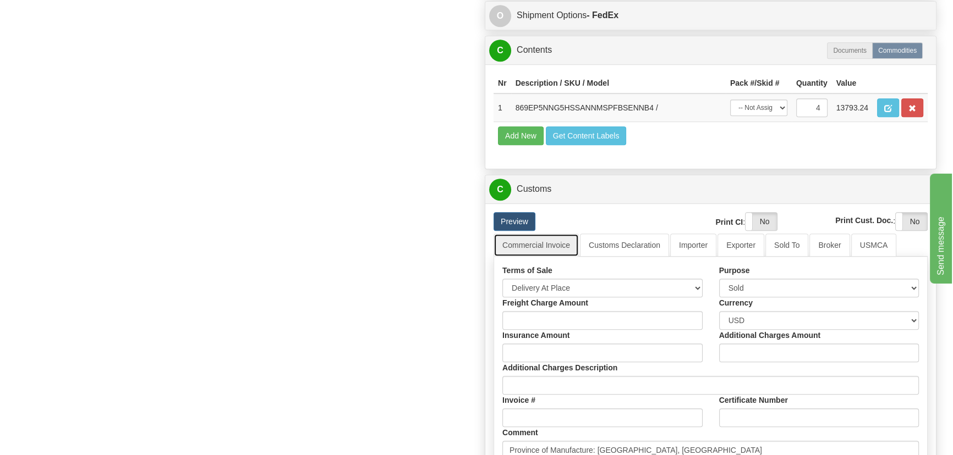
click at [553, 244] on link "Commercial Invoice" at bounding box center [535, 245] width 85 height 23
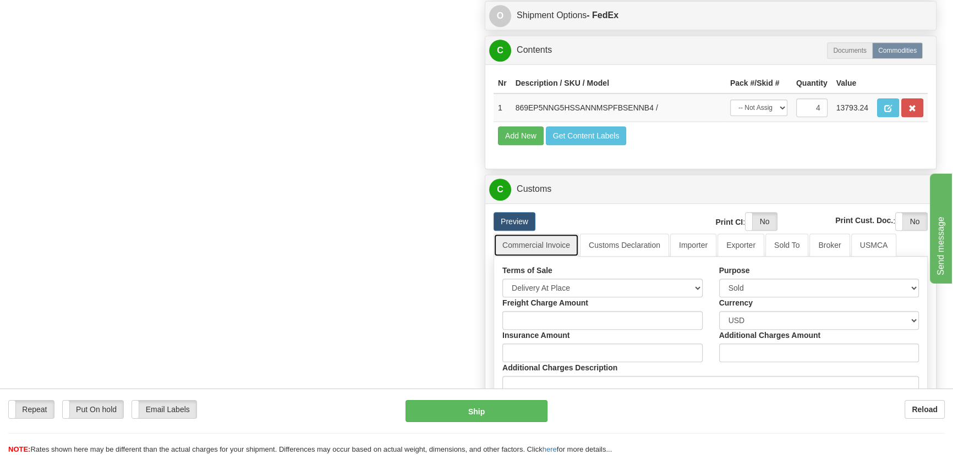
click at [552, 247] on link "Commercial Invoice" at bounding box center [535, 245] width 85 height 23
click at [553, 244] on link "Commercial Invoice" at bounding box center [535, 245] width 85 height 23
click at [575, 279] on select "Free Carrier Free On Board Ex Works Delivered Duty Unpaid Delivered Duty Paid C…" at bounding box center [602, 288] width 200 height 19
select select "7"
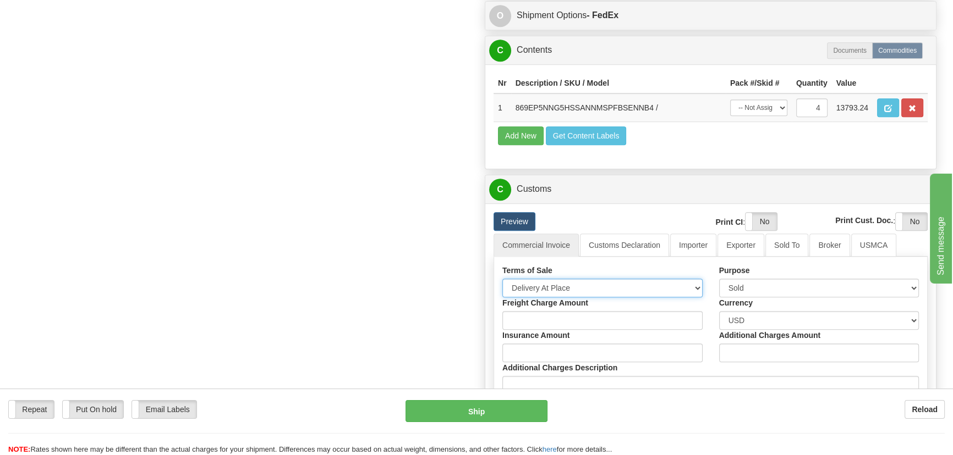
click at [502, 279] on select "Free Carrier Free On Board Ex Works Delivered Duty Unpaid Delivered Duty Paid C…" at bounding box center [602, 288] width 200 height 19
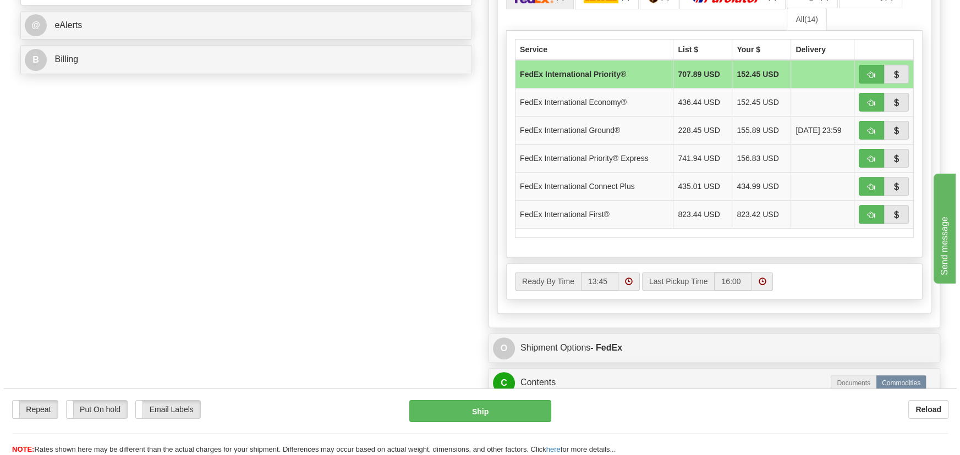
scroll to position [367, 0]
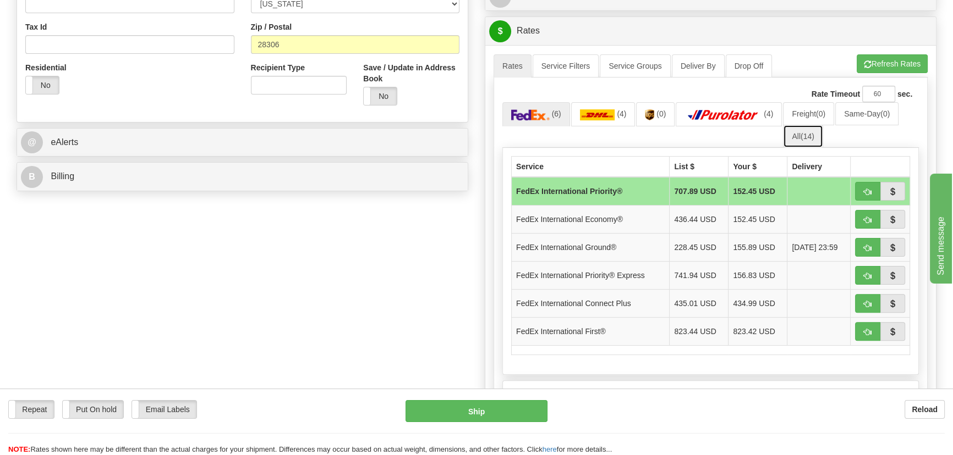
click at [804, 130] on link "All (14)" at bounding box center [803, 136] width 40 height 23
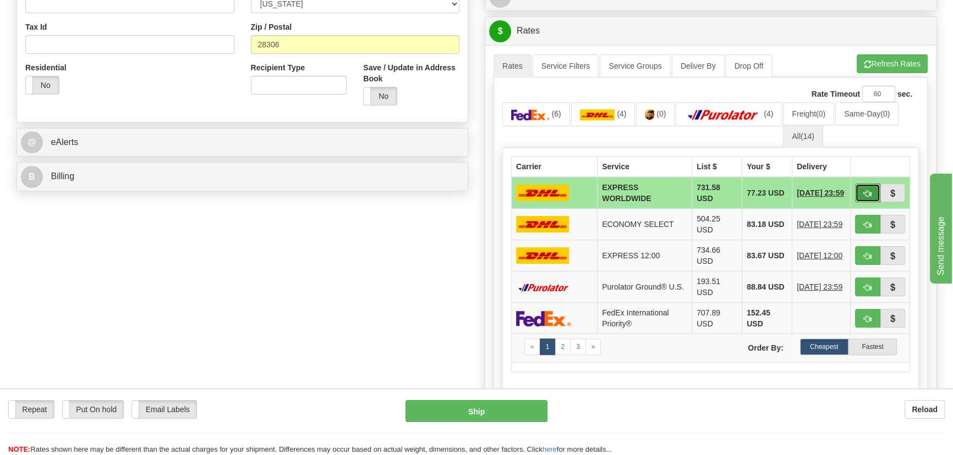
click at [864, 194] on span "button" at bounding box center [868, 193] width 8 height 7
type input "P"
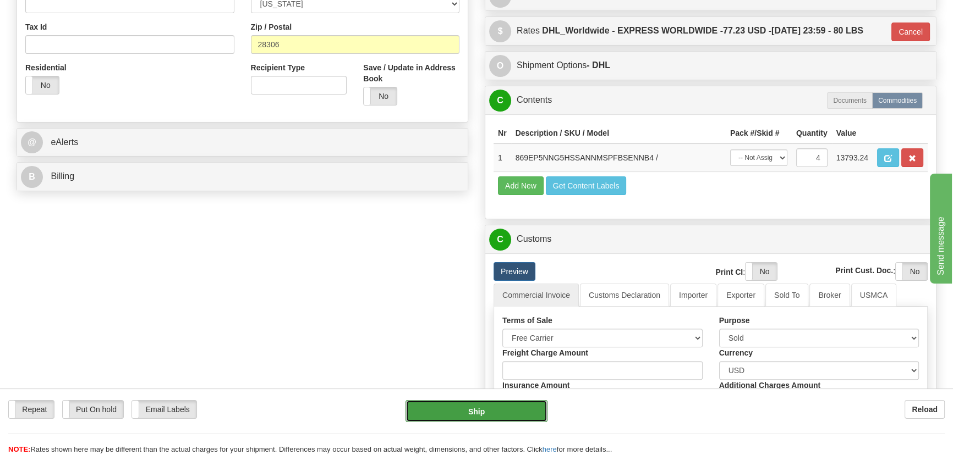
click at [501, 410] on button "Ship" at bounding box center [476, 411] width 142 height 22
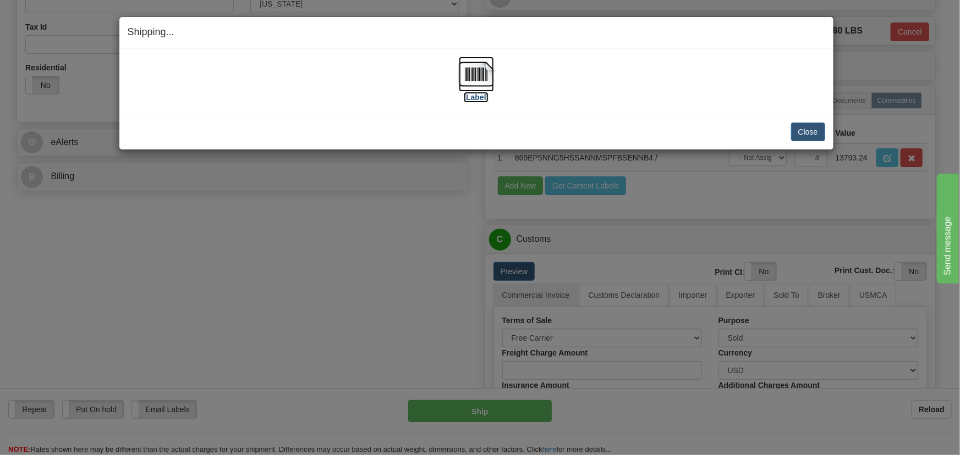
click at [481, 76] on img at bounding box center [476, 74] width 35 height 35
click at [803, 127] on button "Close" at bounding box center [808, 132] width 34 height 19
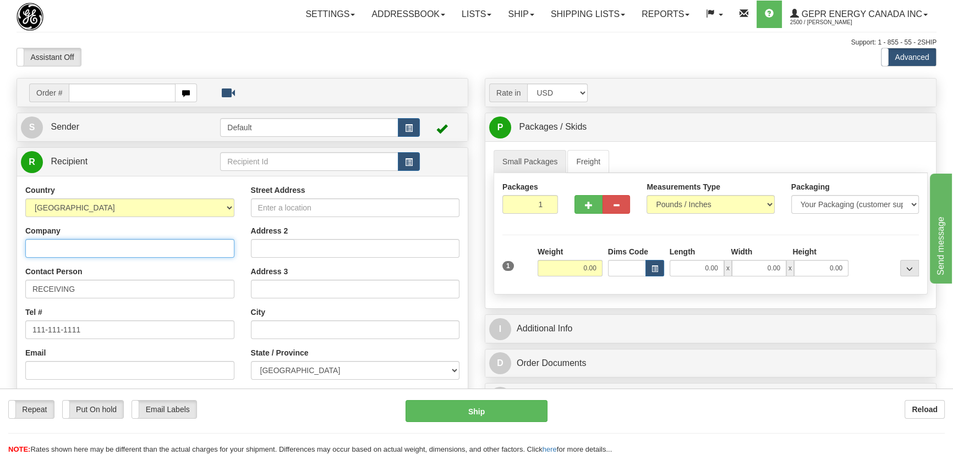
click at [127, 252] on input "Company" at bounding box center [129, 248] width 209 height 19
paste input "CUSTOM CONTROL PANELS INC"
type input "CUSTOM CONTROL PANELS INC"
click at [345, 208] on input "Street Address" at bounding box center [355, 208] width 209 height 19
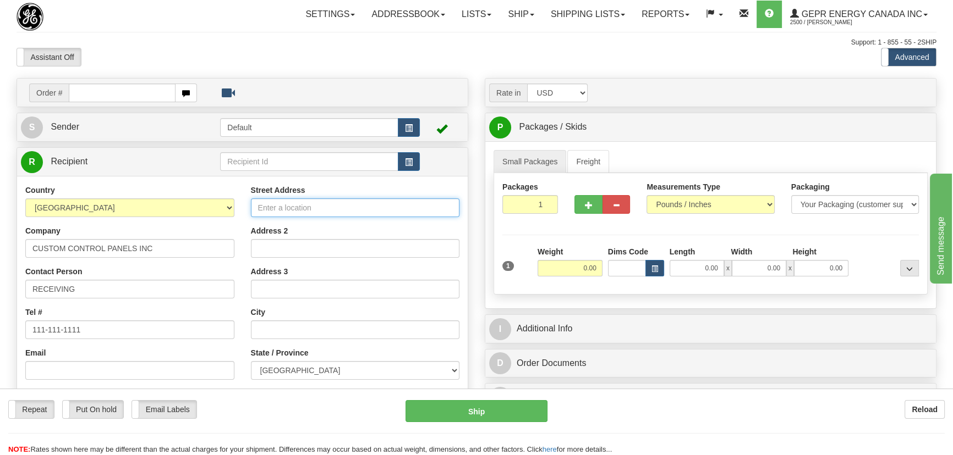
paste input "6440 KESTREL ROAD"
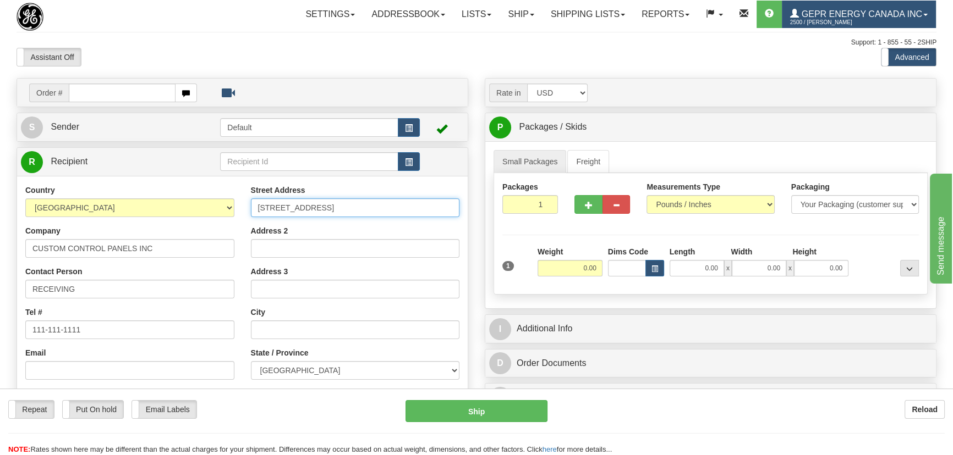
type input "6440 KESTREL ROAD"
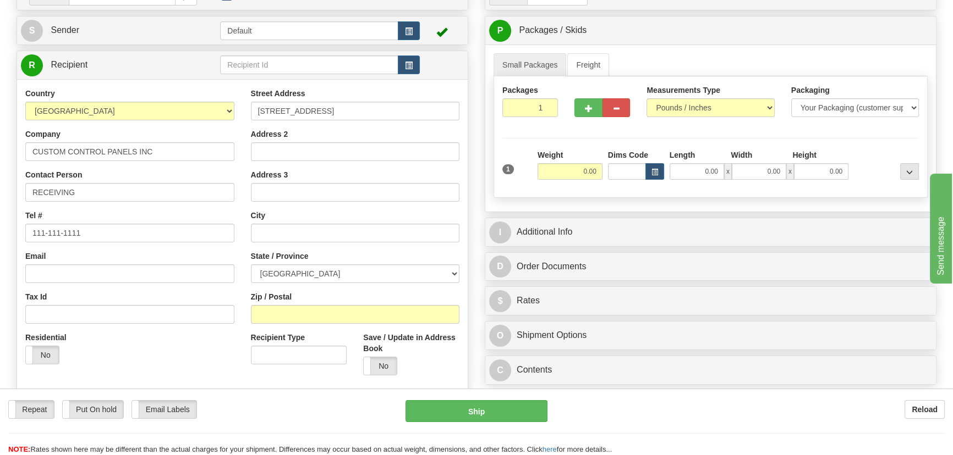
scroll to position [100, 0]
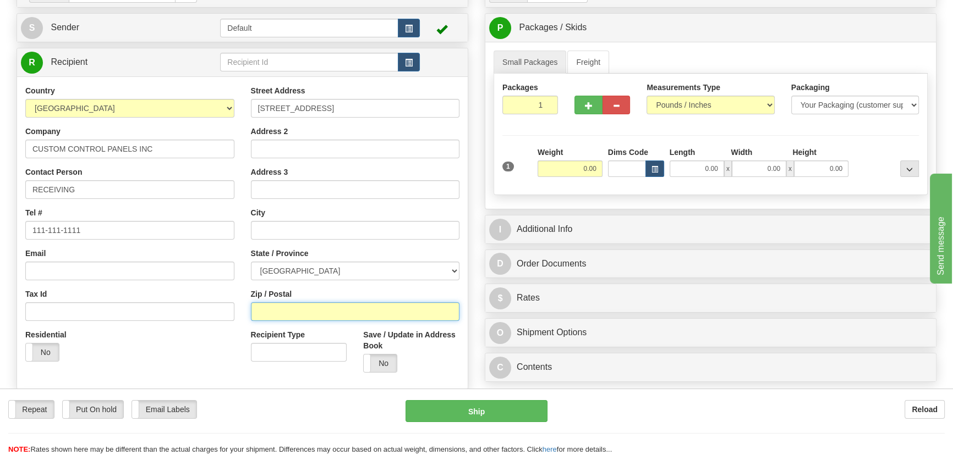
click at [310, 311] on input "Zip / Postal" at bounding box center [355, 312] width 209 height 19
paste input "L5T 1Z7"
click at [116, 367] on div "Residential Yes No" at bounding box center [130, 350] width 226 height 41
type input "L5T 1Z7"
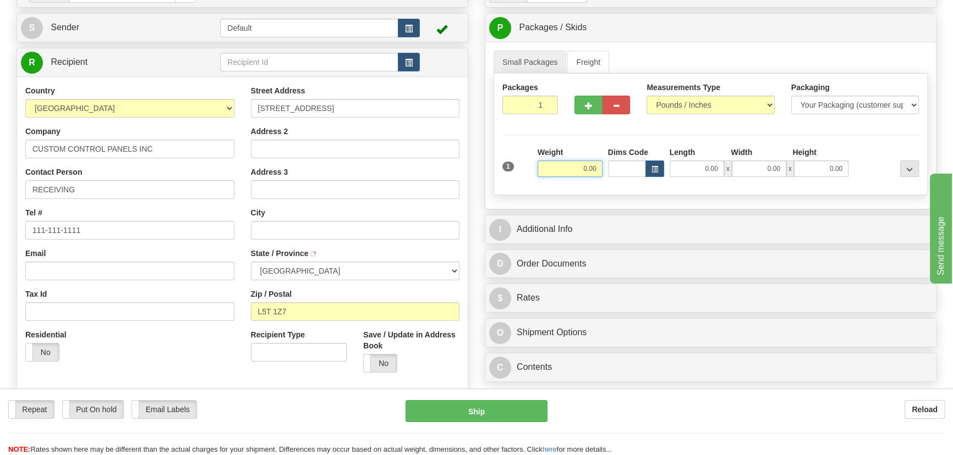
drag, startPoint x: 578, startPoint y: 162, endPoint x: 602, endPoint y: 169, distance: 25.4
click at [602, 169] on div "Weight 0.00" at bounding box center [570, 166] width 70 height 39
type input "MISSISSAUGA"
select select "ON"
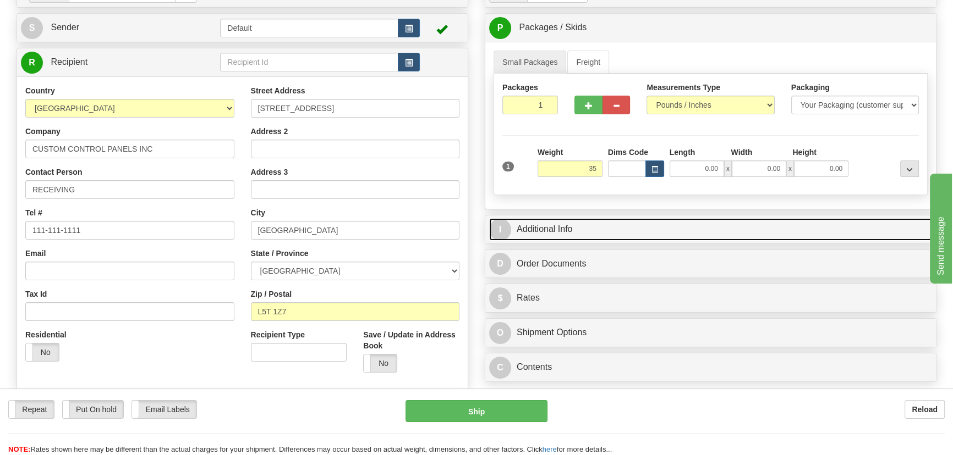
type input "35.00"
click at [770, 226] on link "I Additional Info" at bounding box center [710, 229] width 443 height 23
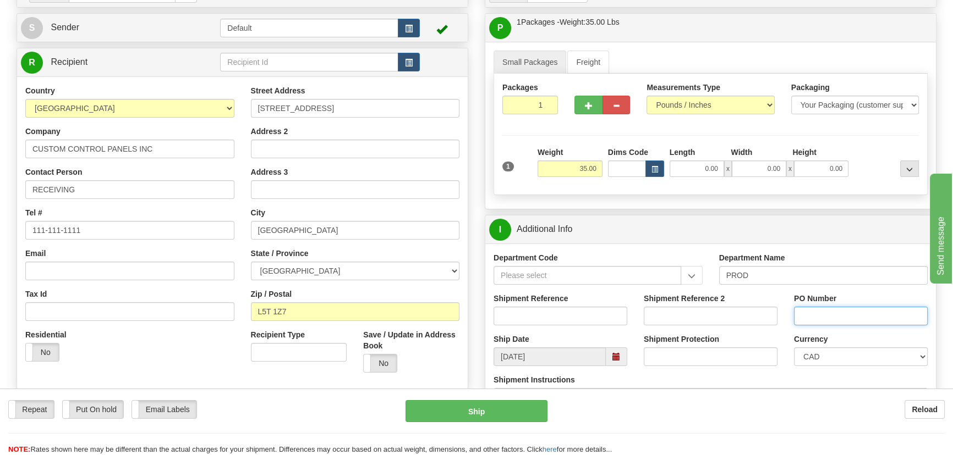
drag, startPoint x: 847, startPoint y: 316, endPoint x: 612, endPoint y: 321, distance: 235.5
click at [847, 316] on input "PO Number" at bounding box center [861, 316] width 134 height 19
paste input "4889-10"
type input "4889-10"
click at [611, 321] on input "Shipment Reference" at bounding box center [560, 316] width 134 height 19
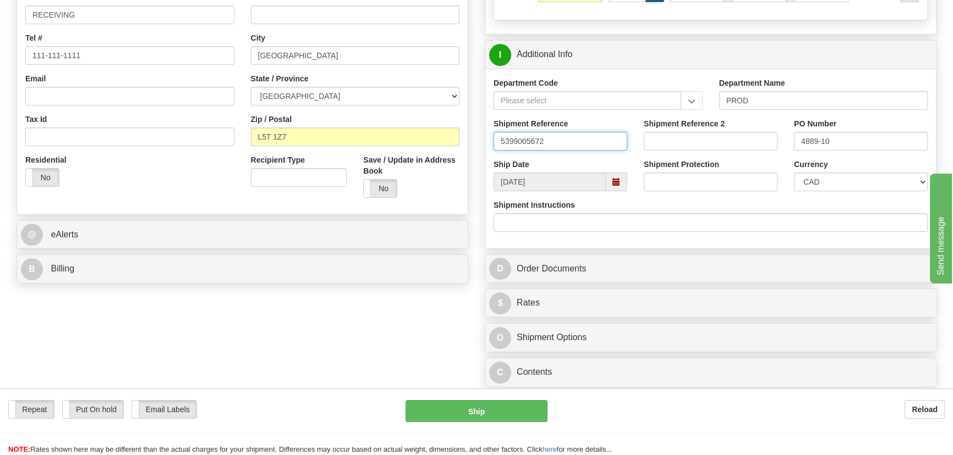
scroll to position [350, 0]
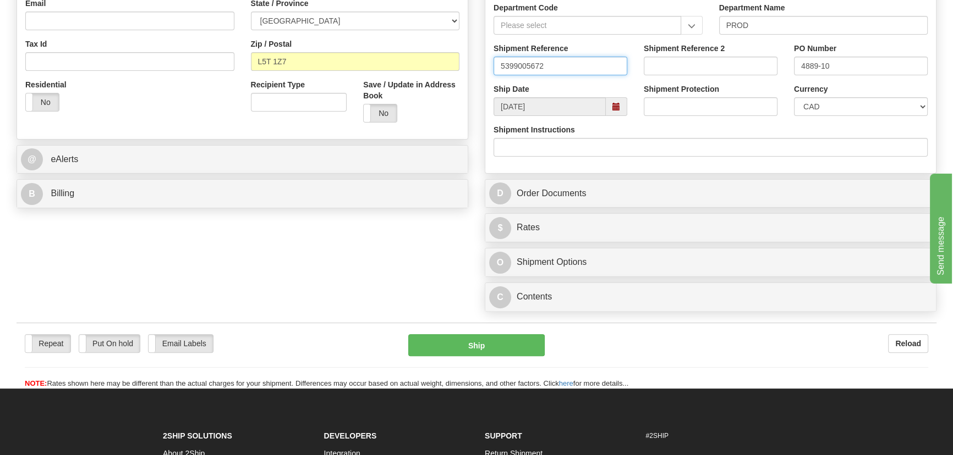
type input "5399005672"
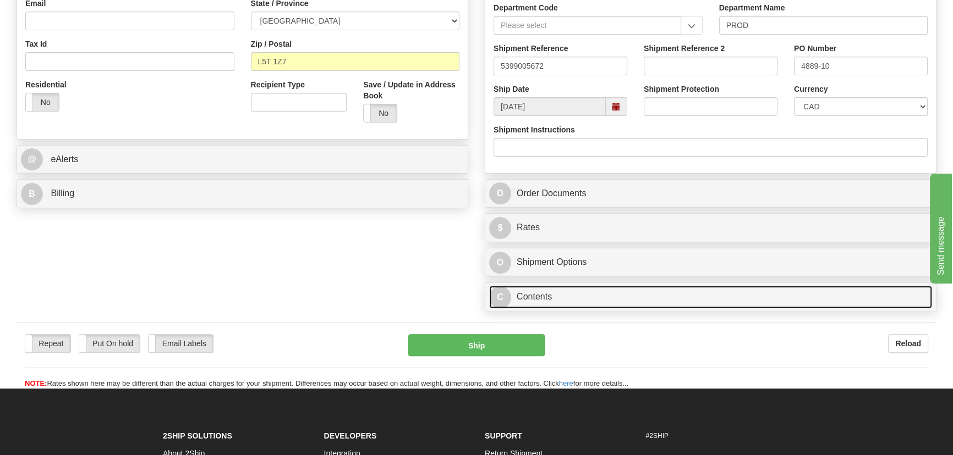
click at [698, 299] on link "C Contents" at bounding box center [710, 297] width 443 height 23
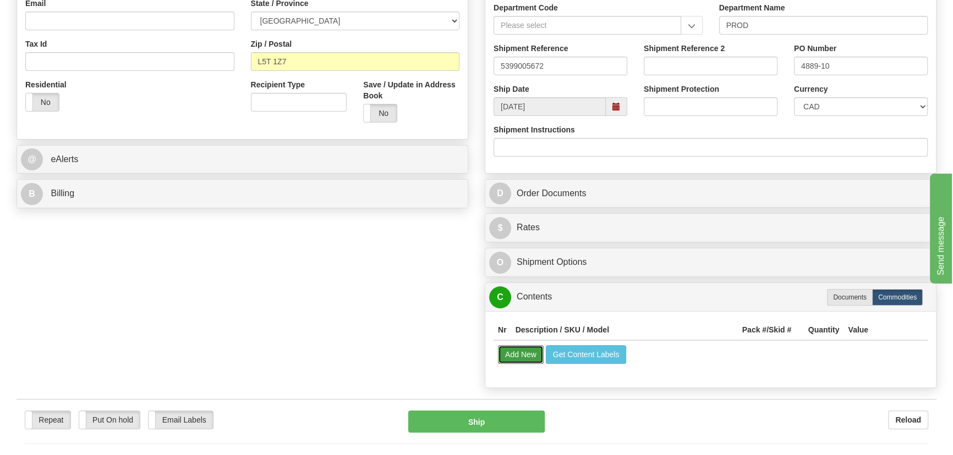
click at [518, 354] on button "Add New" at bounding box center [521, 354] width 46 height 19
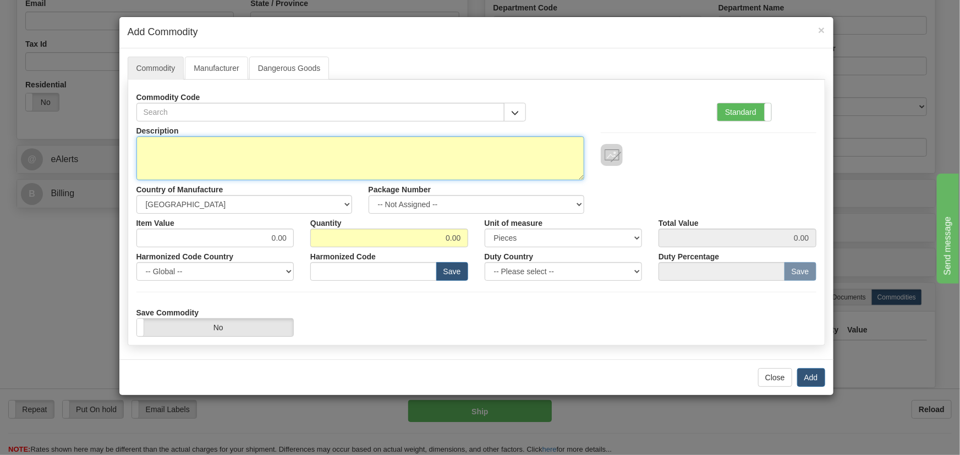
paste textarea "B90TD4HLHF8SH6UL8SN6US8SU6UWXX"
click at [287, 156] on textarea "Description" at bounding box center [360, 158] width 448 height 44
type textarea "B90TD4HLHF8SH6UL8SN6US8SU6UWXX"
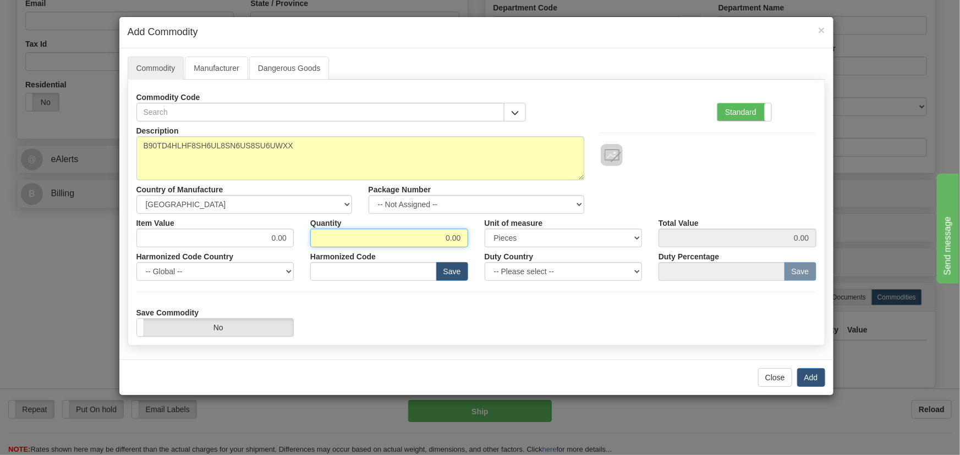
drag, startPoint x: 441, startPoint y: 231, endPoint x: 507, endPoint y: 282, distance: 83.2
click at [473, 248] on div "Description B90TD4HLHF8SH6UL8SN6US8SU6UWXX Country of Manufacture -- Unknown --…" at bounding box center [476, 230] width 680 height 216
type input "1"
click at [668, 324] on div "Save Commodity Yes No" at bounding box center [476, 321] width 696 height 34
click at [814, 377] on button "Add" at bounding box center [811, 378] width 28 height 19
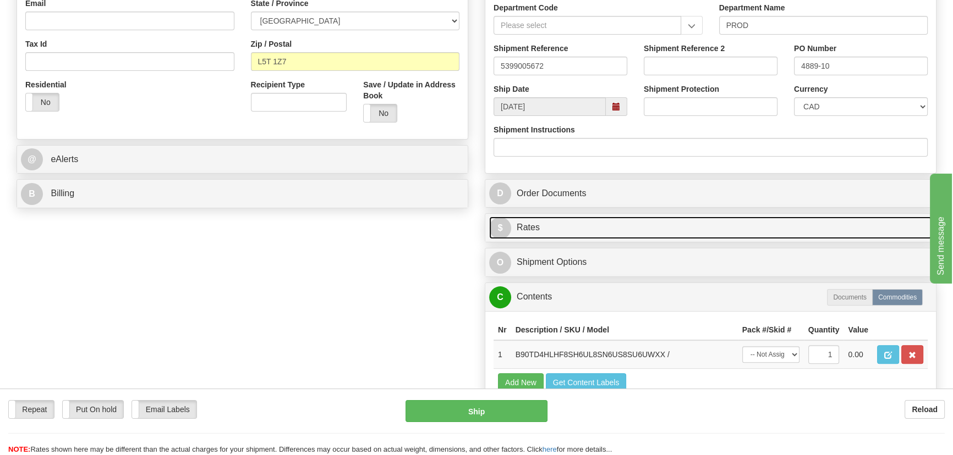
click at [815, 223] on link "$ Rates" at bounding box center [710, 228] width 443 height 23
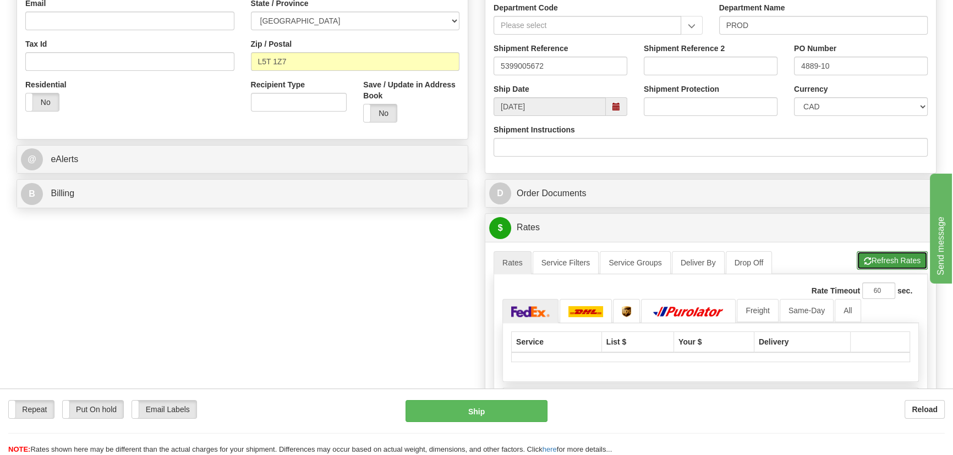
click at [888, 261] on button "Refresh Rates" at bounding box center [892, 260] width 71 height 19
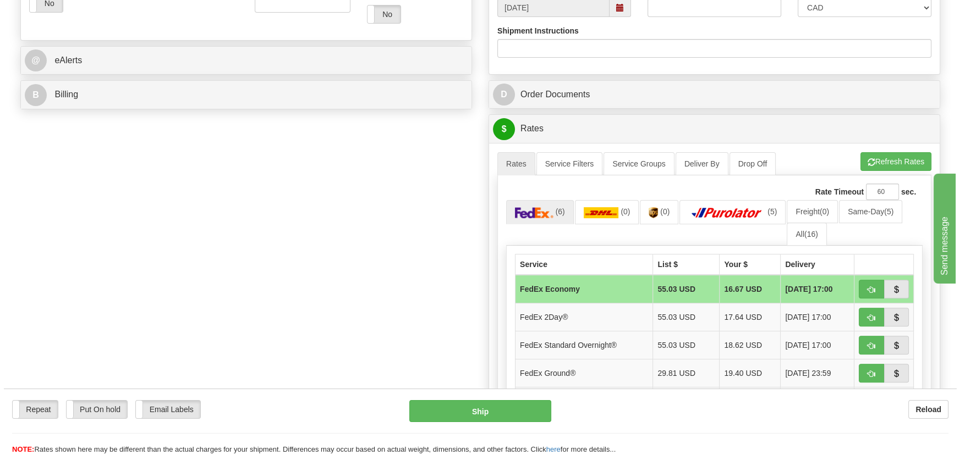
scroll to position [450, 0]
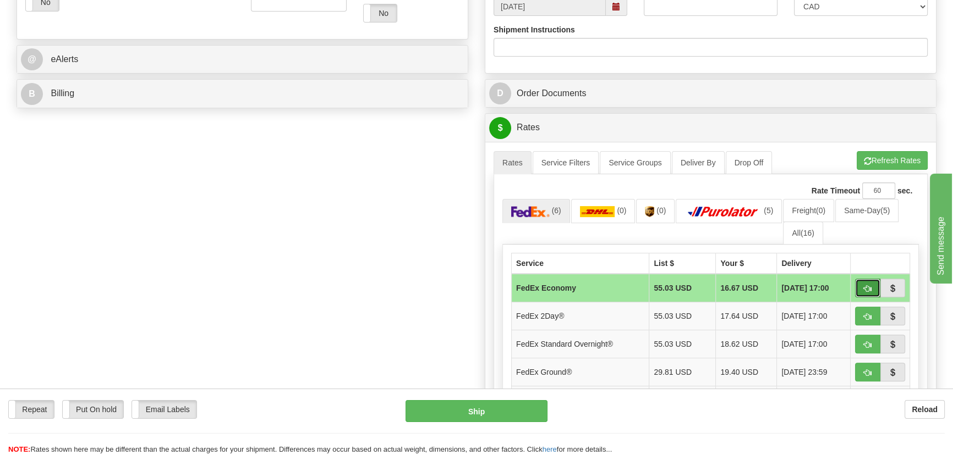
click at [871, 286] on button "button" at bounding box center [867, 288] width 25 height 19
type input "20"
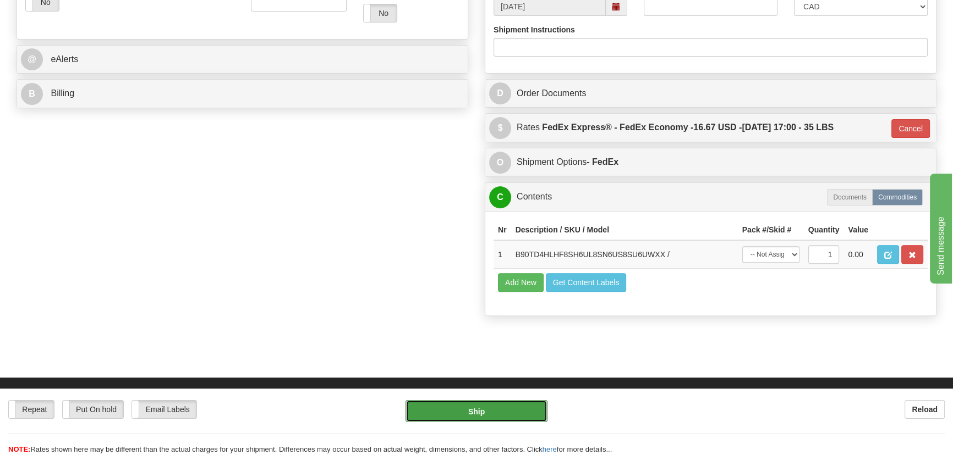
click at [498, 410] on button "Ship" at bounding box center [476, 411] width 142 height 22
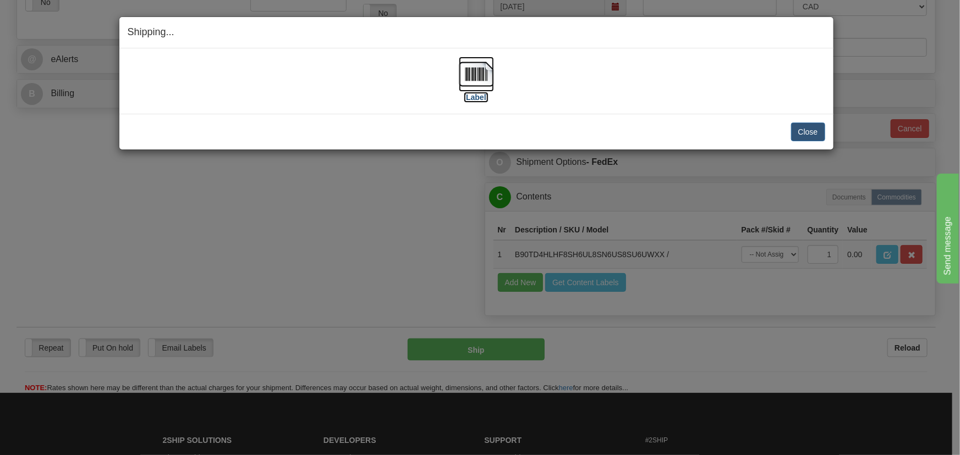
click at [462, 82] on img at bounding box center [476, 74] width 35 height 35
click at [801, 133] on button "Close" at bounding box center [808, 132] width 34 height 19
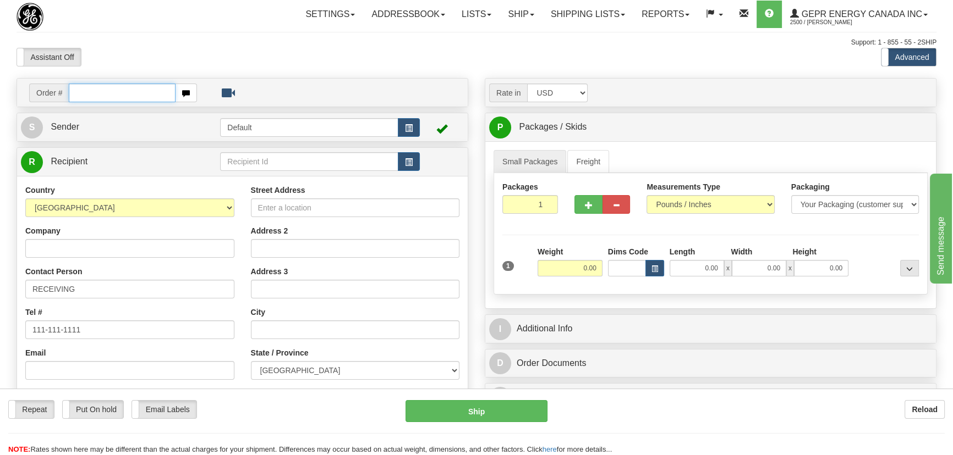
click at [111, 89] on input "text" at bounding box center [122, 93] width 107 height 19
paste input "86703938"
type input "86703938"
click at [176, 68] on body "Training Course Close Toggle navigation Settings Shipping Preferences New Recip…" at bounding box center [476, 227] width 953 height 455
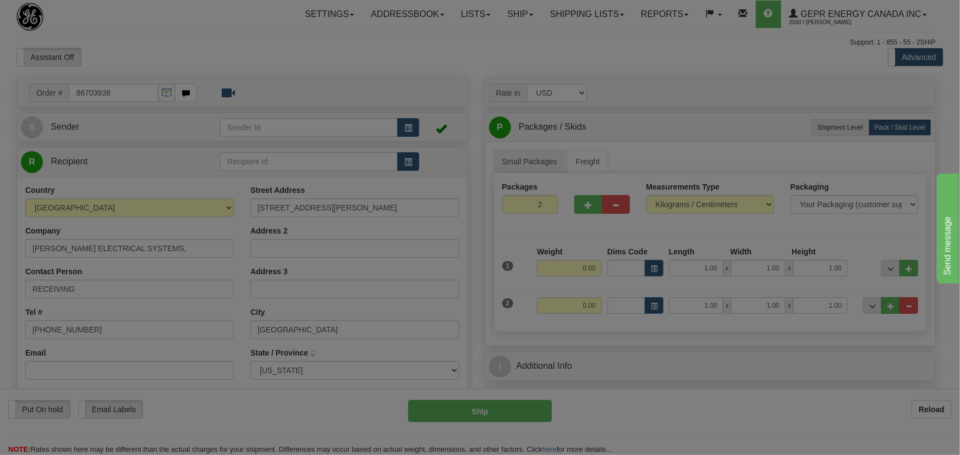
type input "HOUSTON"
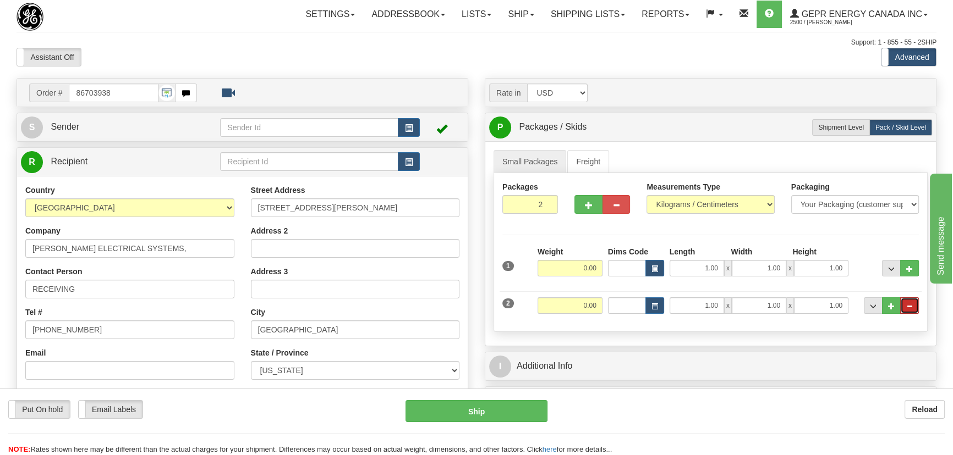
click at [903, 301] on button "..." at bounding box center [909, 306] width 19 height 17
type input "1"
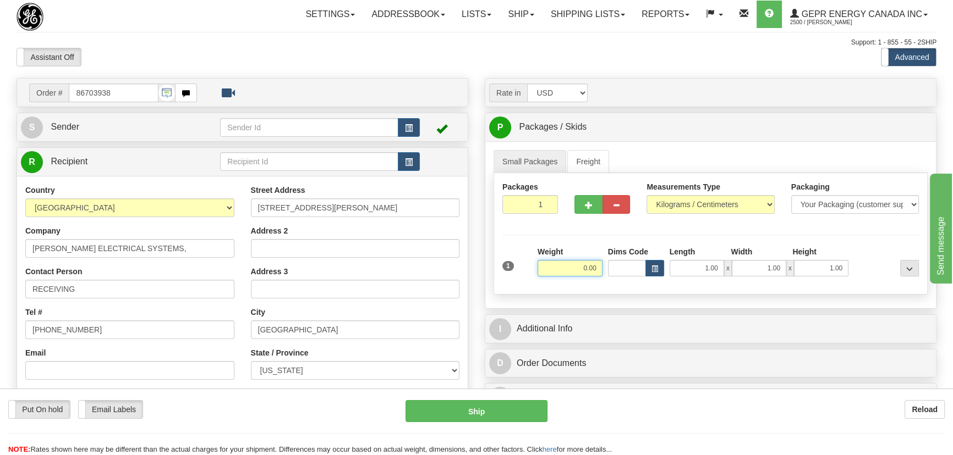
drag, startPoint x: 574, startPoint y: 264, endPoint x: 605, endPoint y: 275, distance: 32.2
click at [603, 272] on div "Weight 0.00" at bounding box center [570, 265] width 70 height 39
type input "466.00"
click at [728, 206] on select "Pounds / Inches Kilograms / Centimeters" at bounding box center [710, 204] width 128 height 19
select select "0"
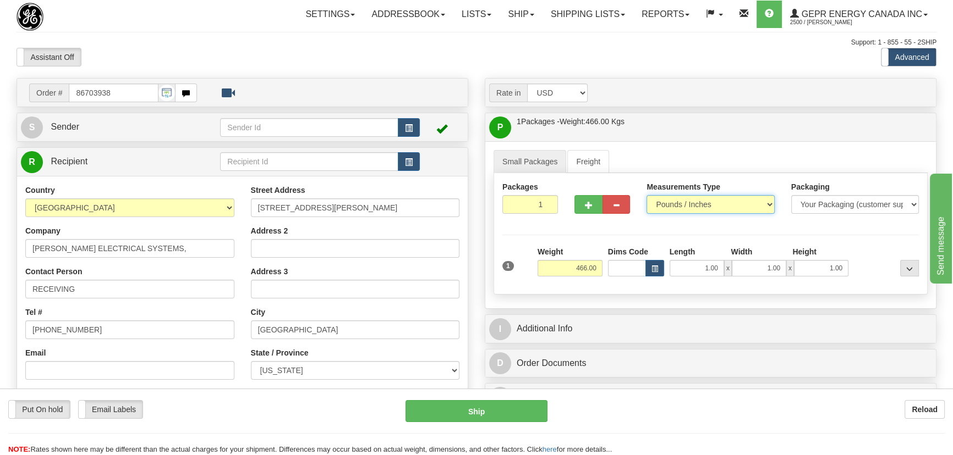
click at [646, 195] on select "Pounds / Inches Kilograms / Centimeters" at bounding box center [710, 204] width 128 height 19
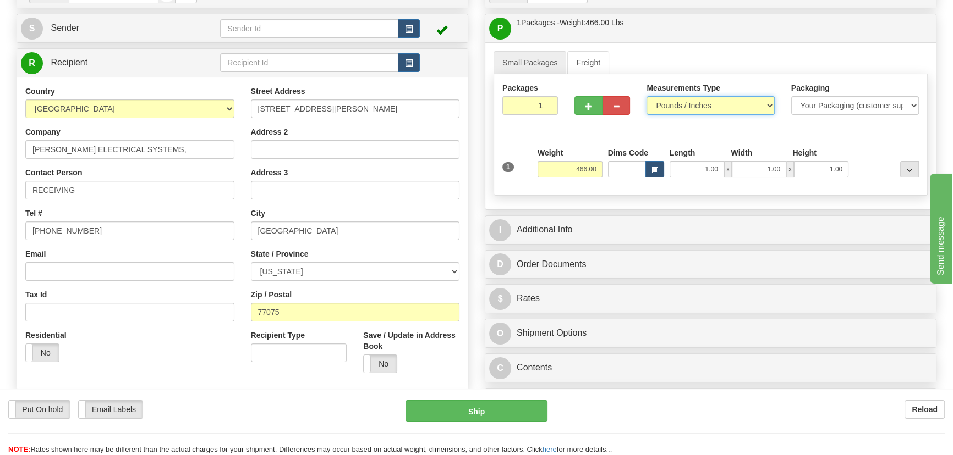
scroll to position [100, 0]
click at [656, 216] on div "I Additional Info" at bounding box center [710, 230] width 451 height 28
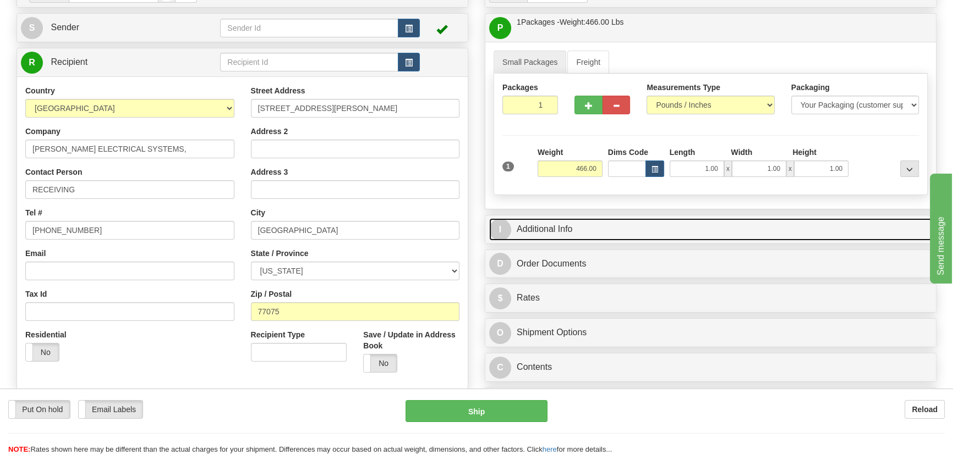
click at [661, 222] on link "I Additional Info" at bounding box center [710, 229] width 443 height 23
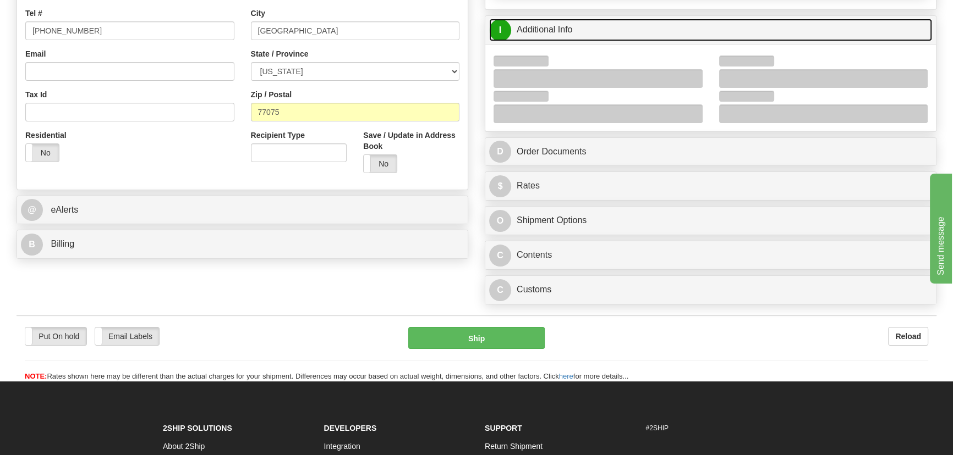
scroll to position [300, 0]
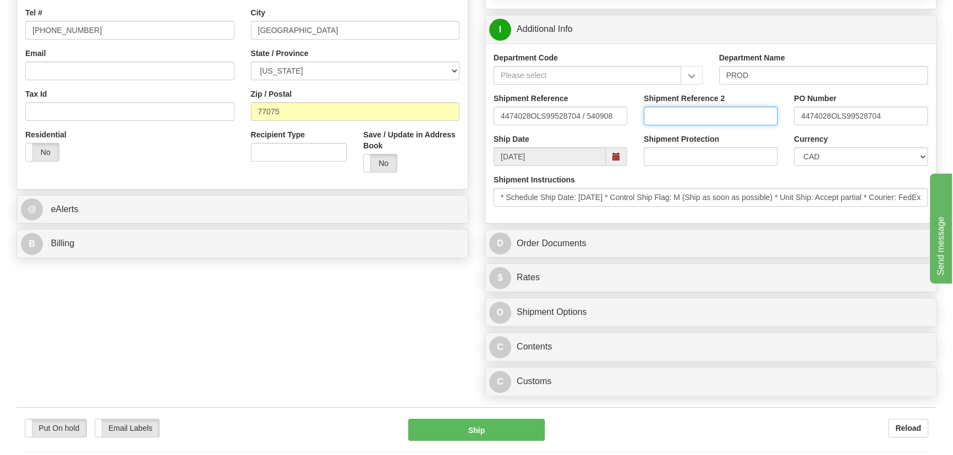
click at [720, 118] on input "Shipment Reference 2" at bounding box center [711, 116] width 134 height 19
paste input "5399006113"
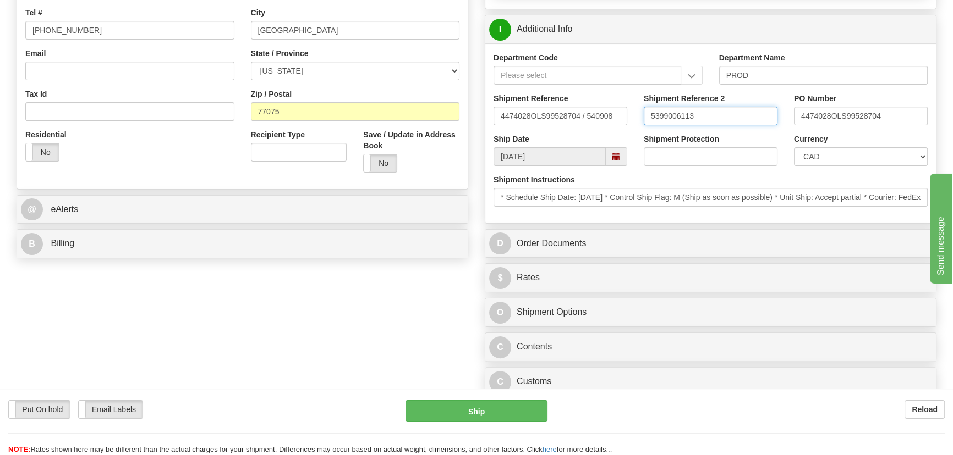
type input "5399006113"
click at [871, 162] on select "CAD USD EUR ZAR RON ANG ARN AUD AUS AWG BBD BFR BGN BHD BMD BND BRC BRL CHP CKZ…" at bounding box center [861, 156] width 134 height 19
select select "1"
click at [794, 147] on select "CAD USD EUR ZAR RON ANG ARN AUD AUS AWG BBD BFR BGN BHD BMD BND BRC BRL CHP CKZ…" at bounding box center [861, 156] width 134 height 19
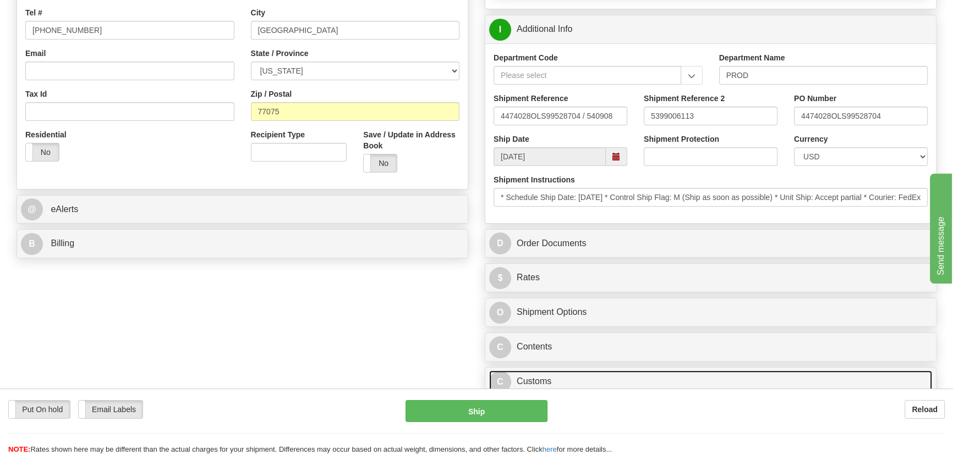
click at [746, 384] on link "C Customs" at bounding box center [710, 382] width 443 height 23
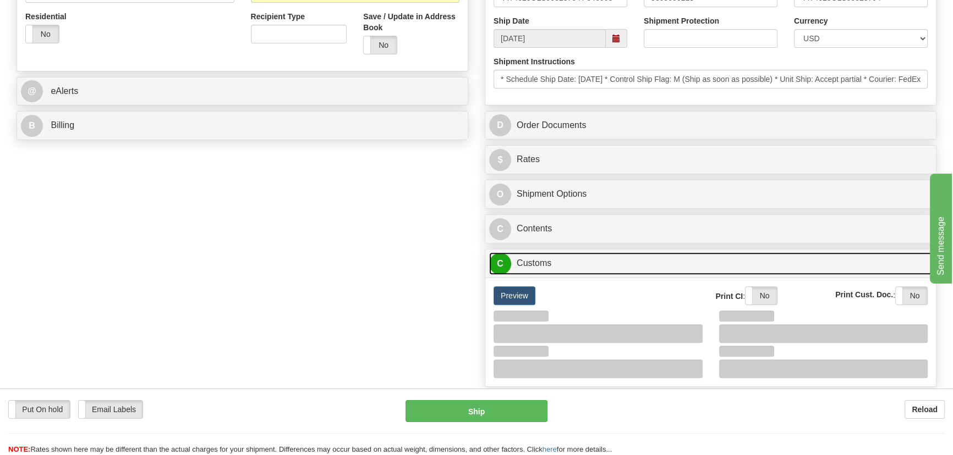
scroll to position [450, 0]
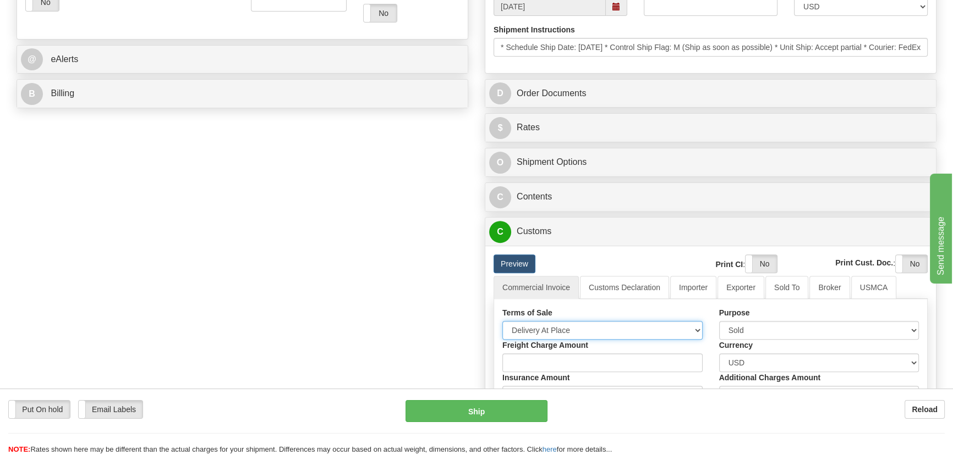
drag, startPoint x: 569, startPoint y: 328, endPoint x: 569, endPoint y: 322, distance: 6.6
click at [569, 327] on select "Free Carrier Free On Board Ex Works Delivered Duty Unpaid Delivered Duty Paid C…" at bounding box center [602, 330] width 200 height 19
select select "7"
click at [502, 321] on select "Free Carrier Free On Board Ex Works Delivered Duty Unpaid Delivered Duty Paid C…" at bounding box center [602, 330] width 200 height 19
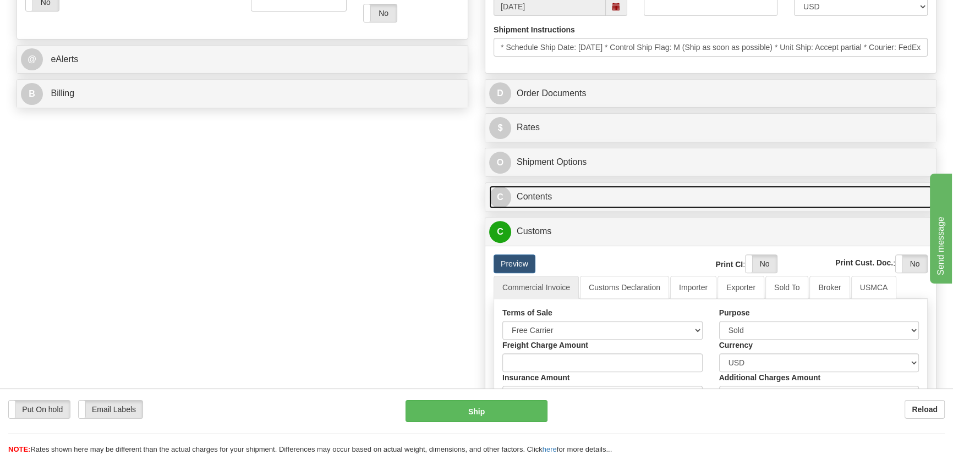
click at [726, 194] on link "C Contents" at bounding box center [710, 197] width 443 height 23
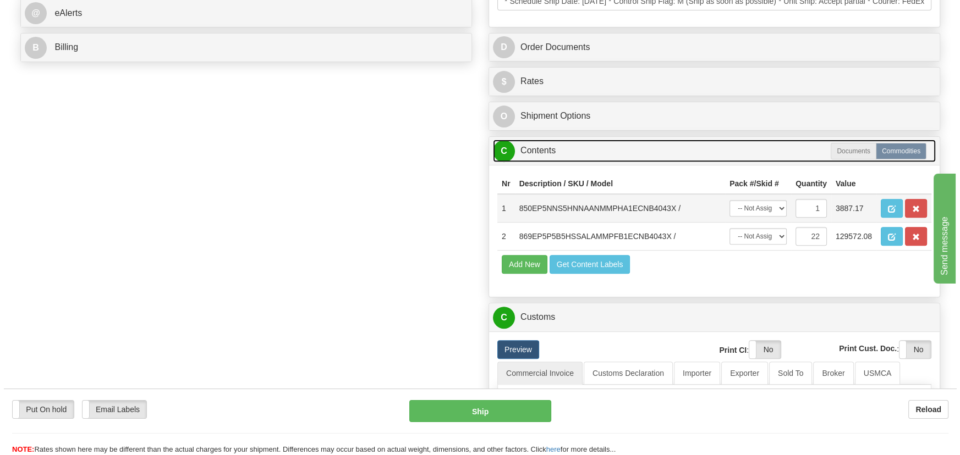
scroll to position [550, 0]
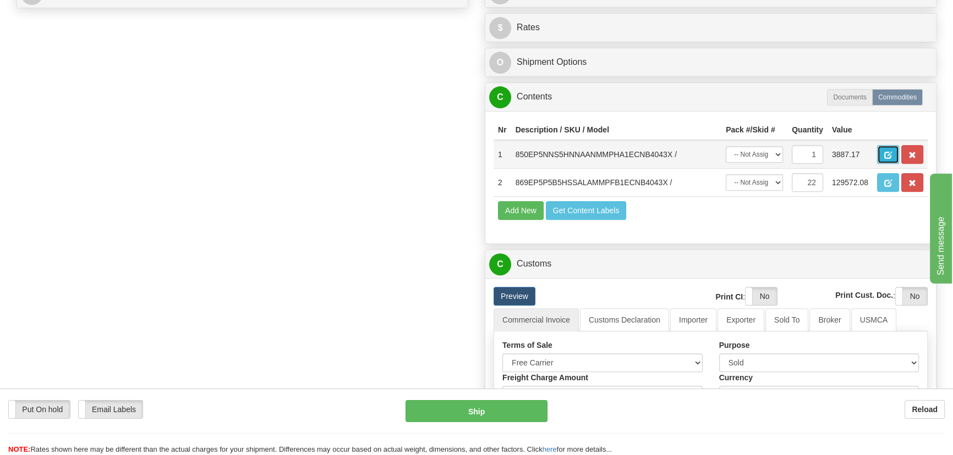
click at [887, 152] on span "button" at bounding box center [888, 155] width 8 height 7
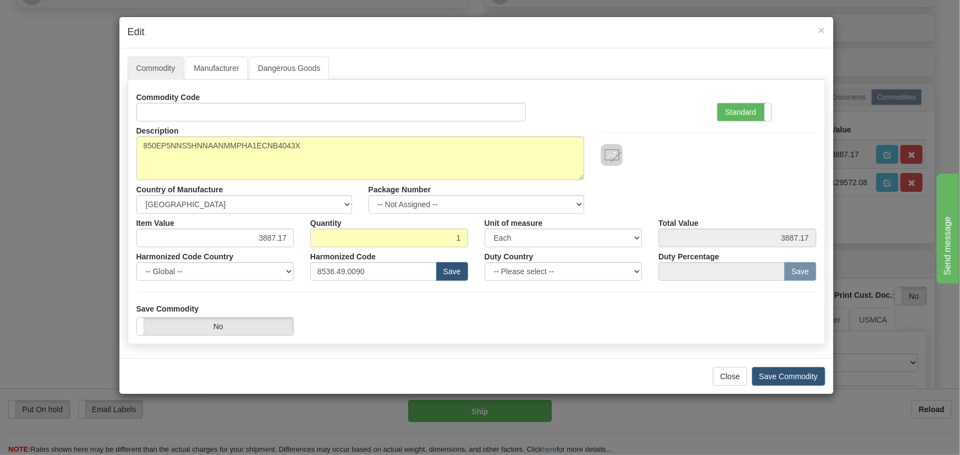
click at [749, 101] on div "Standard Advanced" at bounding box center [767, 105] width 116 height 34
click at [750, 113] on label "Standard" at bounding box center [744, 112] width 54 height 18
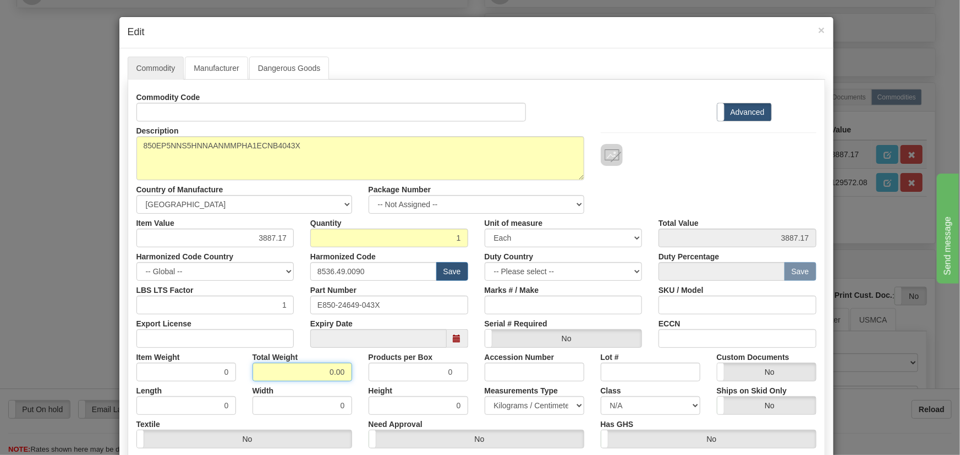
drag, startPoint x: 322, startPoint y: 374, endPoint x: 352, endPoint y: 380, distance: 30.9
click at [351, 380] on div "Total Weight 0.00" at bounding box center [302, 365] width 116 height 34
type input "1"
type input "1.0000"
paste input ".608,34"
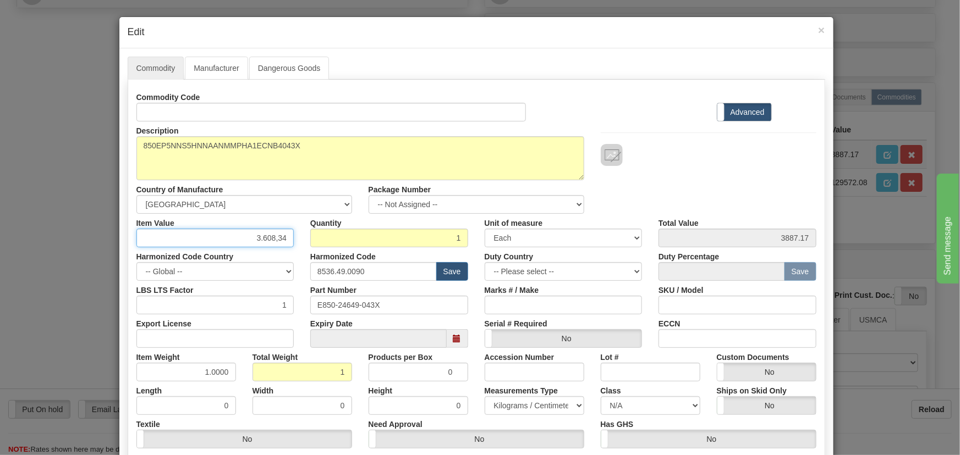
paste input "3.608,34"
drag, startPoint x: 255, startPoint y: 239, endPoint x: 299, endPoint y: 237, distance: 44.6
click at [299, 249] on div "Commodity Code Standard Advanced Description 850EP5NNS5HNNAANMMPHA1ECNB4043X Co…" at bounding box center [476, 285] width 680 height 394
type input "3608.34"
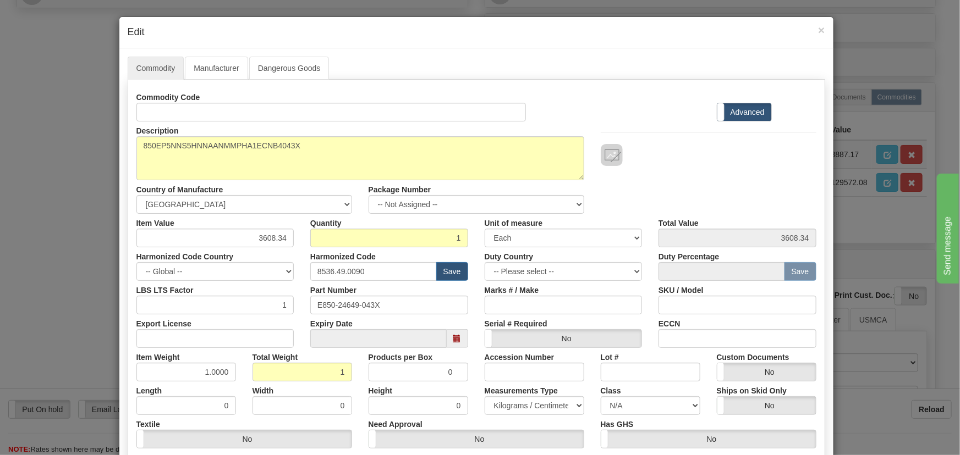
click at [649, 116] on div "Commodity Code Standard Advanced" at bounding box center [476, 105] width 696 height 34
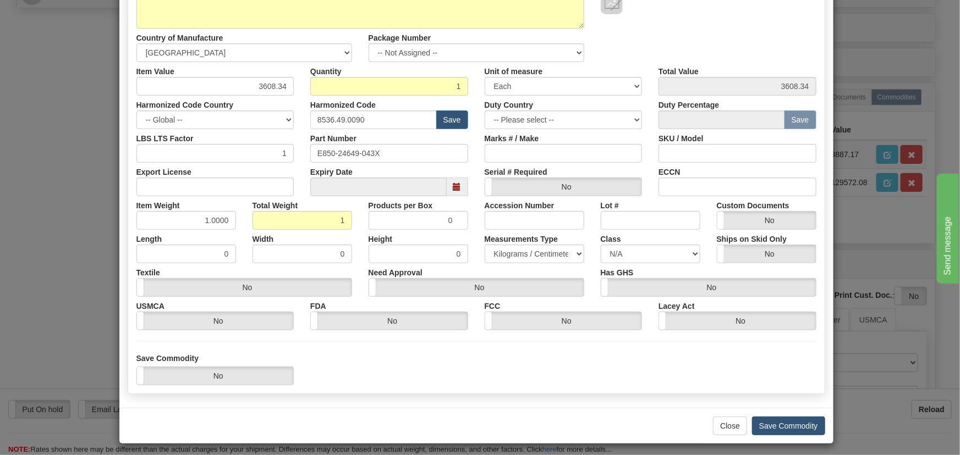
scroll to position [156, 0]
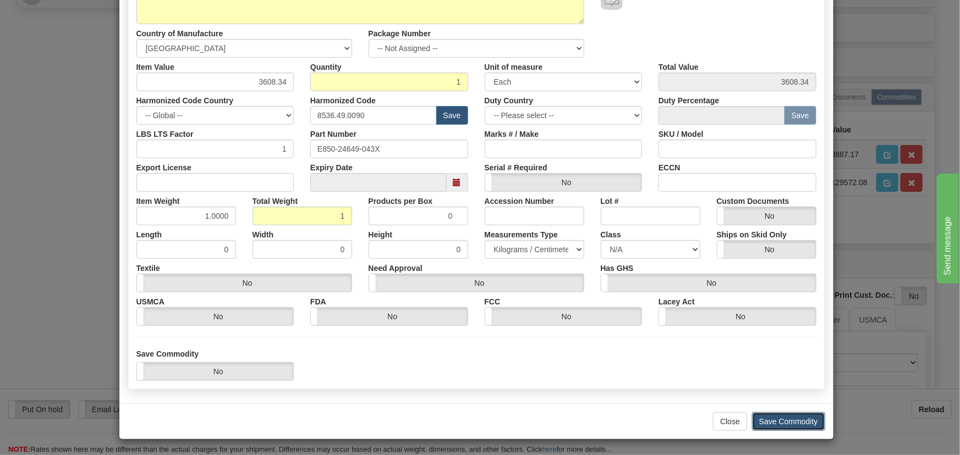
click at [784, 417] on button "Save Commodity" at bounding box center [788, 422] width 73 height 19
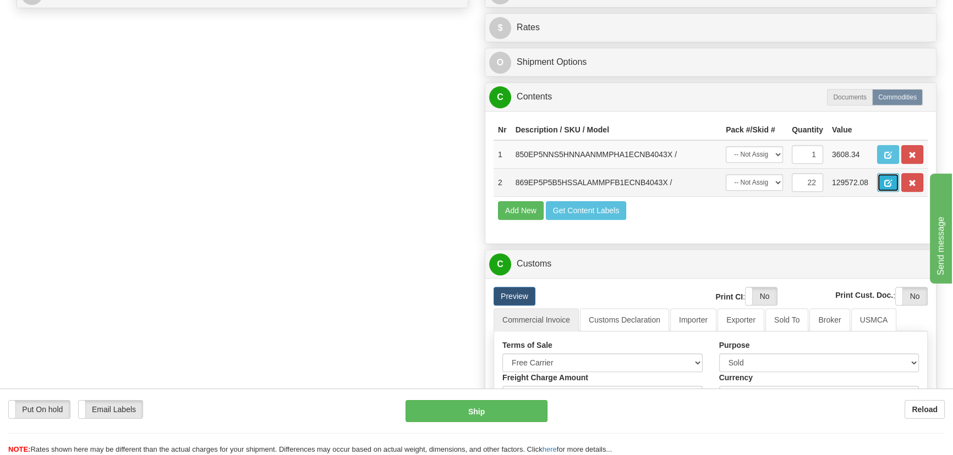
click at [881, 179] on button "button" at bounding box center [888, 182] width 22 height 19
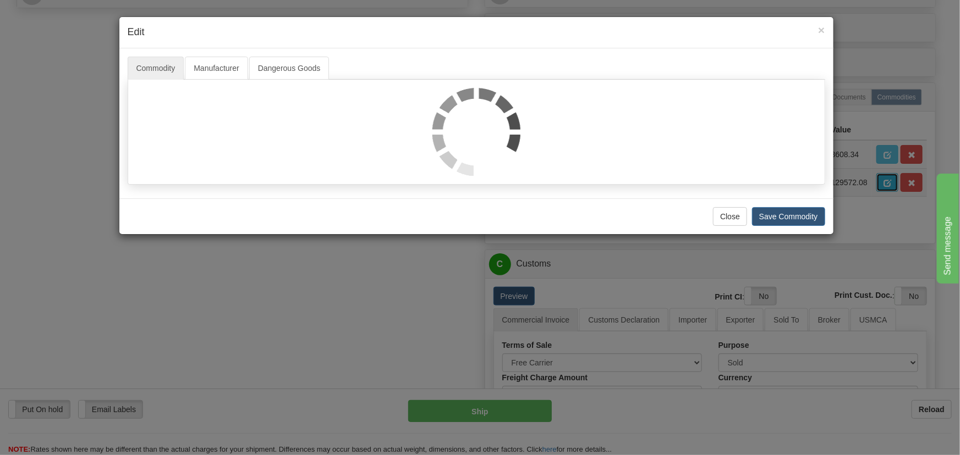
scroll to position [0, 0]
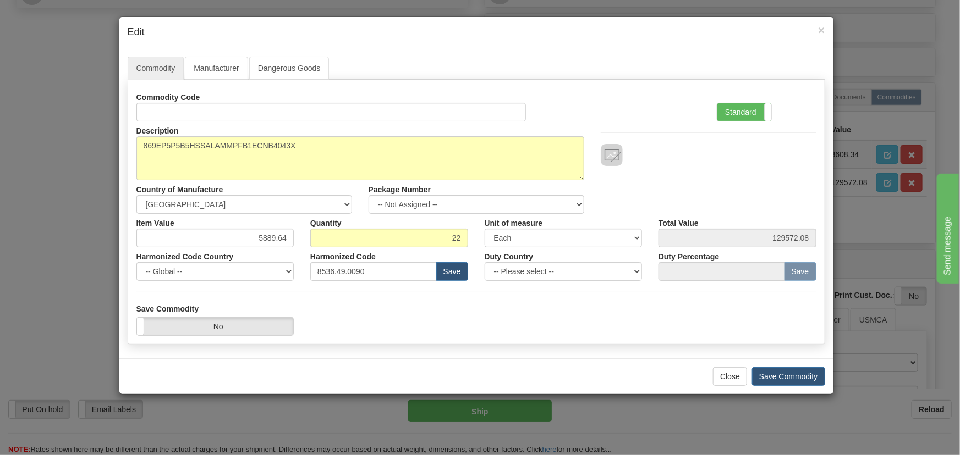
click at [778, 107] on div "Standard Advanced" at bounding box center [767, 105] width 116 height 34
click at [750, 110] on label "Standard" at bounding box center [744, 112] width 54 height 18
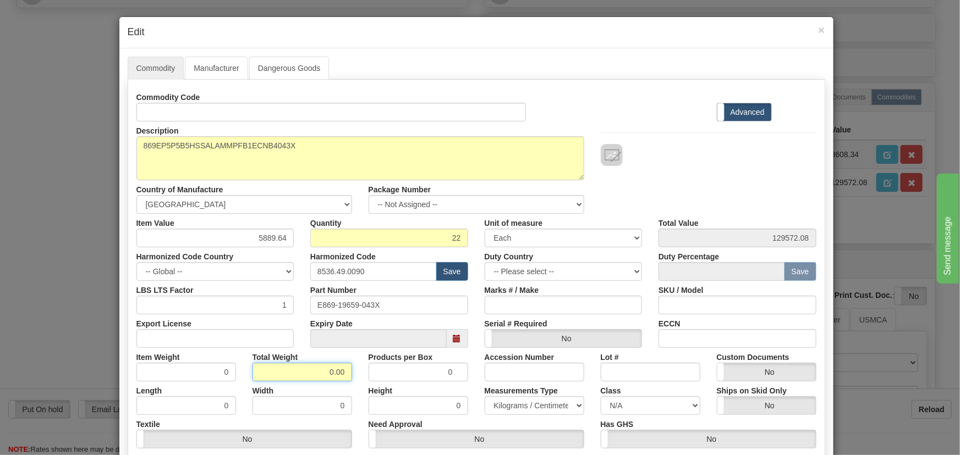
drag, startPoint x: 321, startPoint y: 372, endPoint x: 357, endPoint y: 385, distance: 38.6
click at [362, 385] on div "Commodity Code Standard Advanced Description 869EP5P5B5HSSALAMMPFB1ECNB4043X Co…" at bounding box center [476, 285] width 680 height 394
type input "22"
type input "1.0000"
drag, startPoint x: 254, startPoint y: 238, endPoint x: 315, endPoint y: 258, distance: 64.2
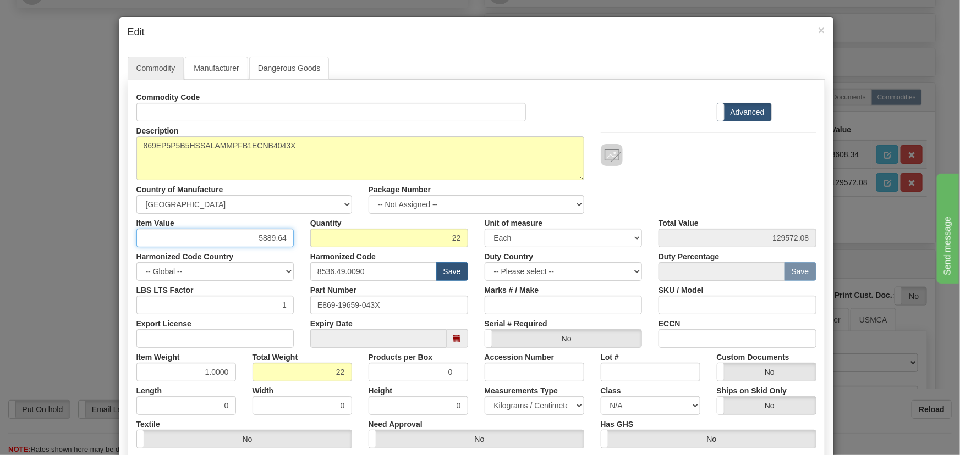
click at [328, 257] on div "Commodity Code Standard Advanced Description 869EP5P5B5HSSALAMMPFB1ECNB4043X Co…" at bounding box center [476, 285] width 680 height 394
paste input "4.624,81"
type input "4624.81"
type input "101745.82"
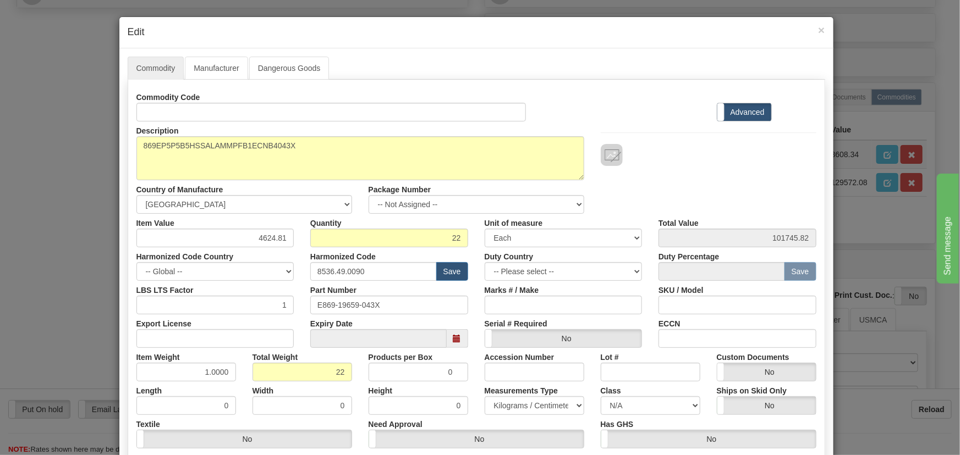
click at [610, 127] on div at bounding box center [708, 144] width 232 height 45
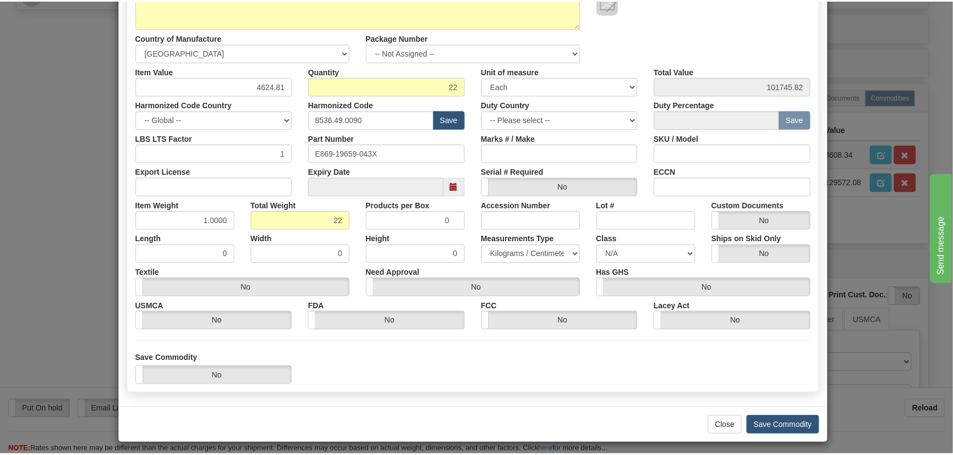
scroll to position [156, 0]
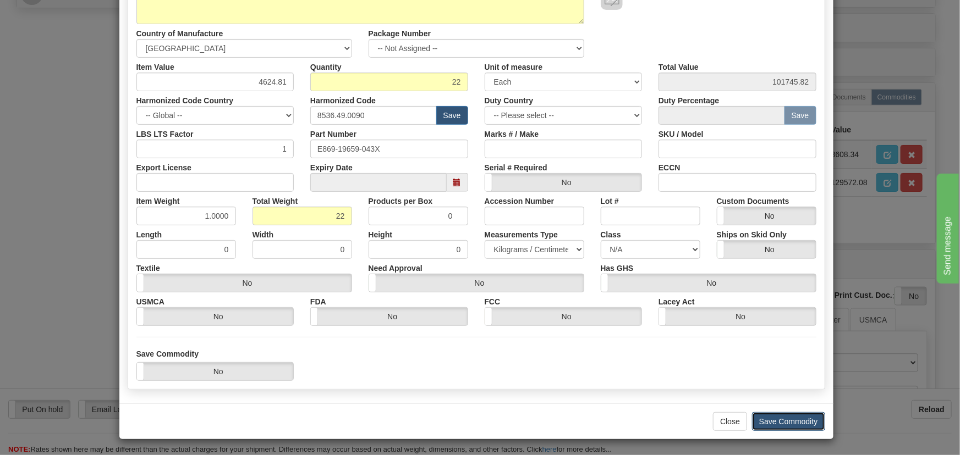
click at [784, 416] on button "Save Commodity" at bounding box center [788, 422] width 73 height 19
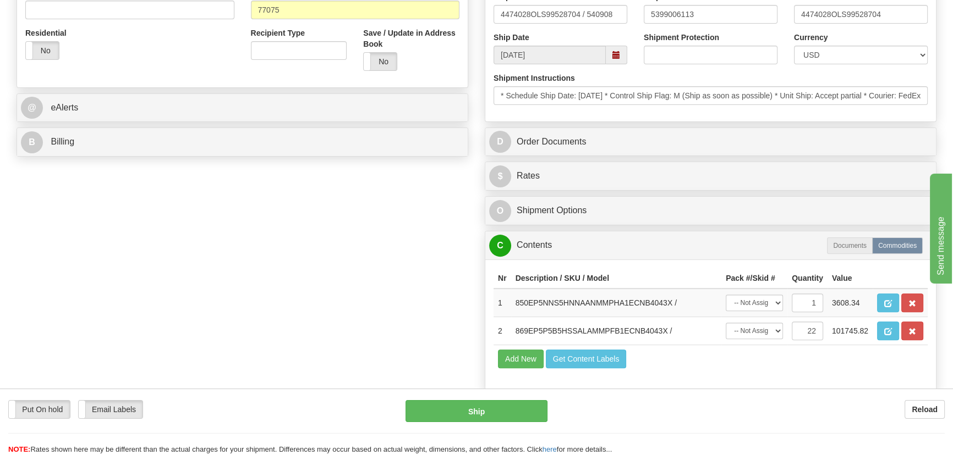
scroll to position [400, 0]
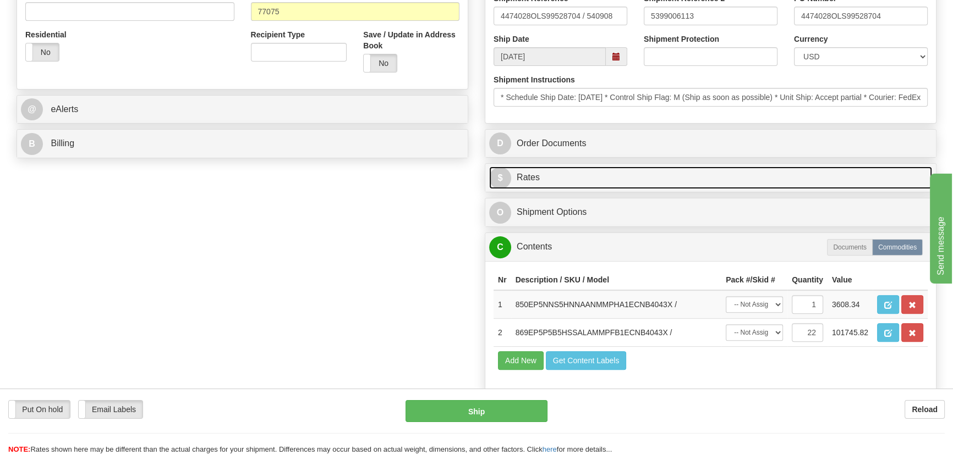
click at [765, 173] on link "$ Rates" at bounding box center [710, 178] width 443 height 23
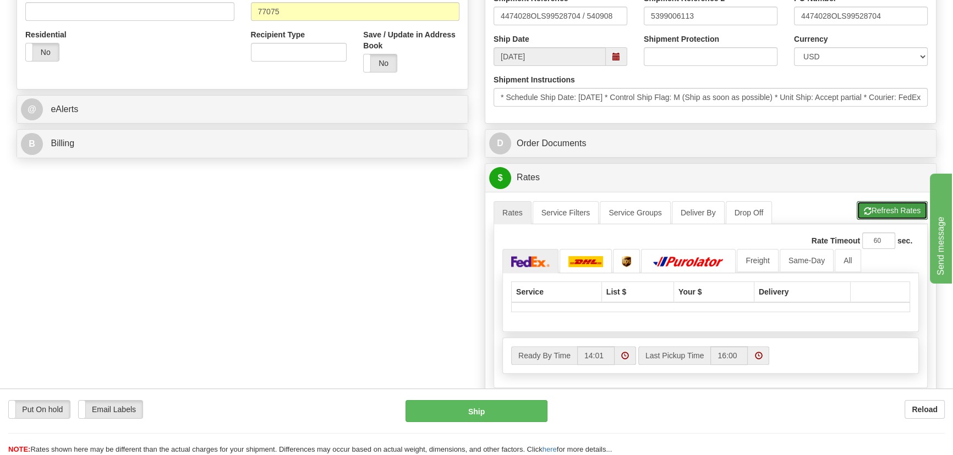
click at [869, 209] on button "Refresh Rates" at bounding box center [892, 210] width 71 height 19
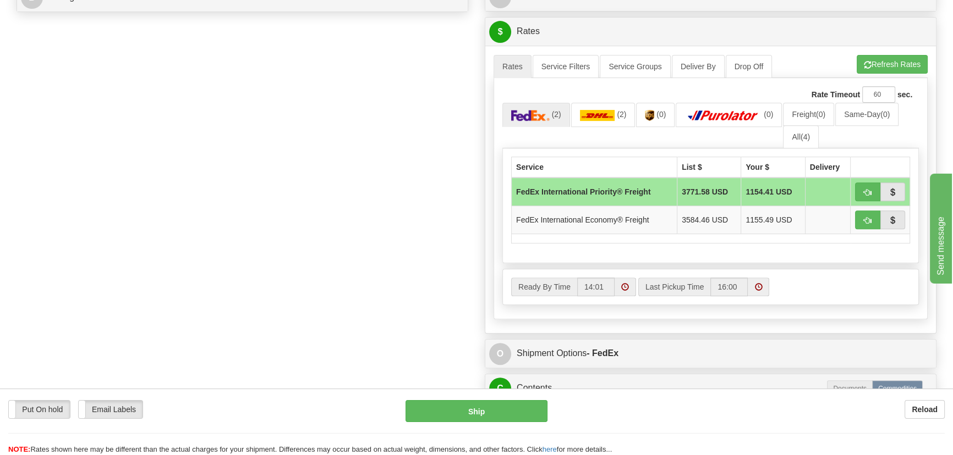
scroll to position [550, 0]
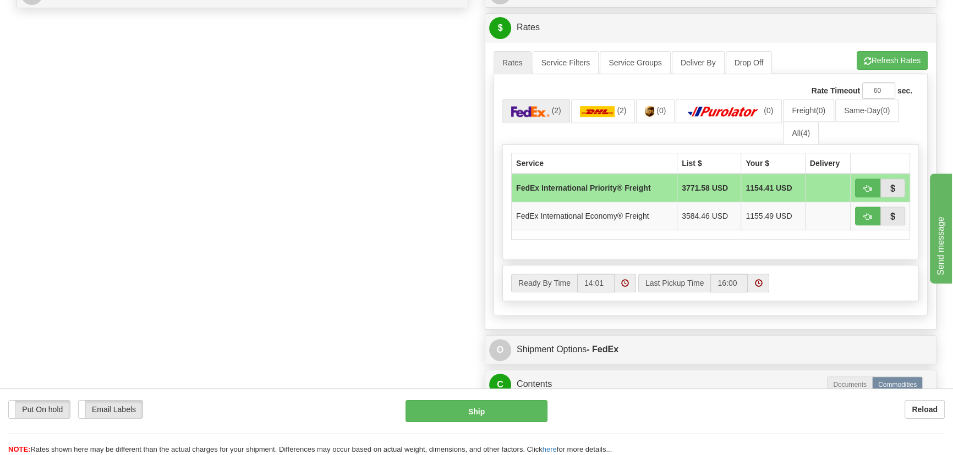
click at [831, 164] on th "Delivery" at bounding box center [827, 163] width 45 height 21
click at [815, 135] on link "All (4)" at bounding box center [801, 133] width 36 height 23
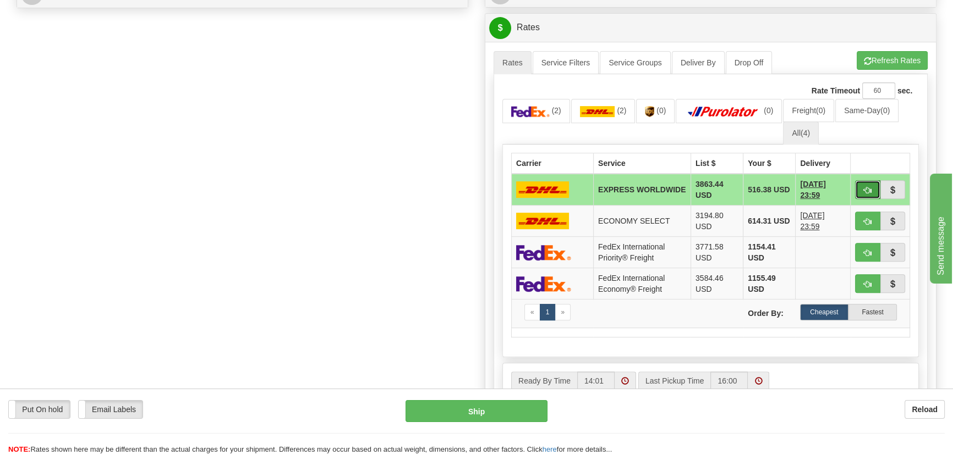
click at [864, 190] on span "button" at bounding box center [868, 190] width 8 height 7
type input "P"
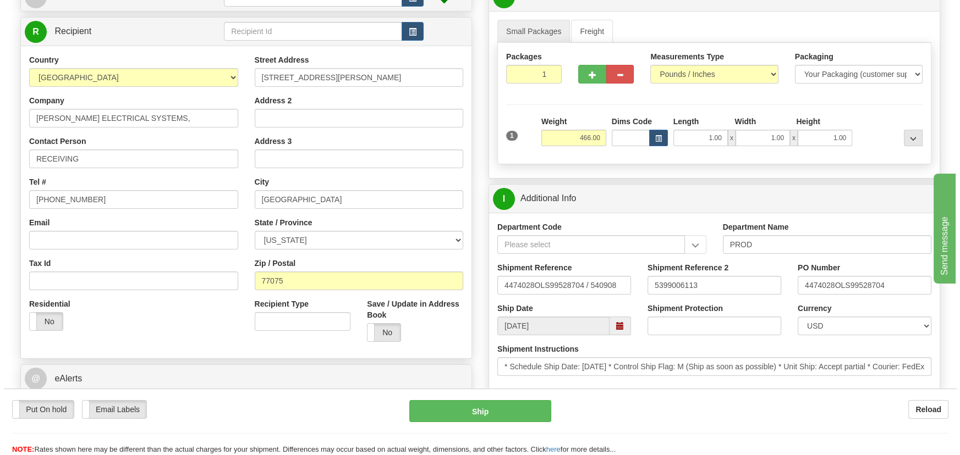
scroll to position [100, 0]
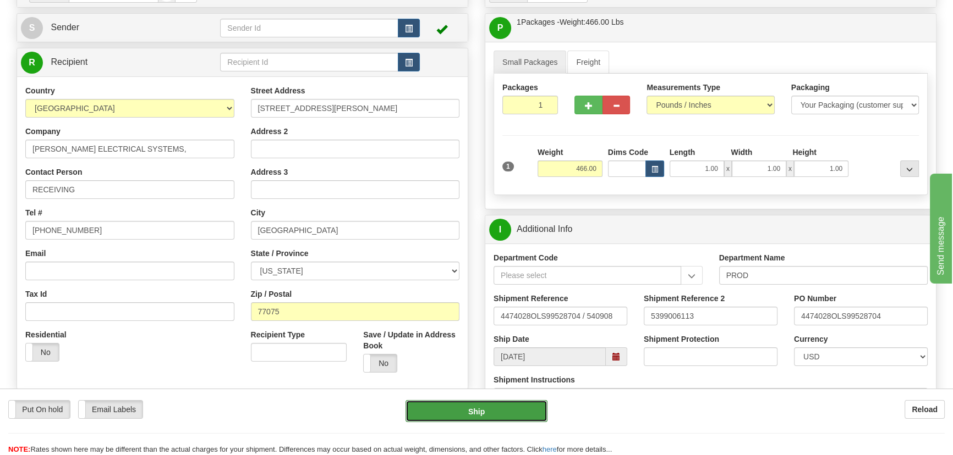
click at [501, 414] on button "Ship" at bounding box center [476, 411] width 142 height 22
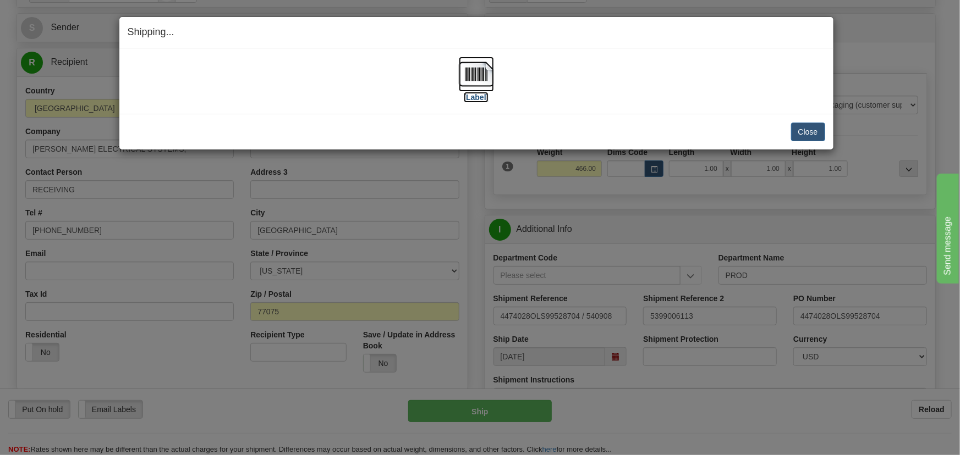
click at [477, 79] on img at bounding box center [476, 74] width 35 height 35
click at [821, 135] on button "Close" at bounding box center [808, 132] width 34 height 19
